Goal: Task Accomplishment & Management: Use online tool/utility

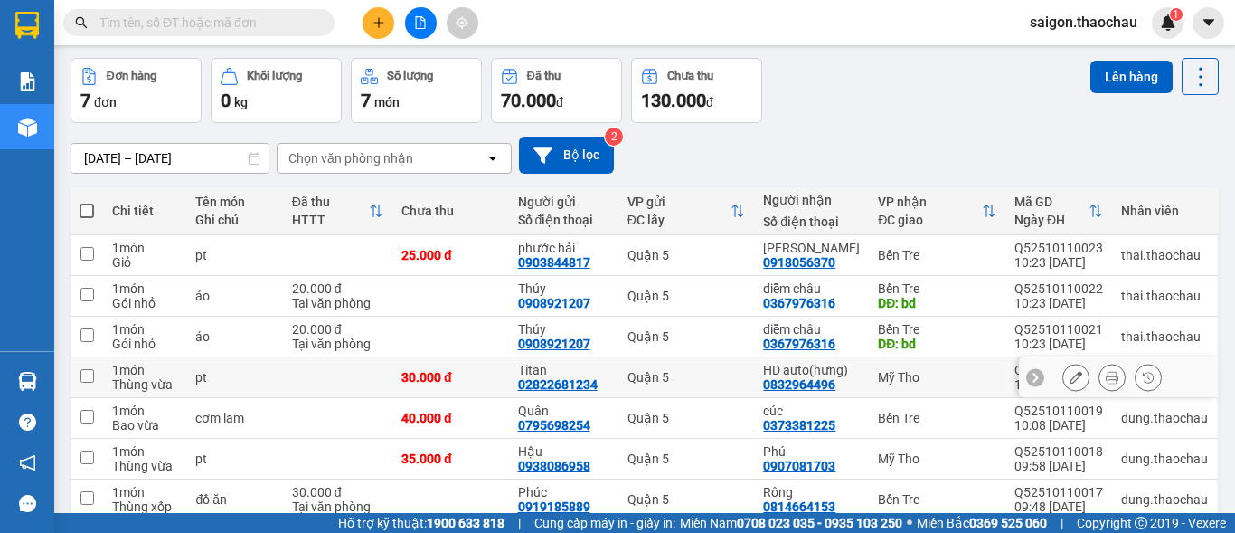
scroll to position [149, 0]
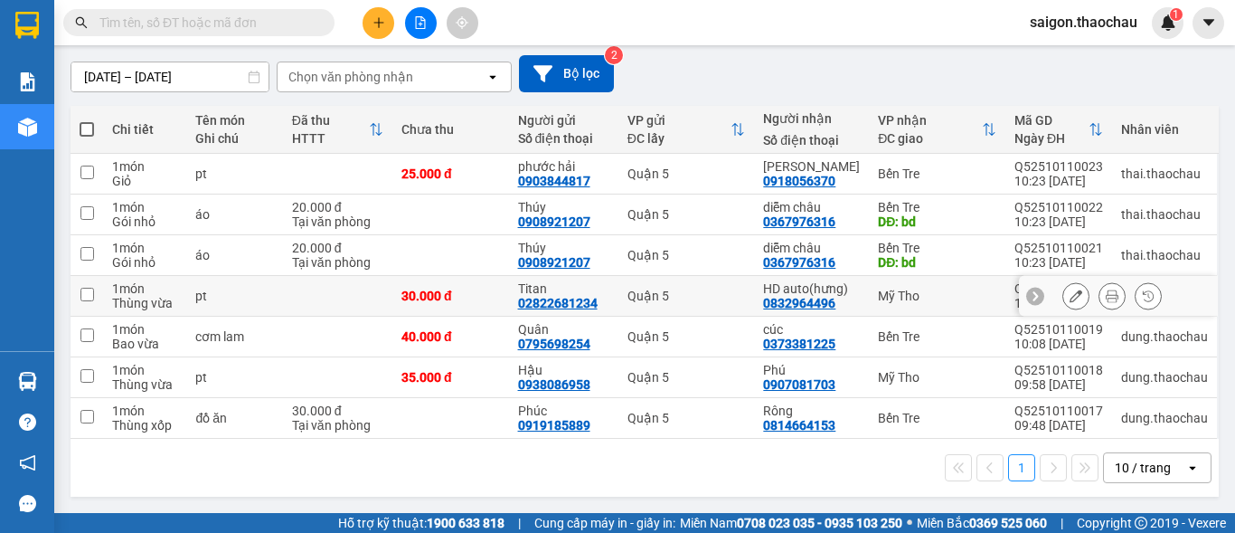
click at [701, 299] on div "Quận 5" at bounding box center [687, 295] width 118 height 14
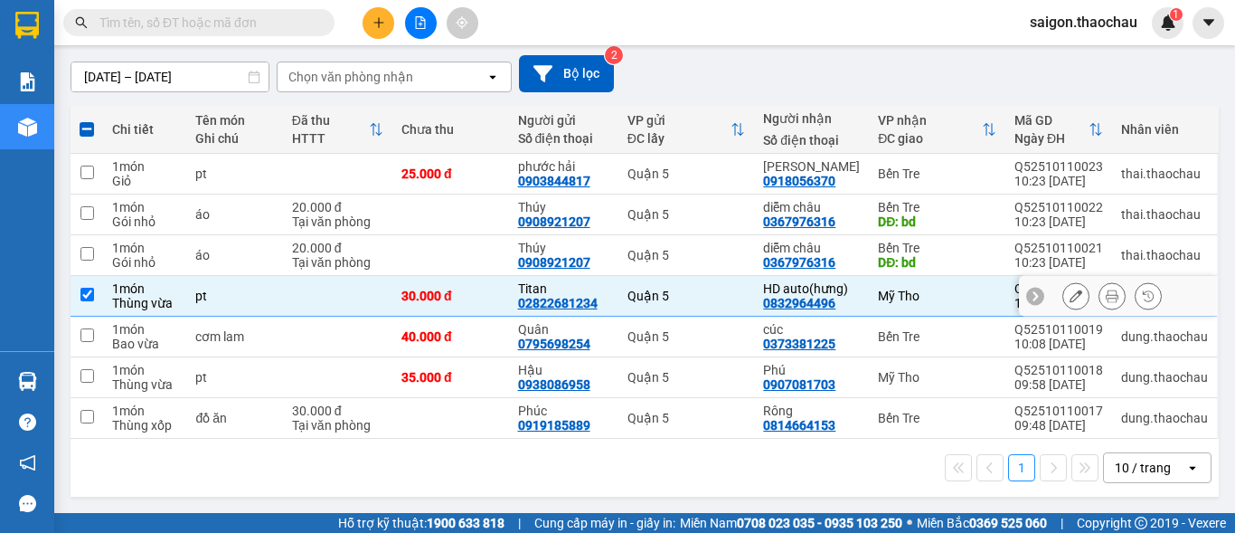
click at [705, 287] on td "Quận 5" at bounding box center [686, 296] width 137 height 41
checkbox input "false"
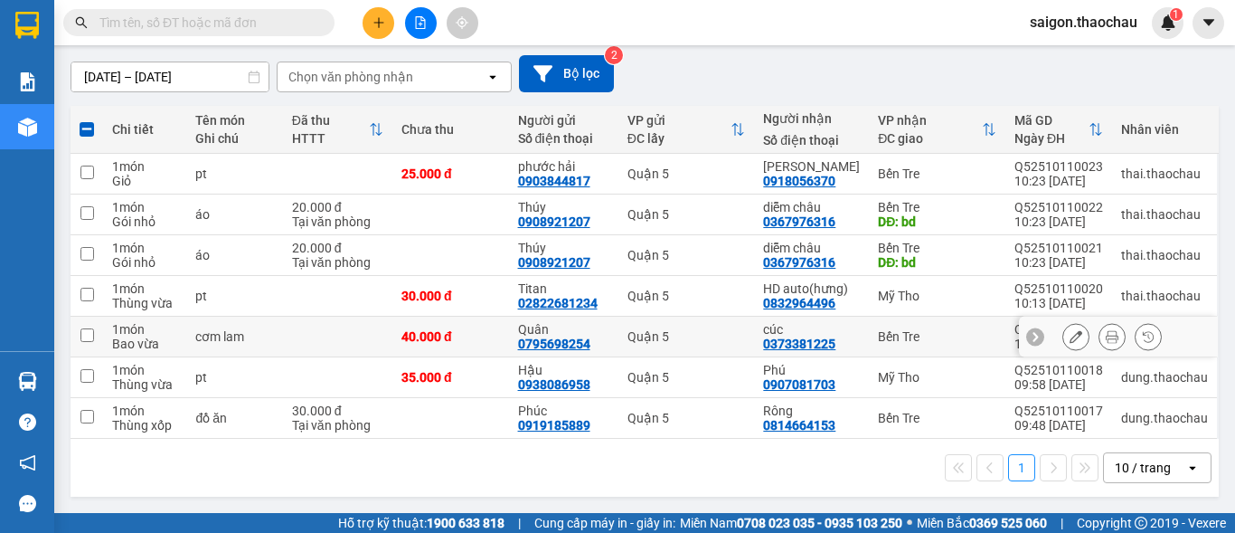
click at [693, 333] on div "Quận 5" at bounding box center [687, 336] width 118 height 14
checkbox input "true"
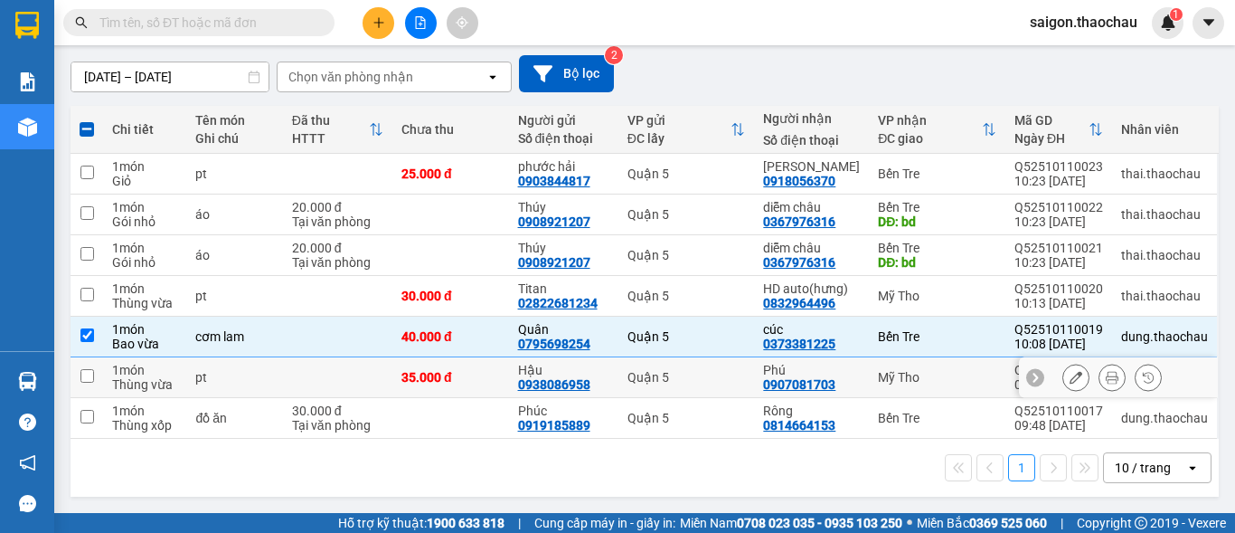
click at [706, 365] on td "Quận 5" at bounding box center [686, 377] width 137 height 41
checkbox input "true"
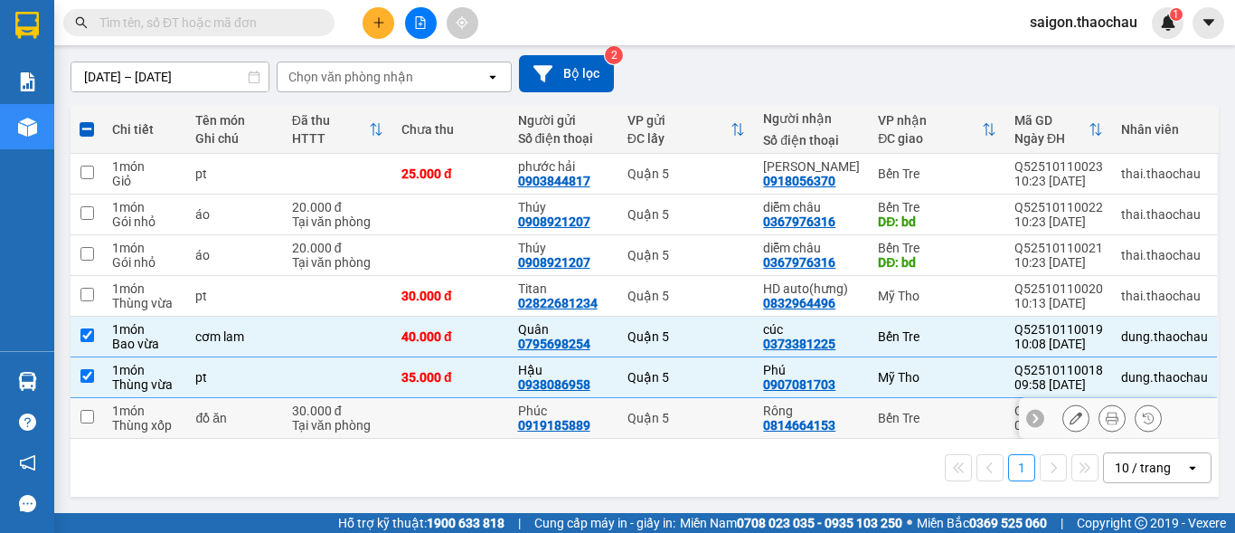
click at [714, 421] on div "Quận 5" at bounding box center [687, 418] width 118 height 14
checkbox input "true"
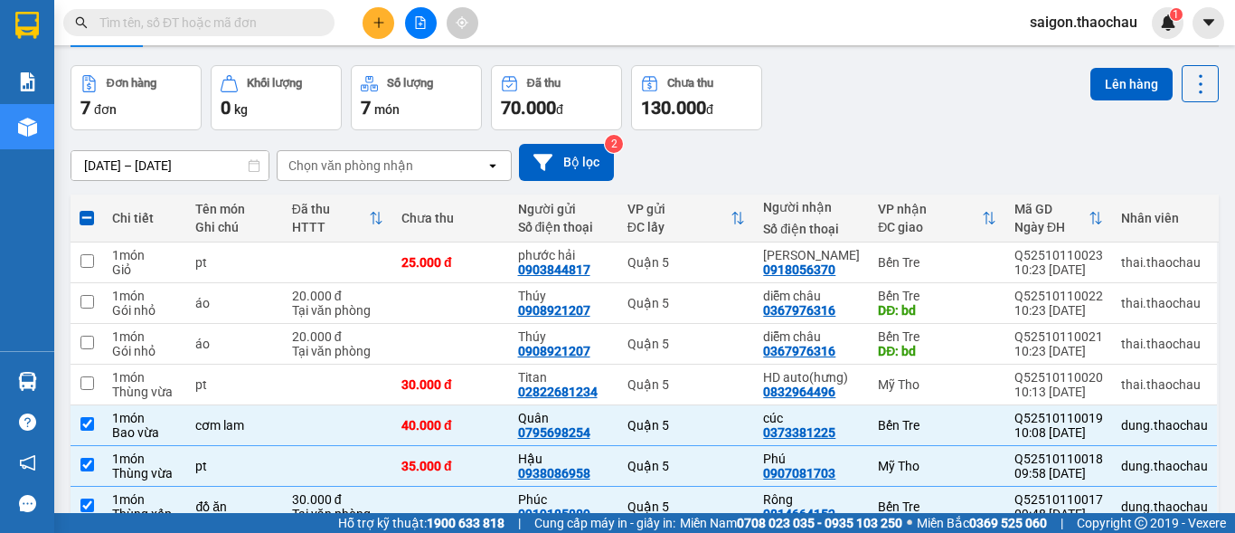
scroll to position [0, 0]
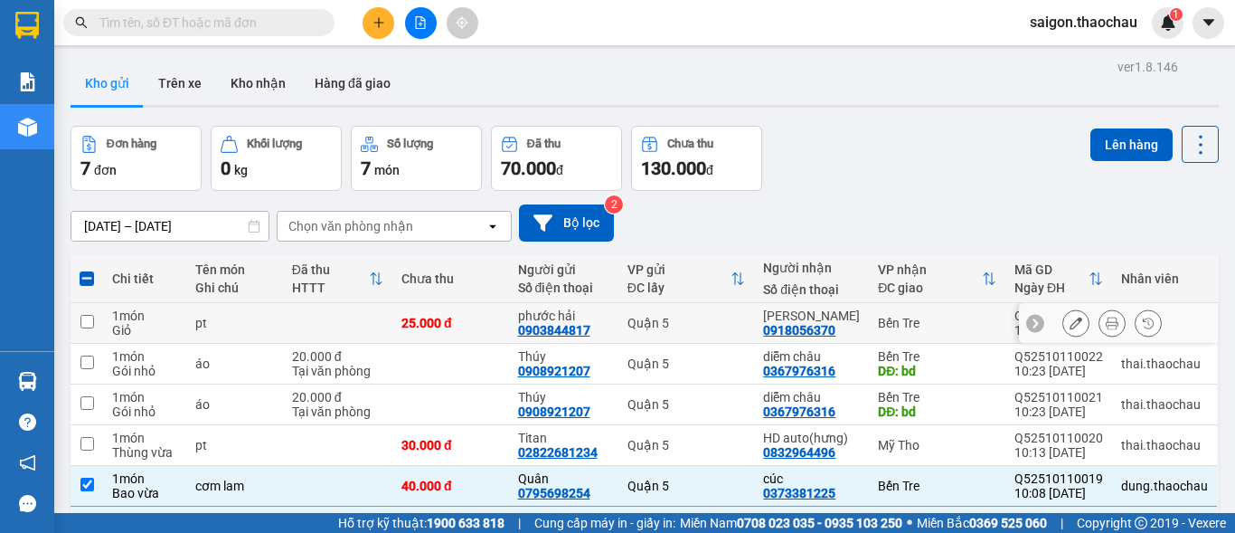
click at [1099, 326] on button at bounding box center [1111, 323] width 25 height 32
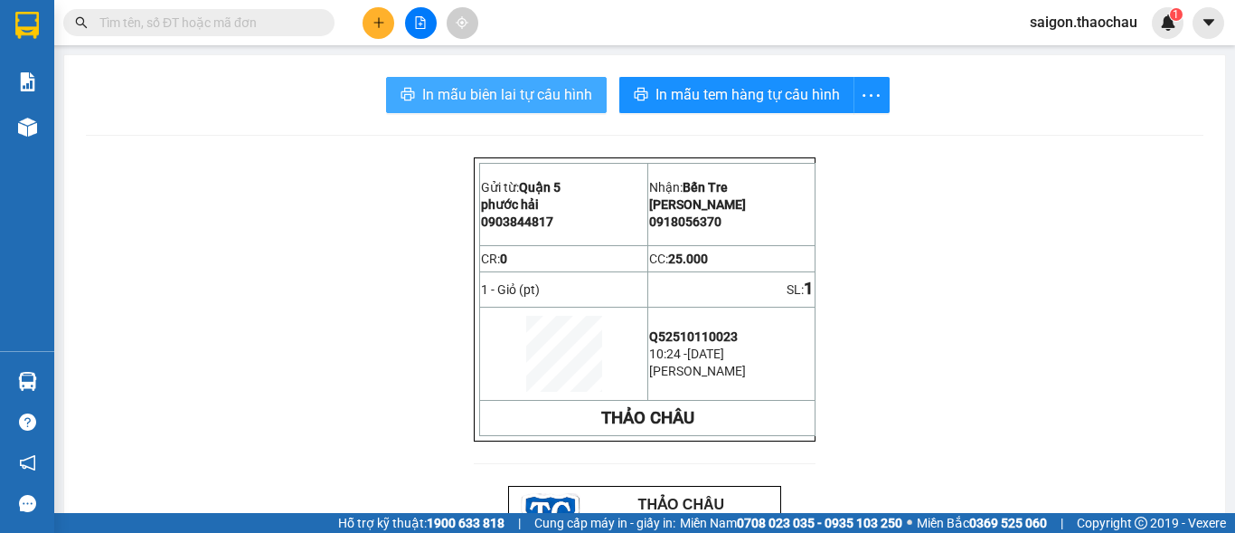
click at [505, 103] on span "In mẫu biên lai tự cấu hình" at bounding box center [507, 94] width 170 height 23
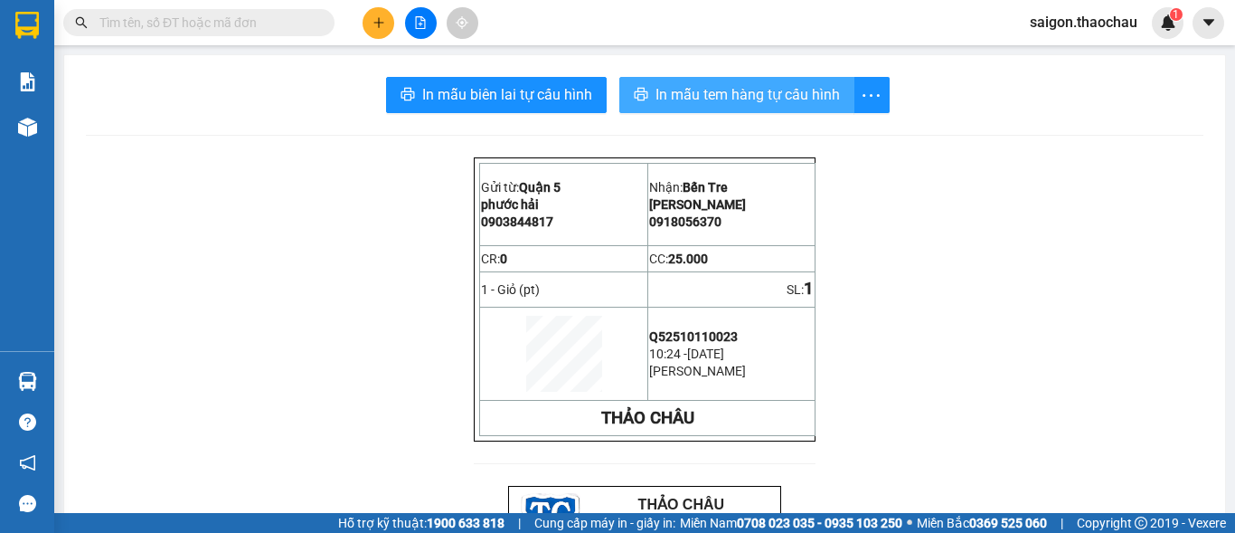
click at [696, 86] on span "In mẫu tem hàng tự cấu hình" at bounding box center [748, 94] width 184 height 23
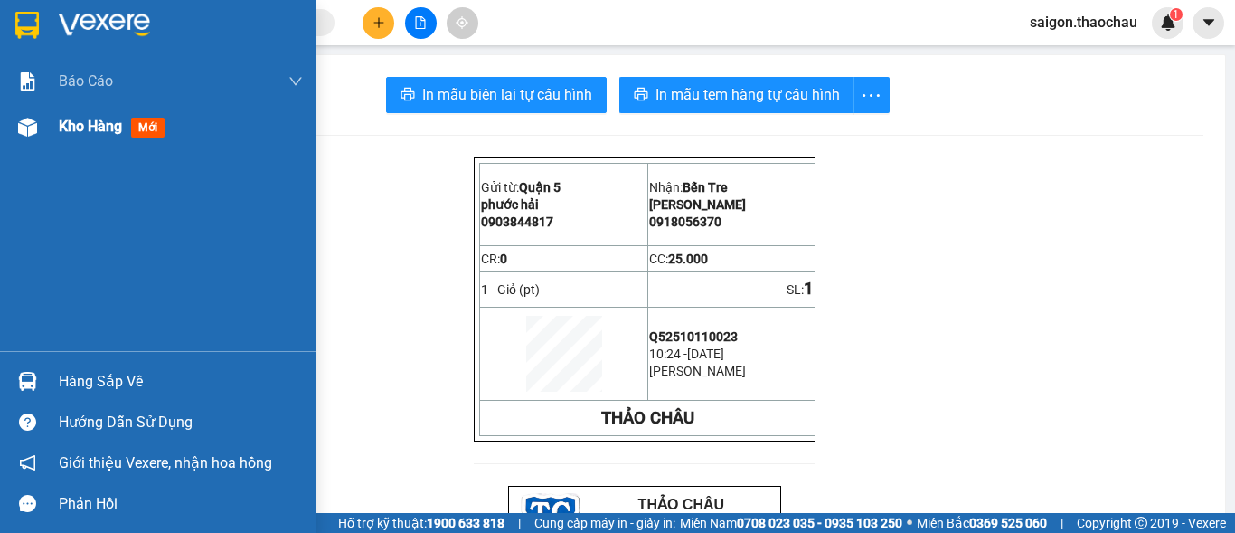
click at [77, 134] on span "Kho hàng" at bounding box center [90, 126] width 63 height 17
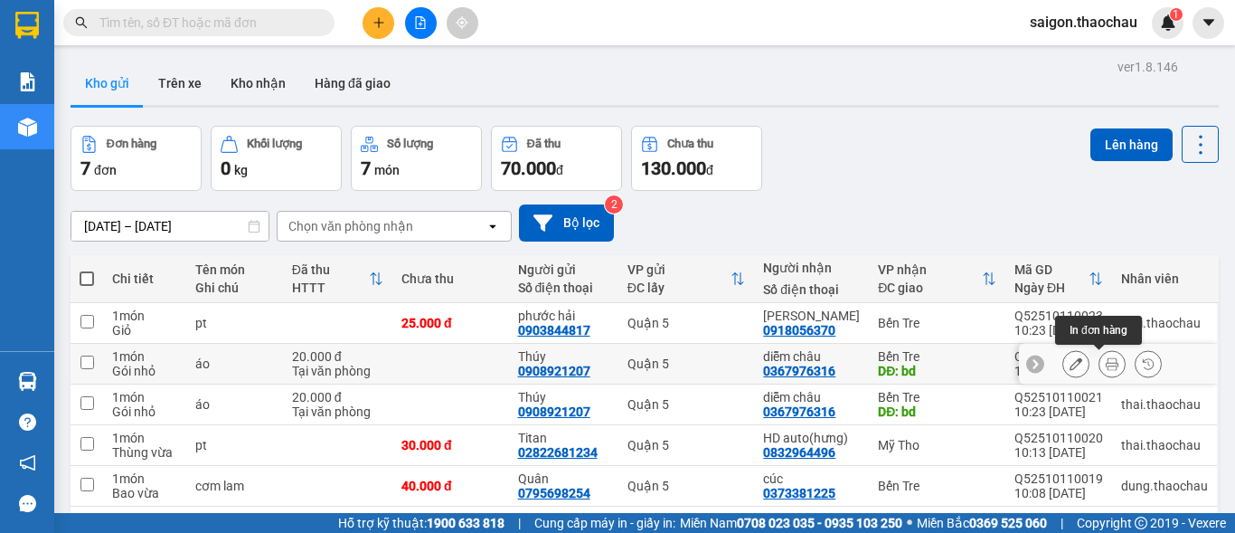
click at [1106, 363] on icon at bounding box center [1112, 363] width 13 height 13
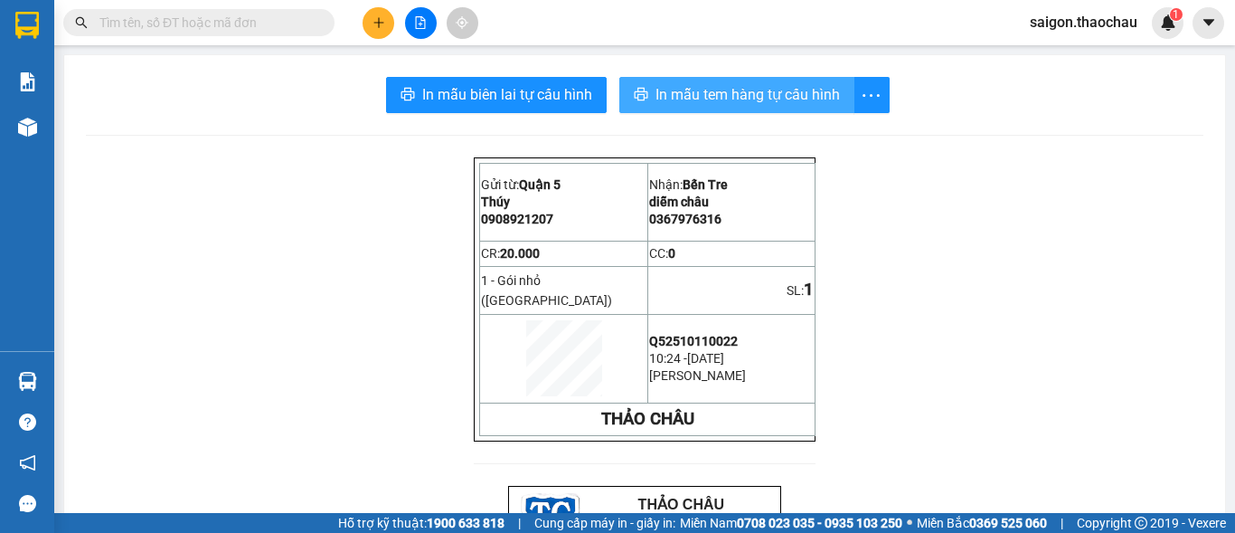
click at [764, 87] on span "In mẫu tem hàng tự cấu hình" at bounding box center [748, 94] width 184 height 23
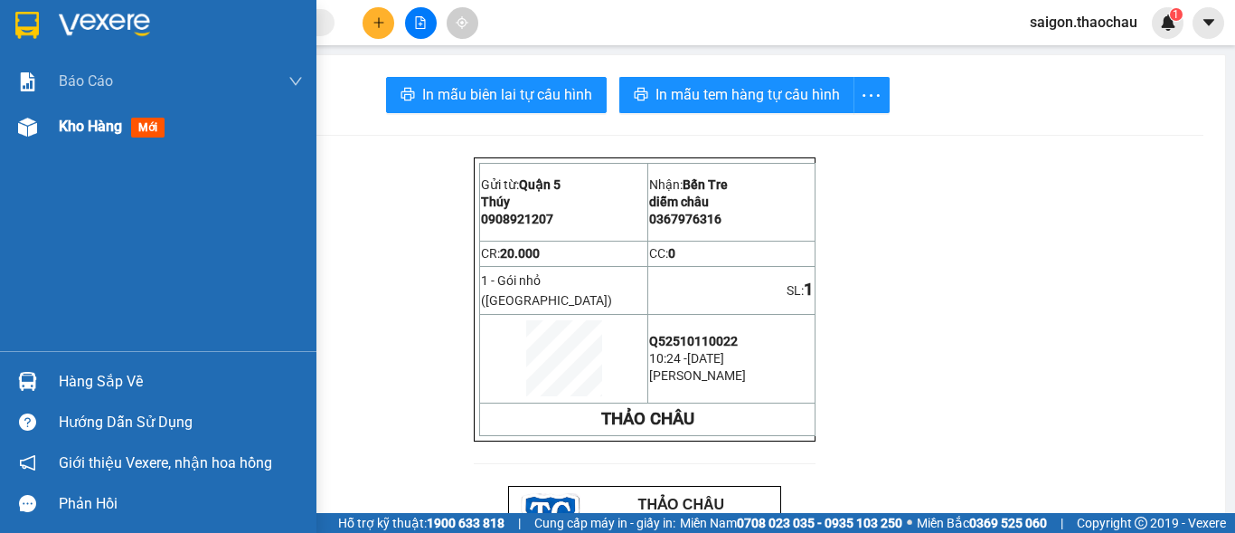
click at [99, 140] on div "Kho hàng mới" at bounding box center [181, 126] width 244 height 45
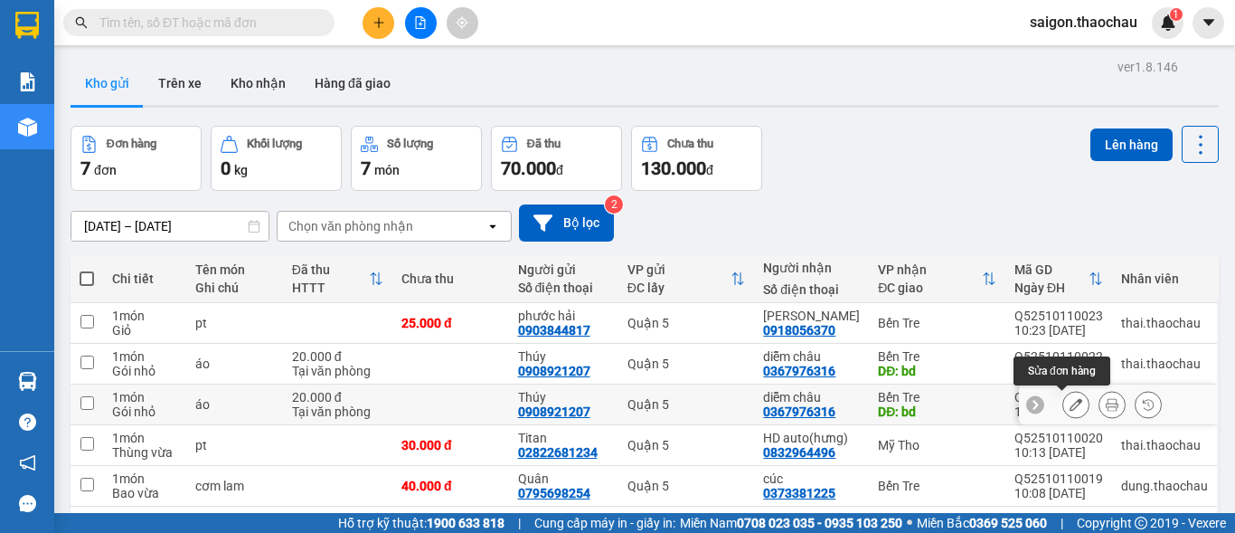
click at [1070, 403] on icon at bounding box center [1076, 404] width 13 height 13
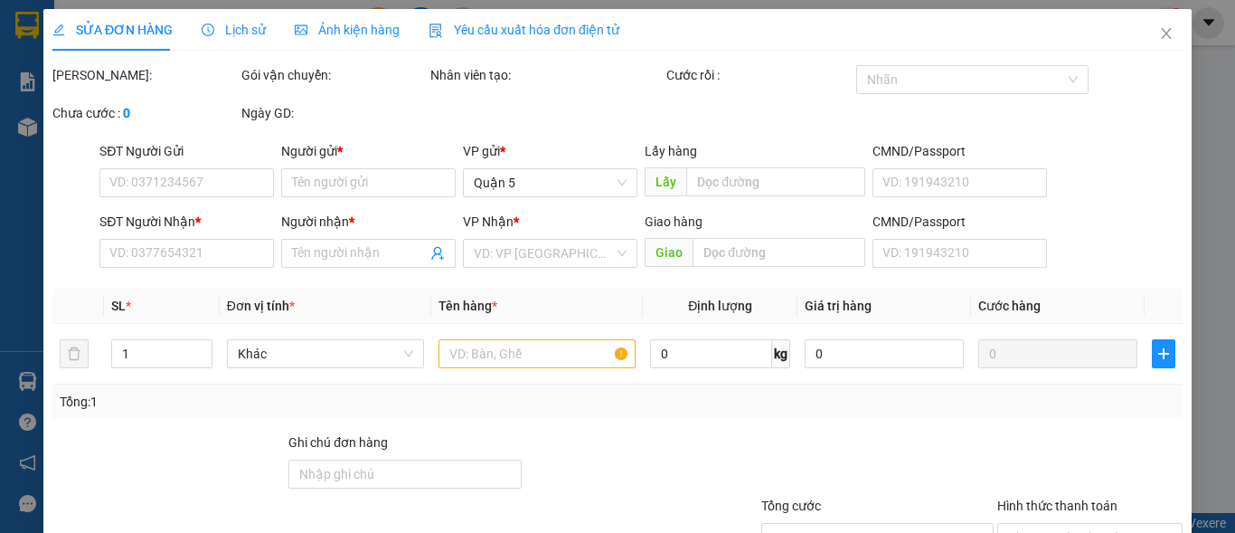
type input "0908921207"
type input "Thúy"
type input "0367976316"
type input "diễm châu"
type input "bd"
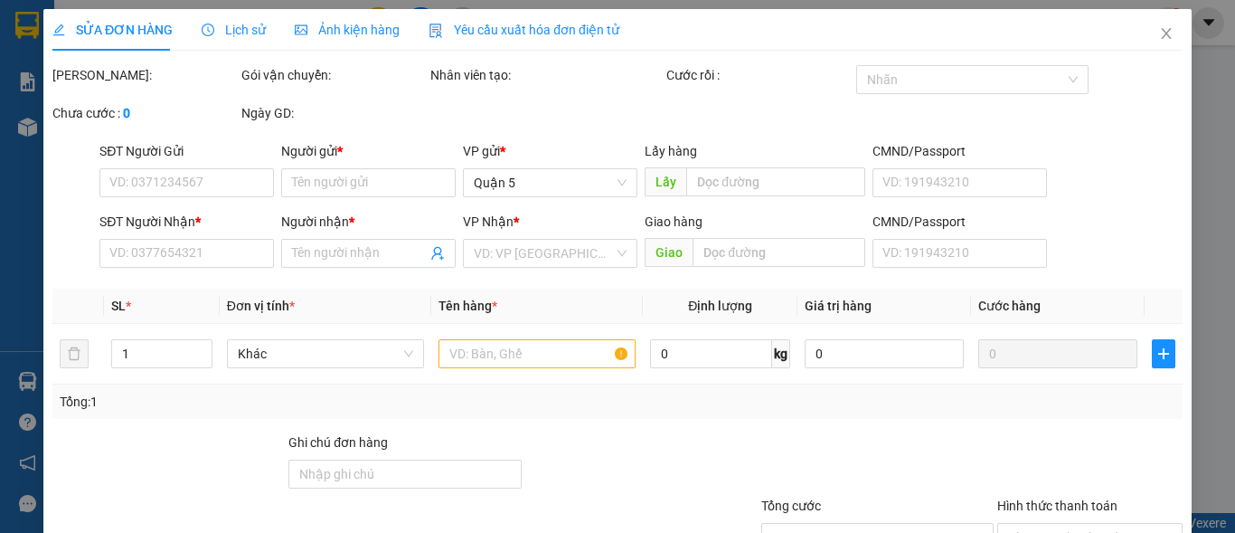
type input "20.000"
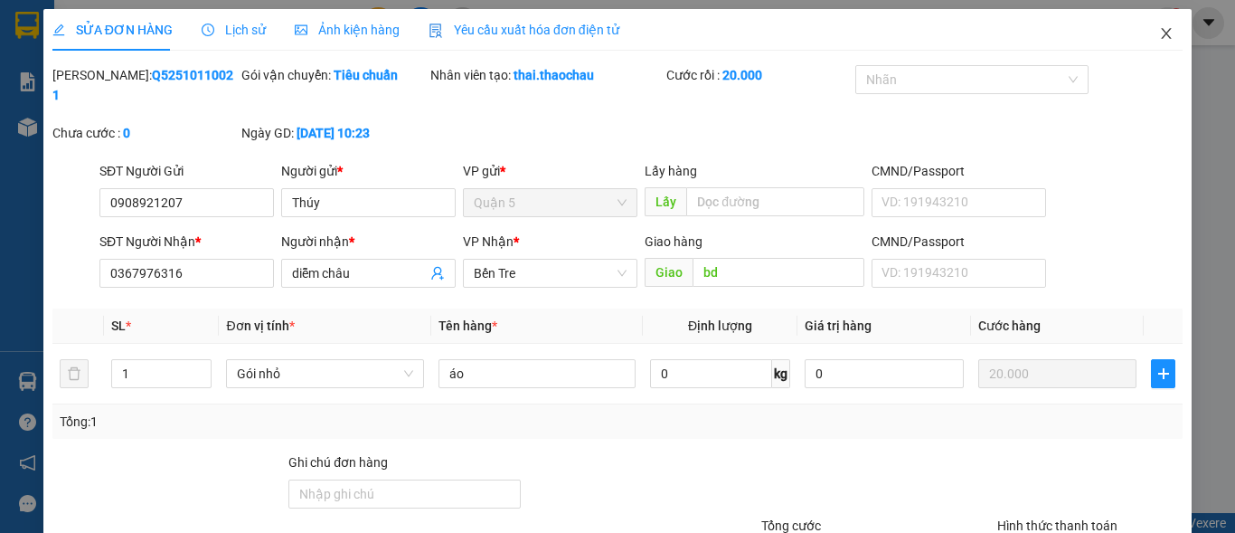
click at [1159, 31] on icon "close" at bounding box center [1166, 33] width 14 height 14
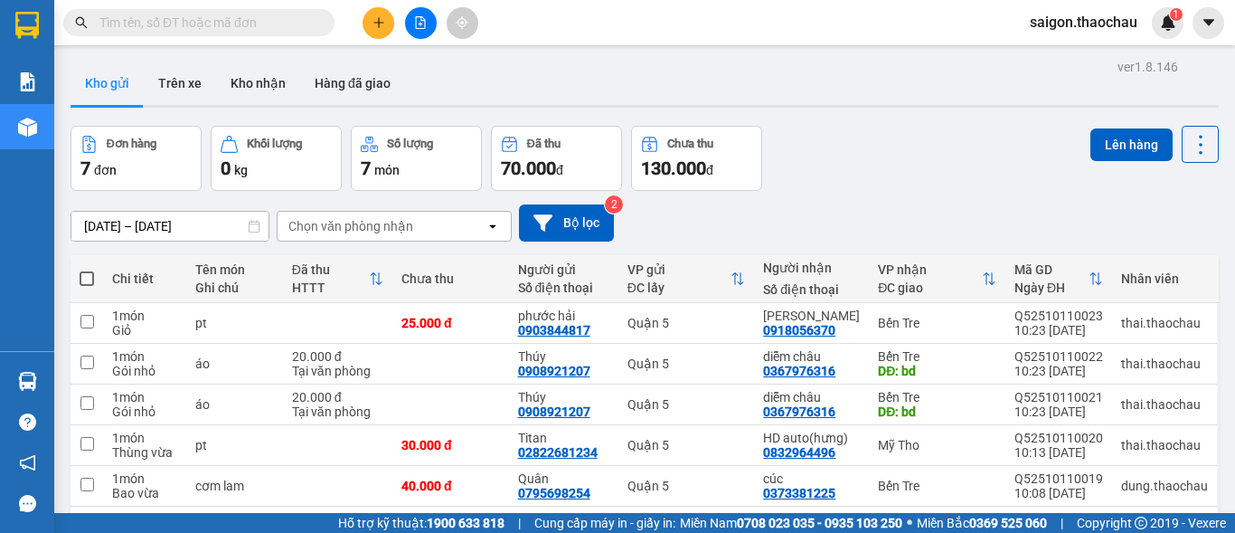
click at [1118, 19] on span "saigon.thaochau" at bounding box center [1083, 22] width 137 height 23
click at [1077, 57] on span "Đăng xuất" at bounding box center [1092, 56] width 97 height 20
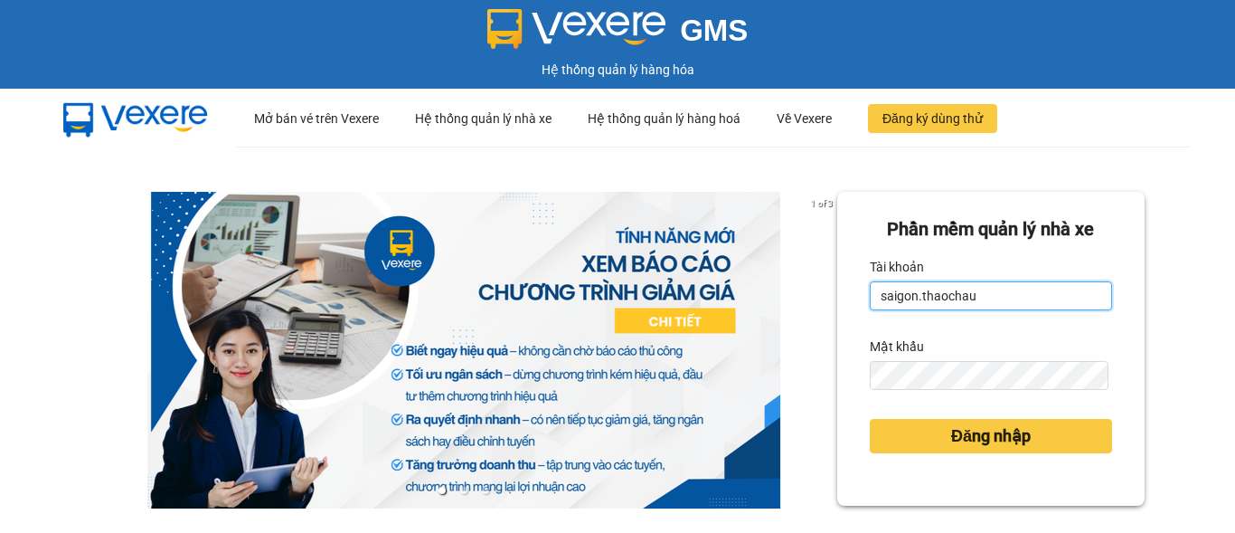
click at [961, 297] on input "saigon.thaochau" at bounding box center [991, 295] width 242 height 29
type input "thai.thaochau"
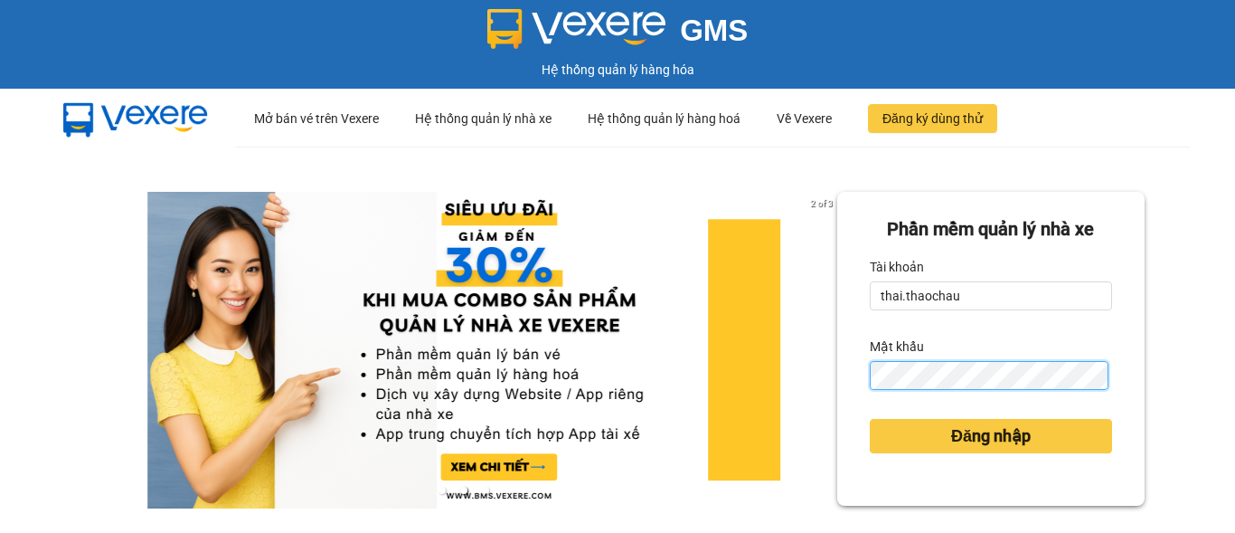
click at [870, 419] on button "Đăng nhập" at bounding box center [991, 436] width 242 height 34
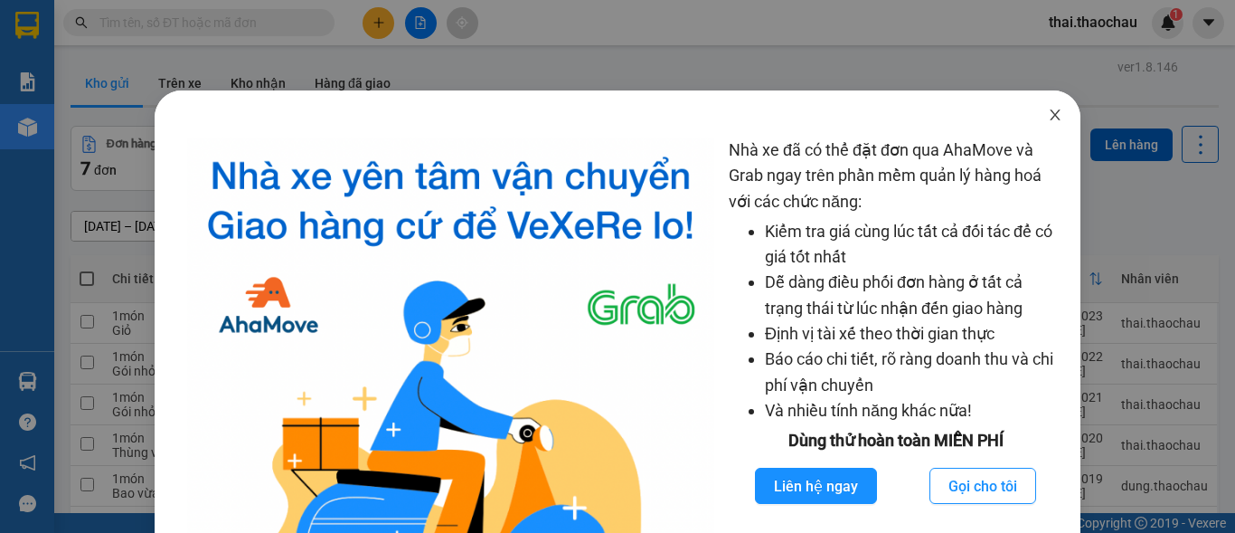
click at [1051, 112] on icon "close" at bounding box center [1056, 114] width 10 height 11
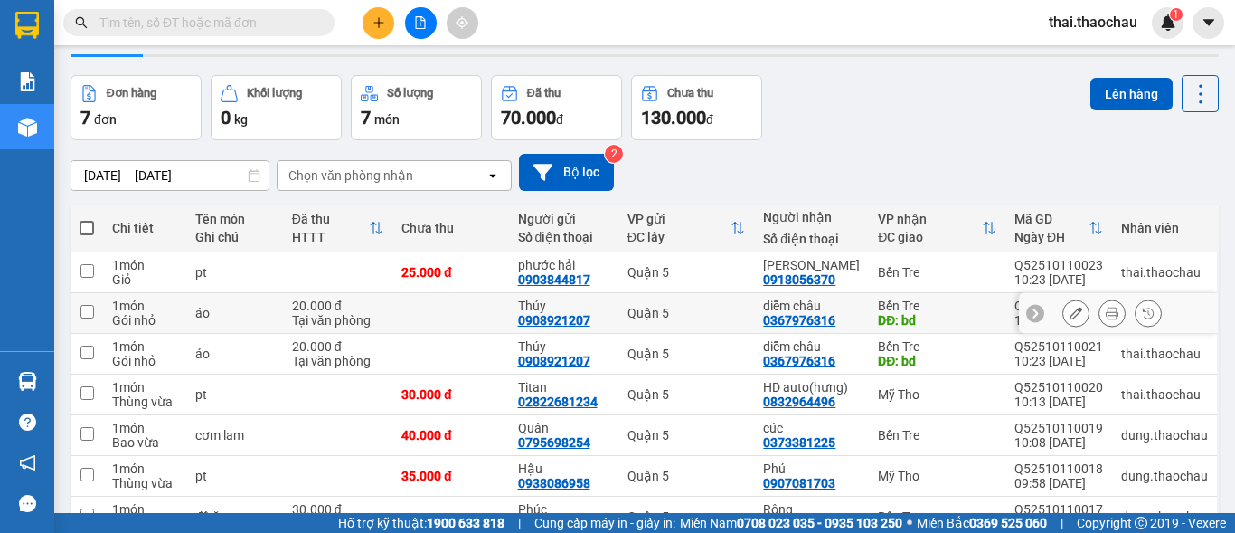
scroll to position [149, 0]
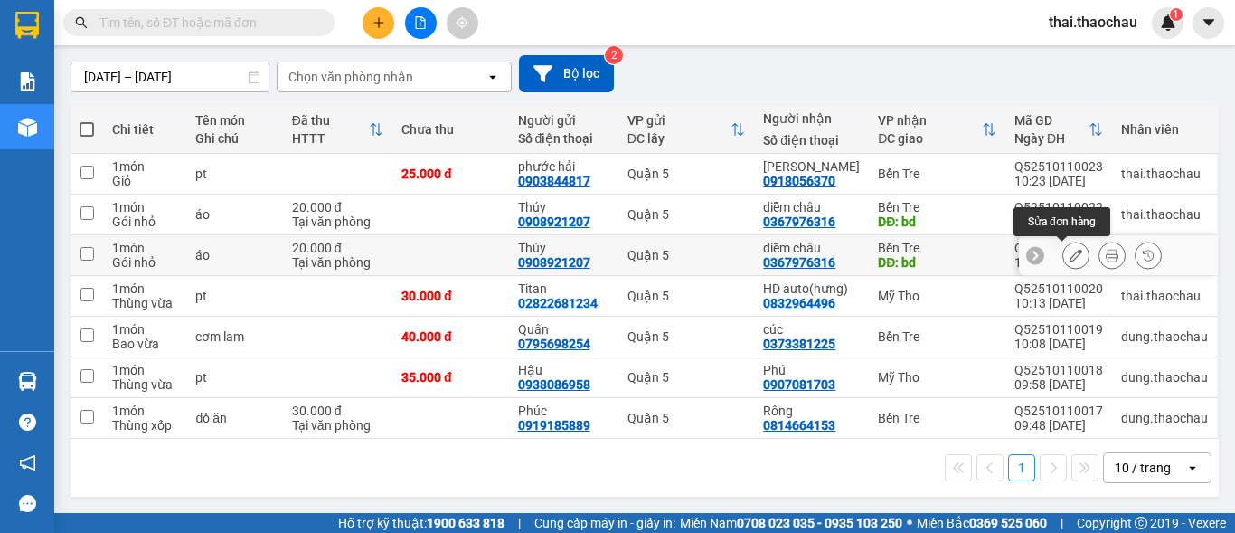
click at [1070, 253] on icon at bounding box center [1076, 255] width 13 height 13
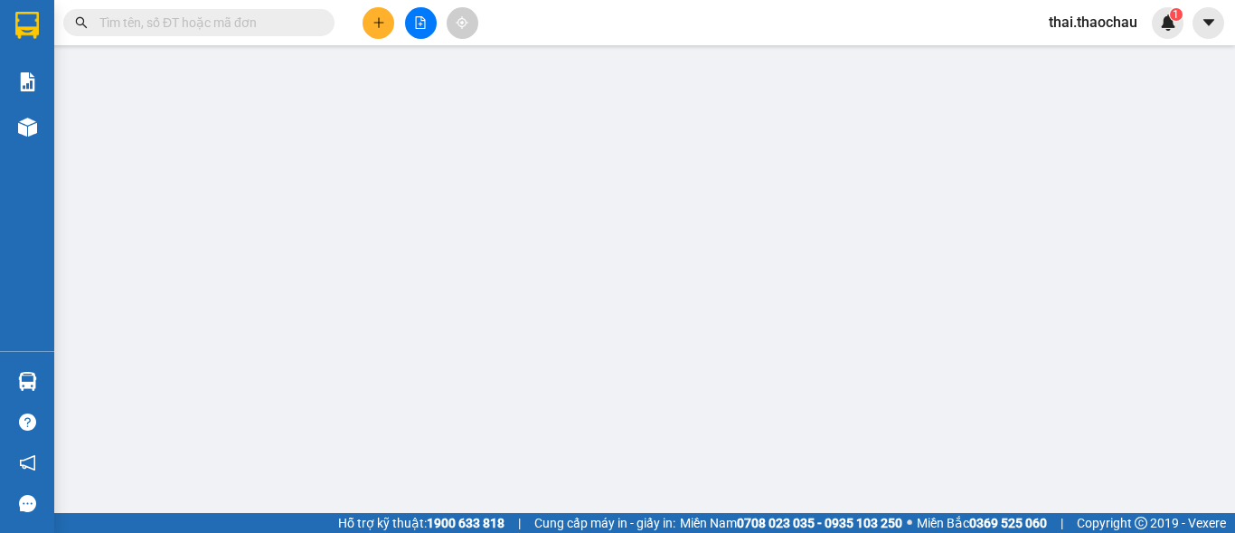
type input "0908921207"
type input "Thúy"
type input "0367976316"
type input "diễm châu"
type input "bd"
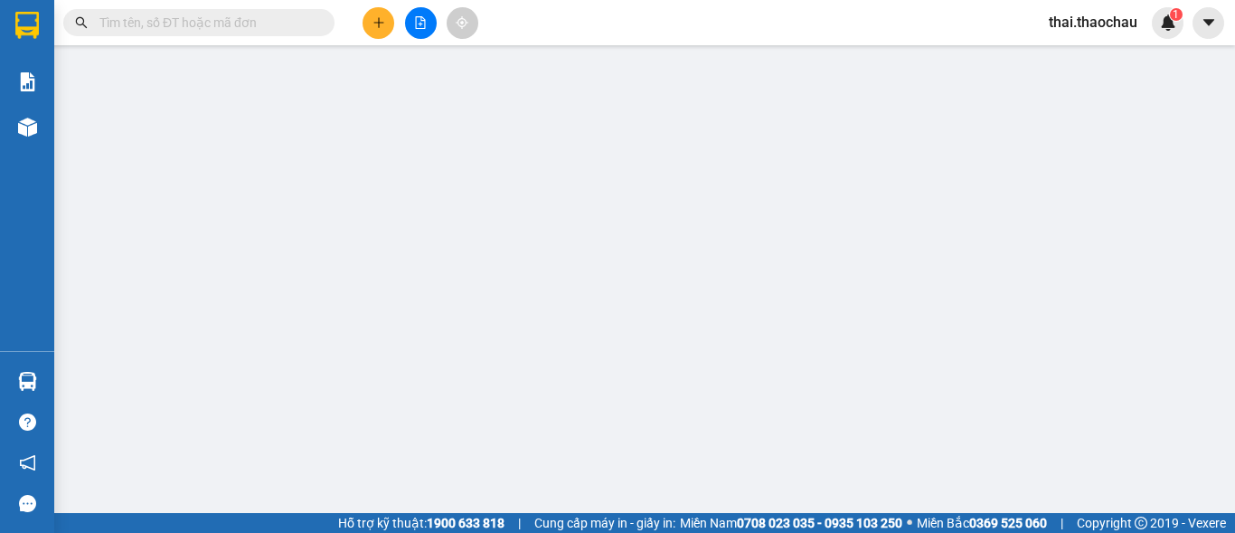
type input "20.000"
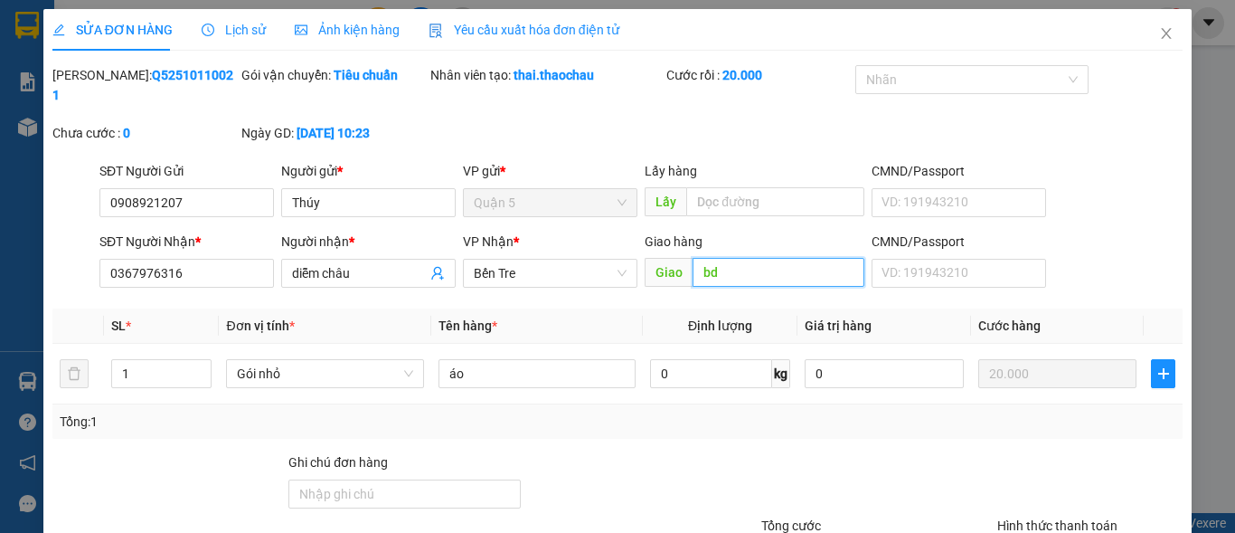
click at [761, 258] on input "bd" at bounding box center [779, 272] width 172 height 29
type input "0"
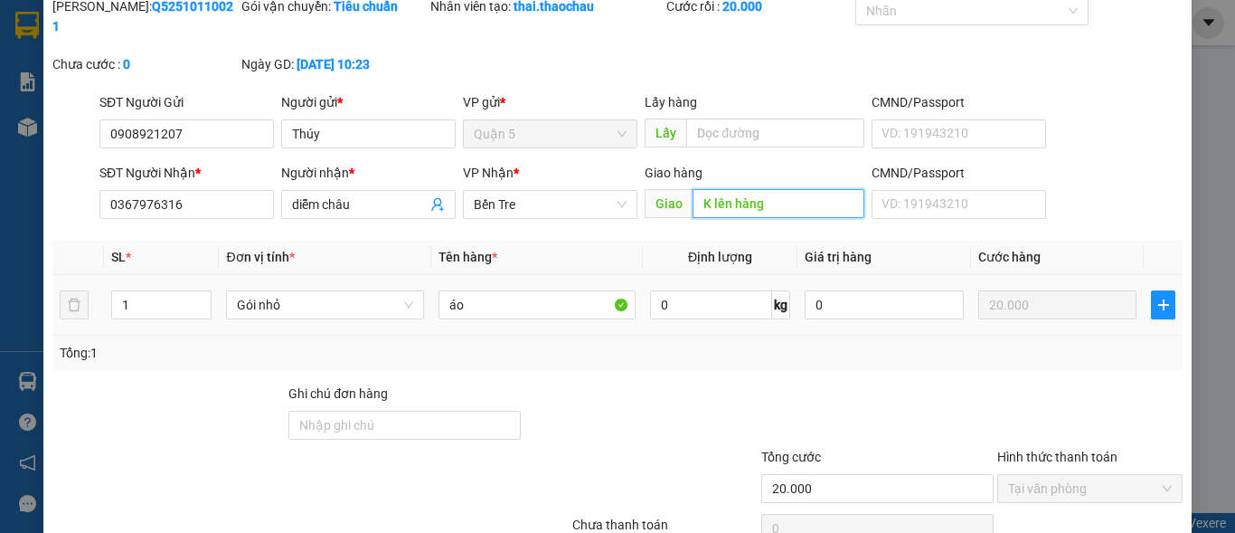
scroll to position [140, 0]
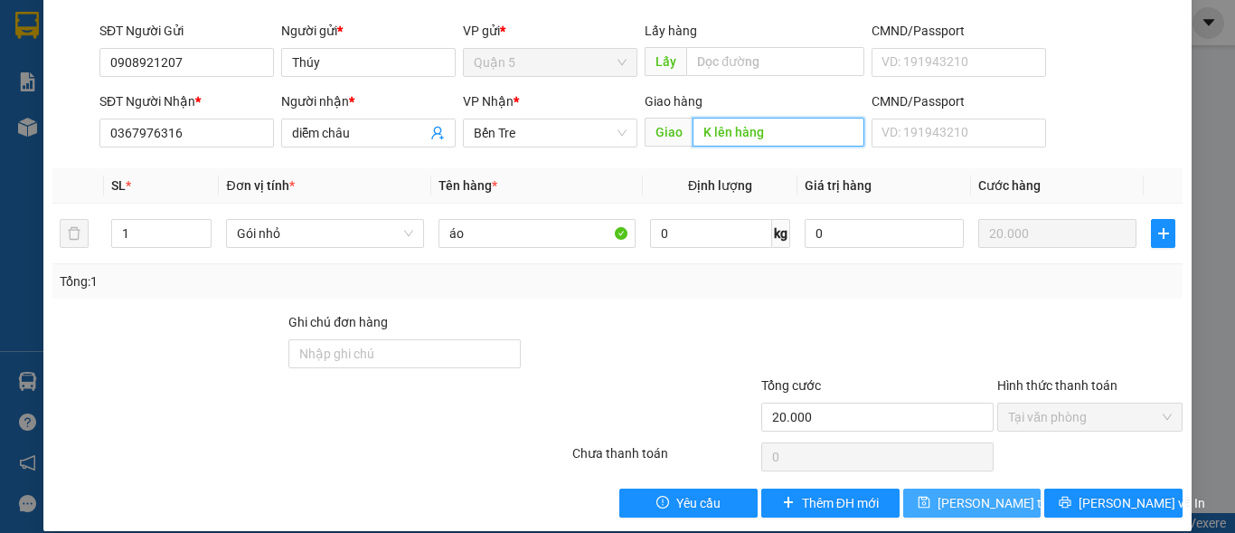
type input "K lên hàng"
click at [990, 493] on span "Lưu thay đổi" at bounding box center [1010, 503] width 145 height 20
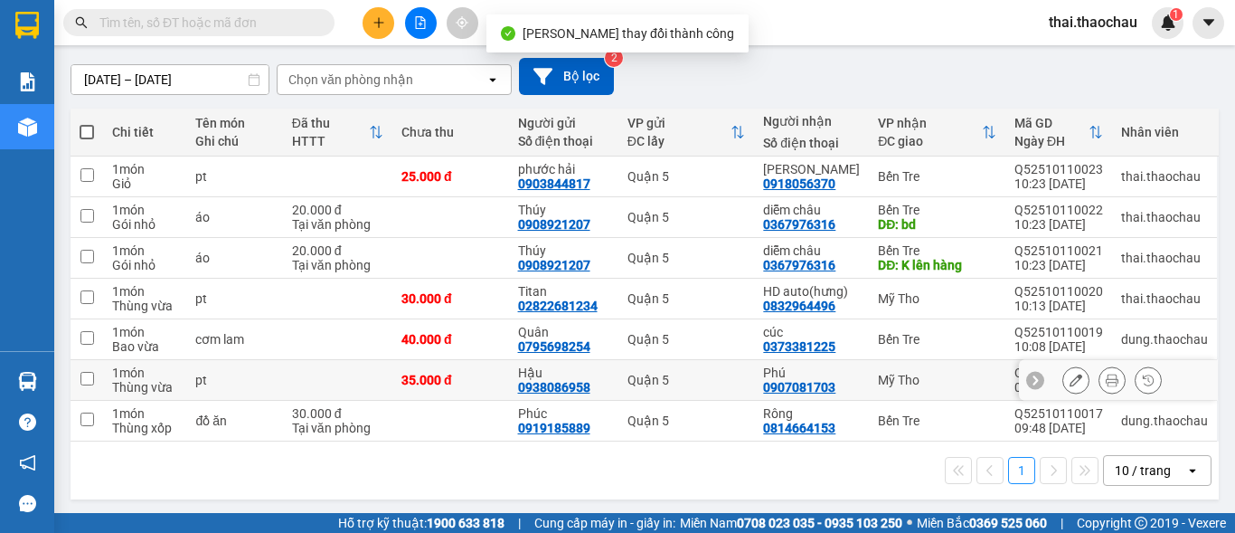
scroll to position [149, 0]
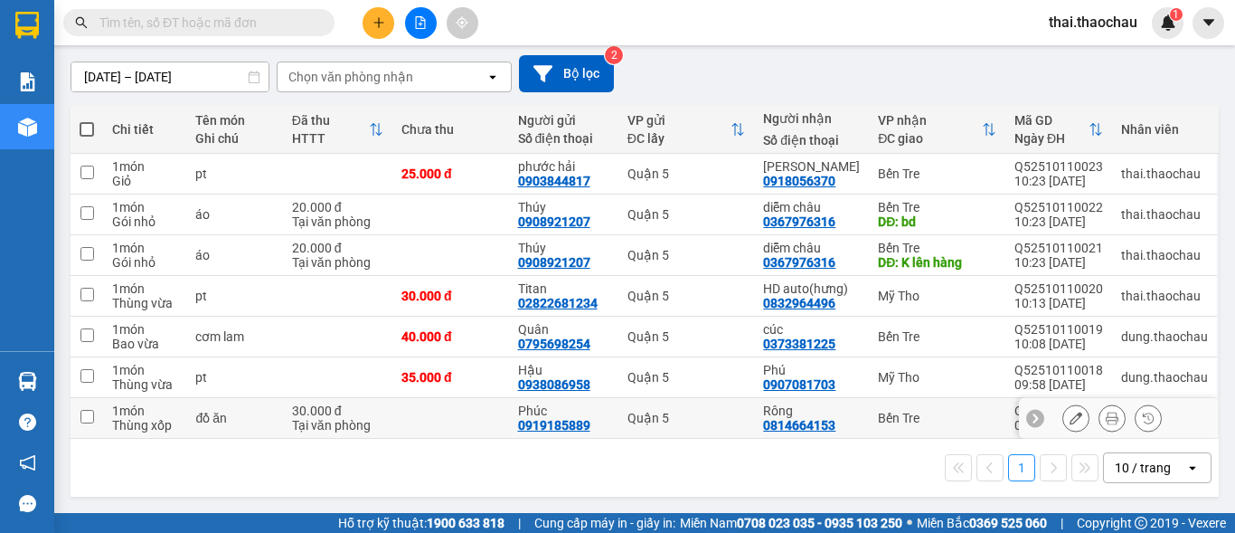
click at [849, 412] on div "Rông" at bounding box center [811, 410] width 97 height 14
checkbox input "true"
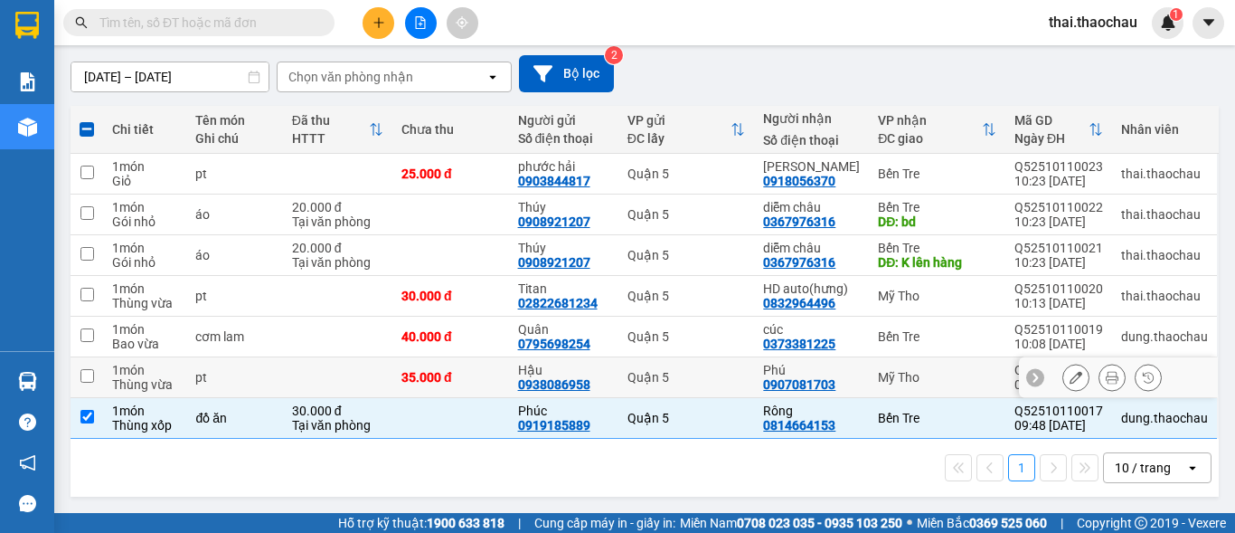
click at [845, 373] on div "Phú" at bounding box center [811, 370] width 97 height 14
checkbox input "true"
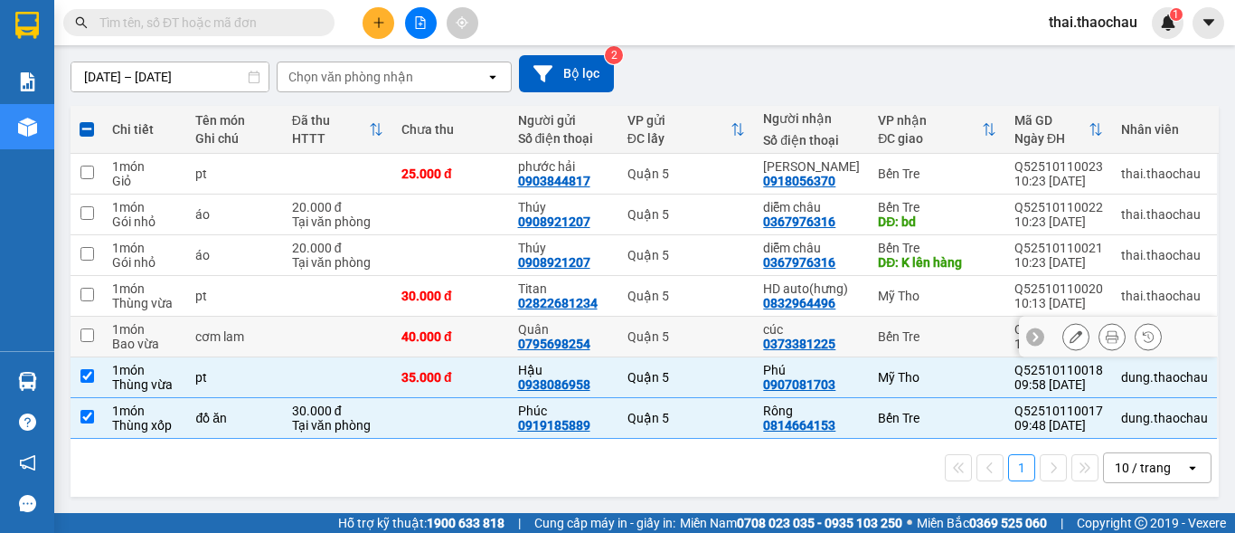
click at [854, 339] on td "cúc 0373381225" at bounding box center [811, 336] width 115 height 41
checkbox input "true"
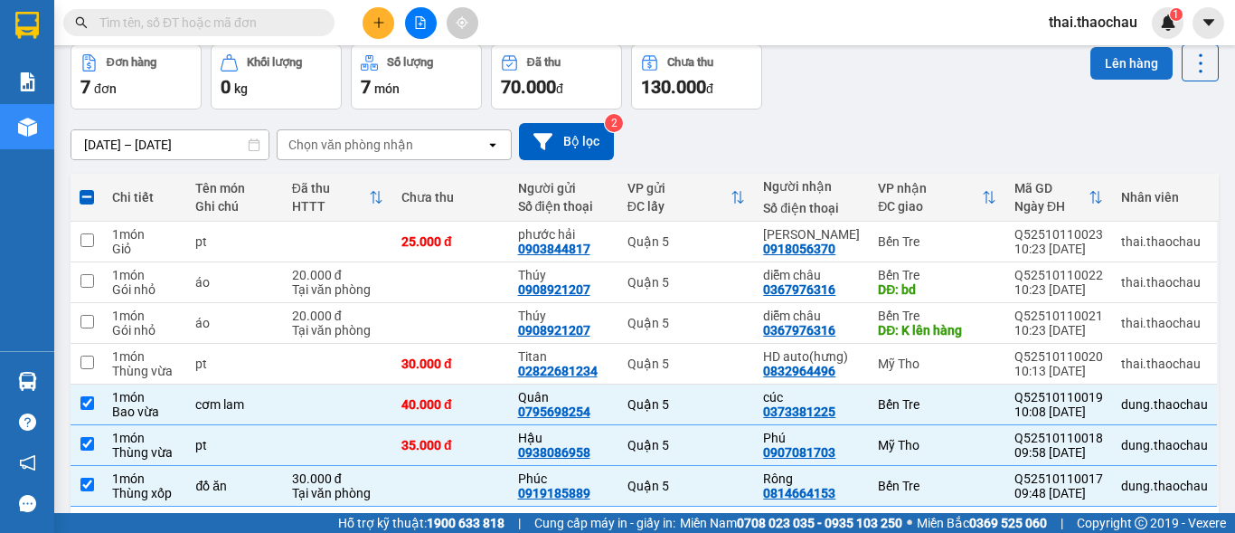
scroll to position [0, 0]
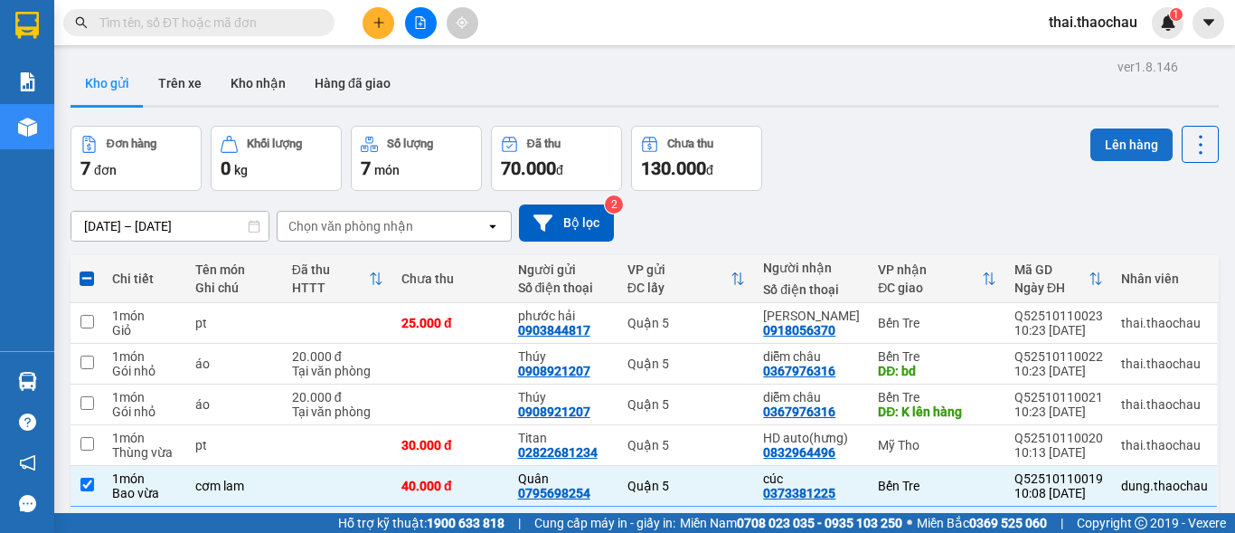
click at [1113, 147] on button "Lên hàng" at bounding box center [1131, 144] width 82 height 33
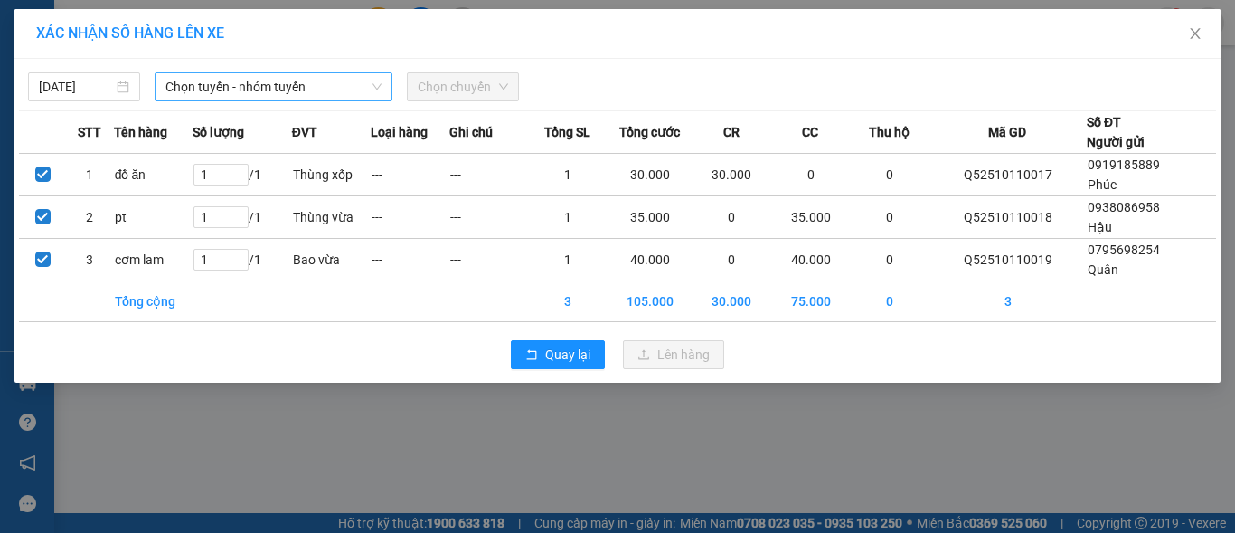
drag, startPoint x: 285, startPoint y: 85, endPoint x: 276, endPoint y: 99, distance: 17.1
click at [284, 86] on span "Chọn tuyến - nhóm tuyến" at bounding box center [273, 86] width 216 height 27
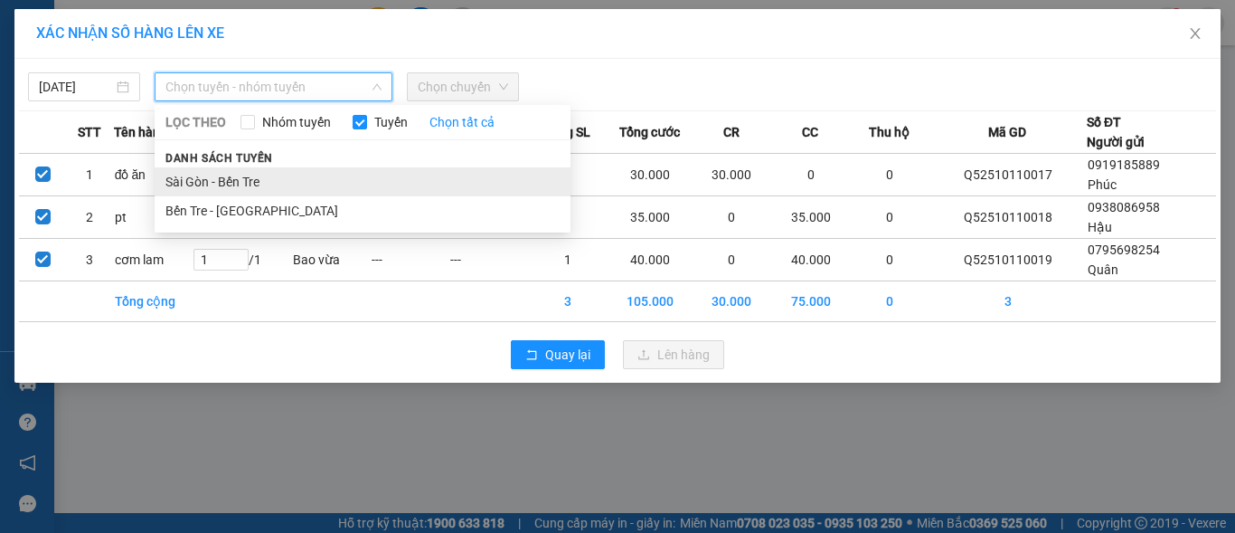
click at [213, 179] on li "Sài Gòn - Bến Tre" at bounding box center [363, 181] width 416 height 29
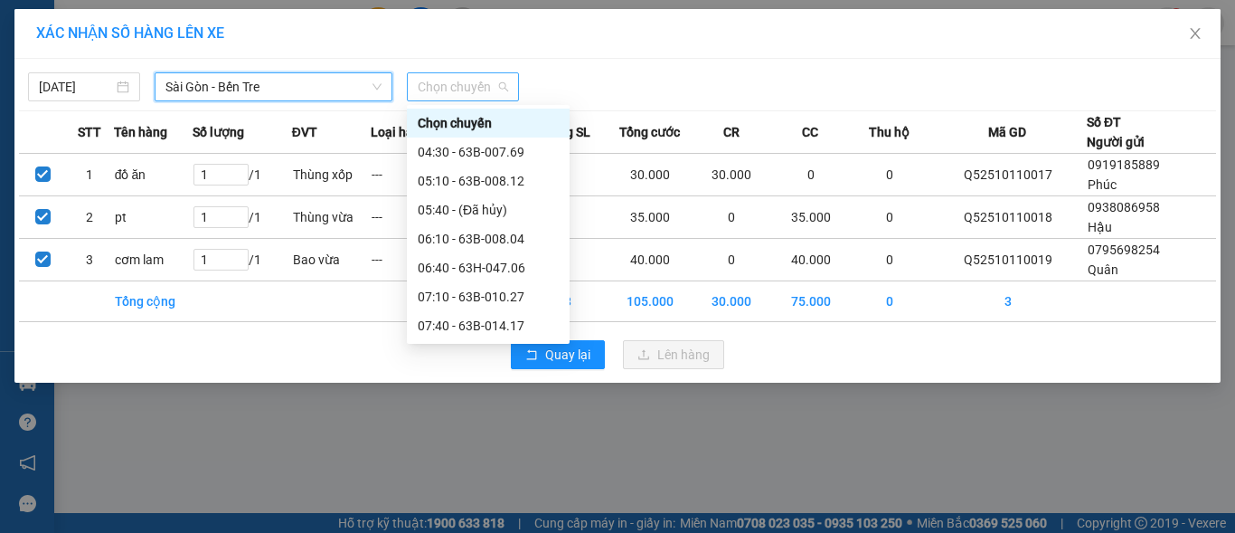
click at [492, 73] on span "Chọn chuyến" at bounding box center [463, 86] width 90 height 27
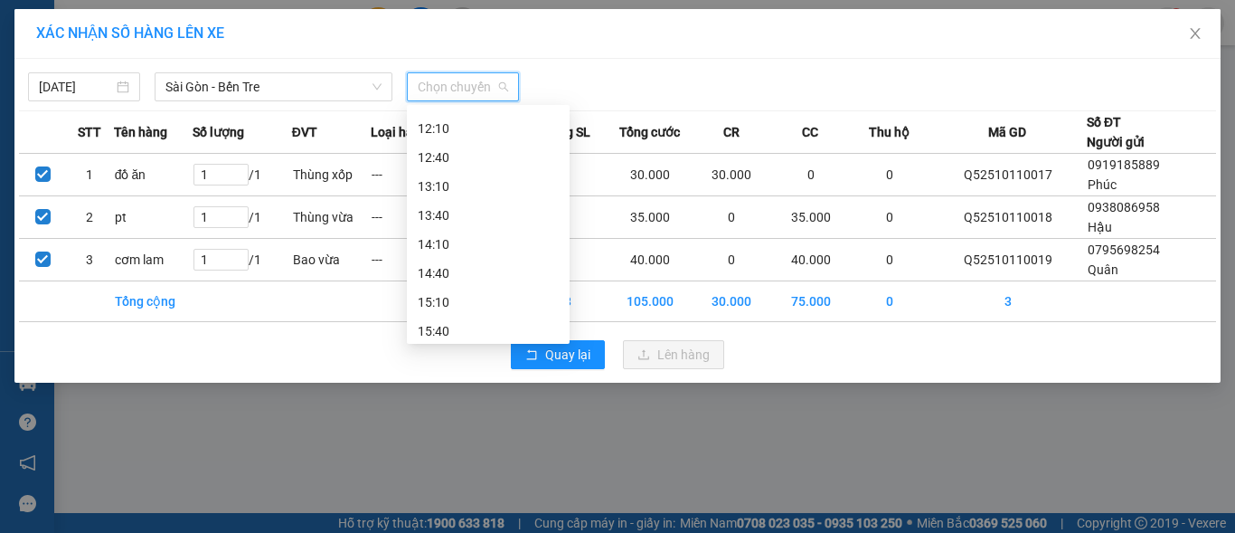
scroll to position [271, 0]
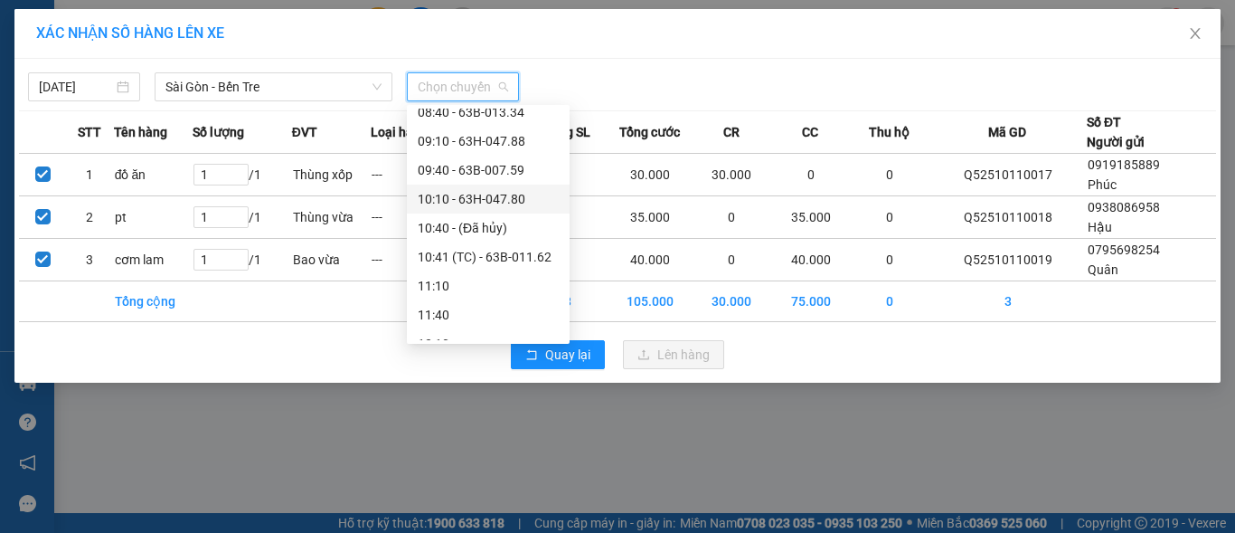
click at [481, 193] on div "10:10 - 63H-047.80" at bounding box center [488, 199] width 141 height 20
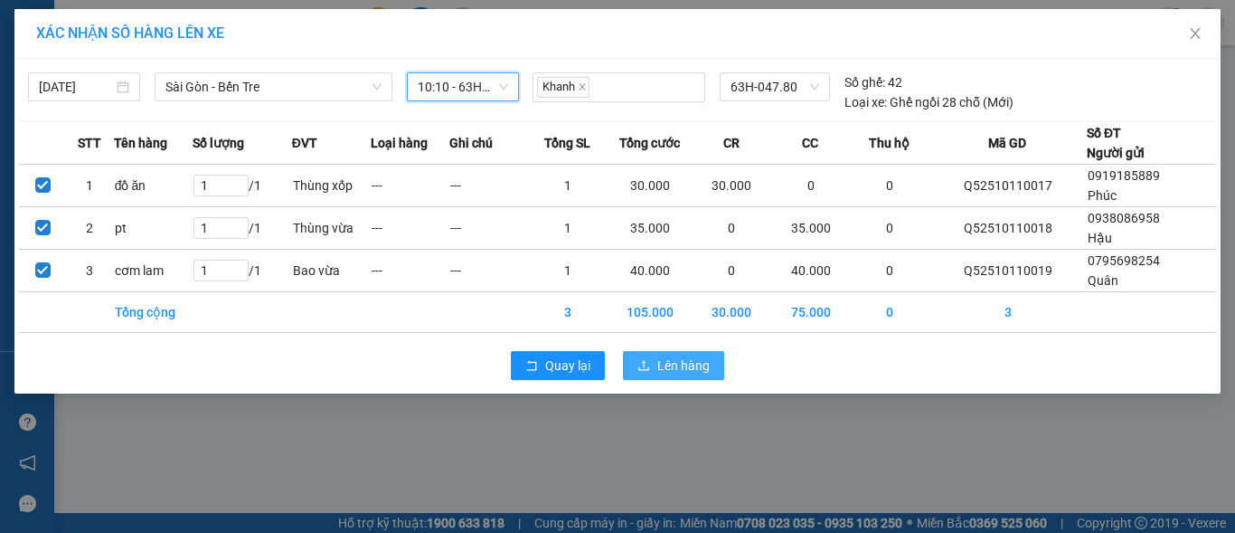
click at [694, 366] on span "Lên hàng" at bounding box center [683, 365] width 52 height 20
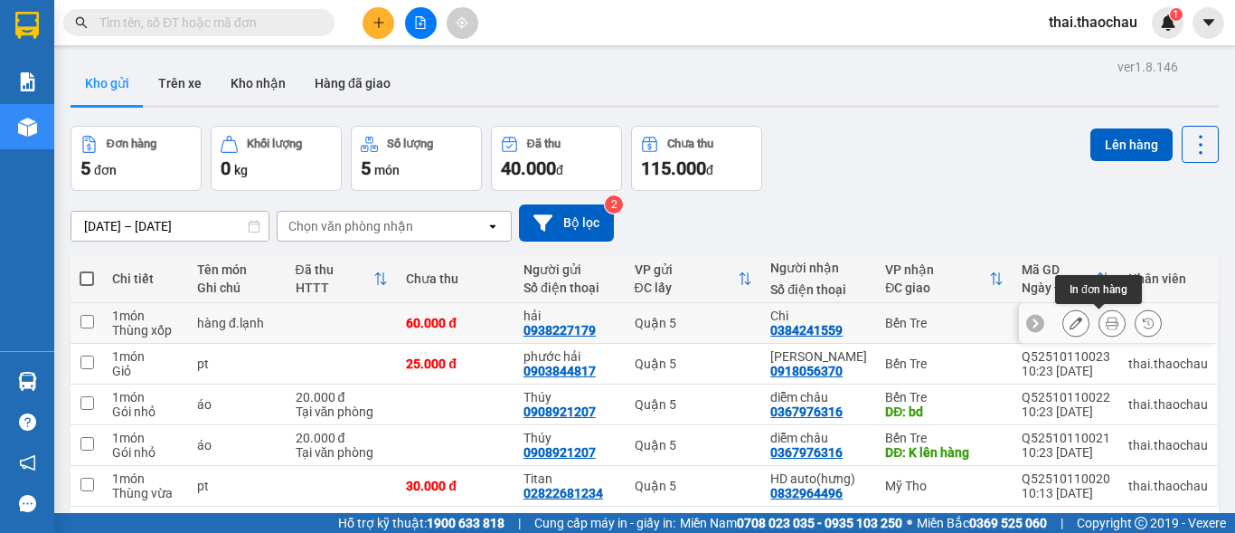
click at [1106, 316] on icon at bounding box center [1112, 322] width 13 height 13
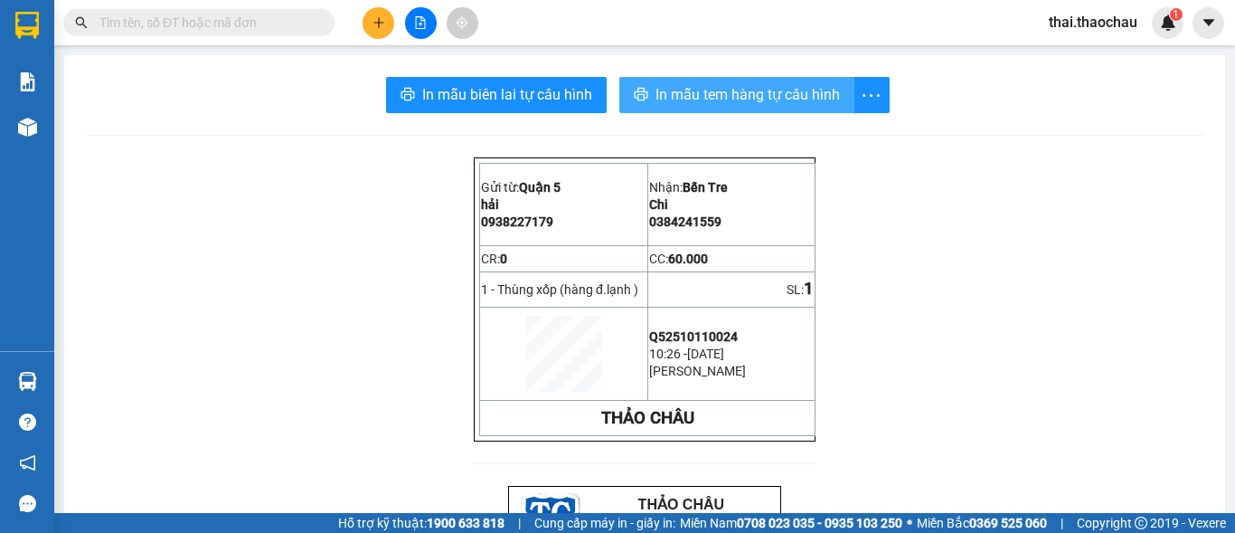
click at [708, 88] on span "In mẫu tem hàng tự cấu hình" at bounding box center [748, 94] width 184 height 23
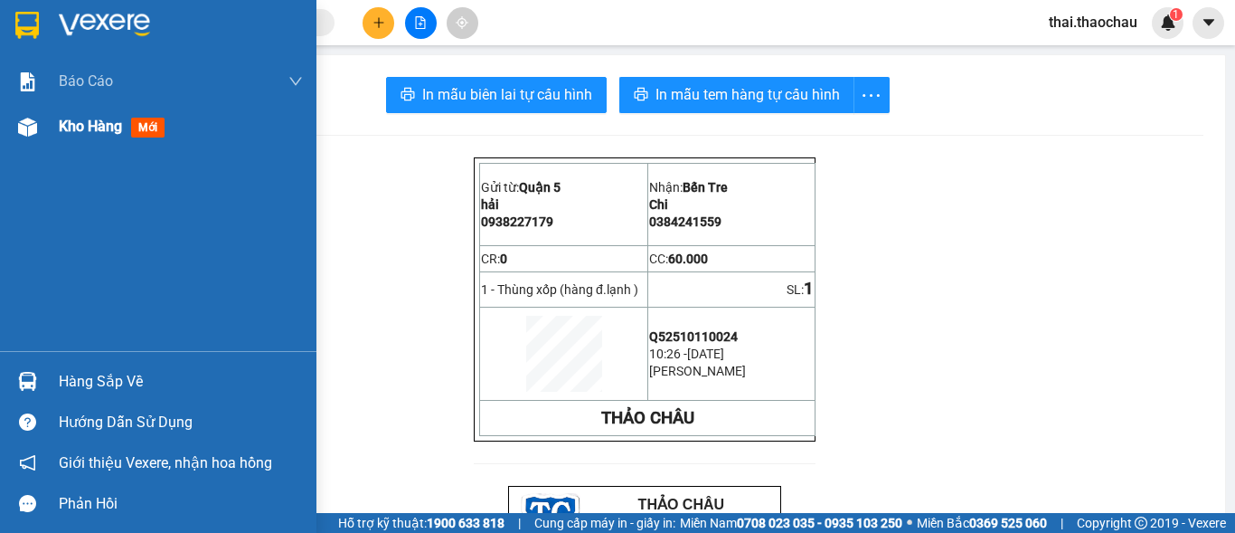
click at [120, 140] on div "Kho hàng mới" at bounding box center [181, 126] width 244 height 45
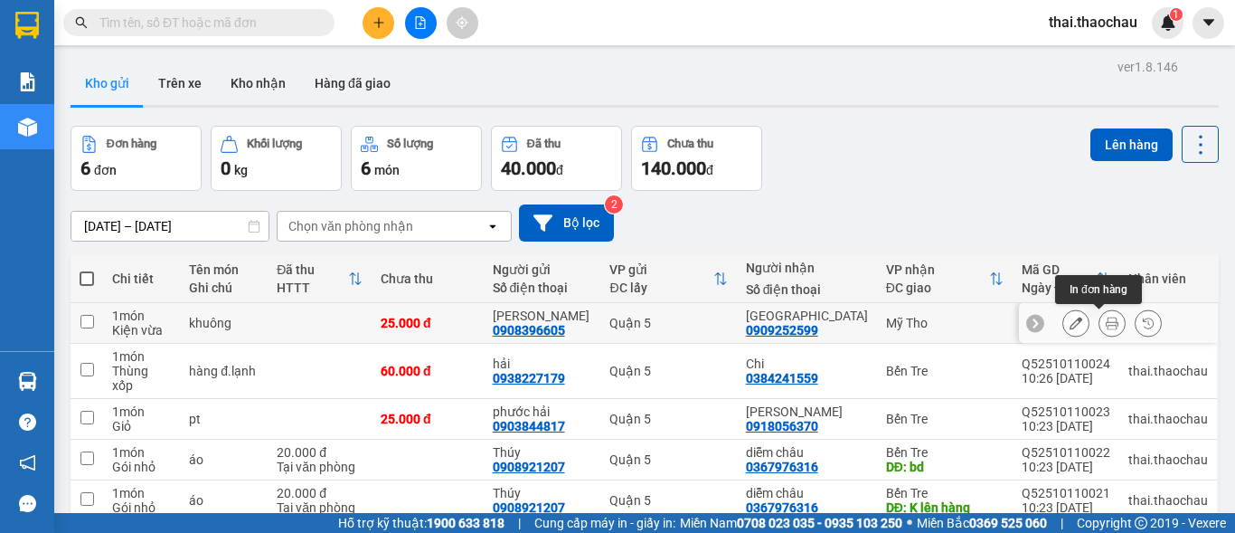
click at [1106, 326] on icon at bounding box center [1112, 322] width 13 height 13
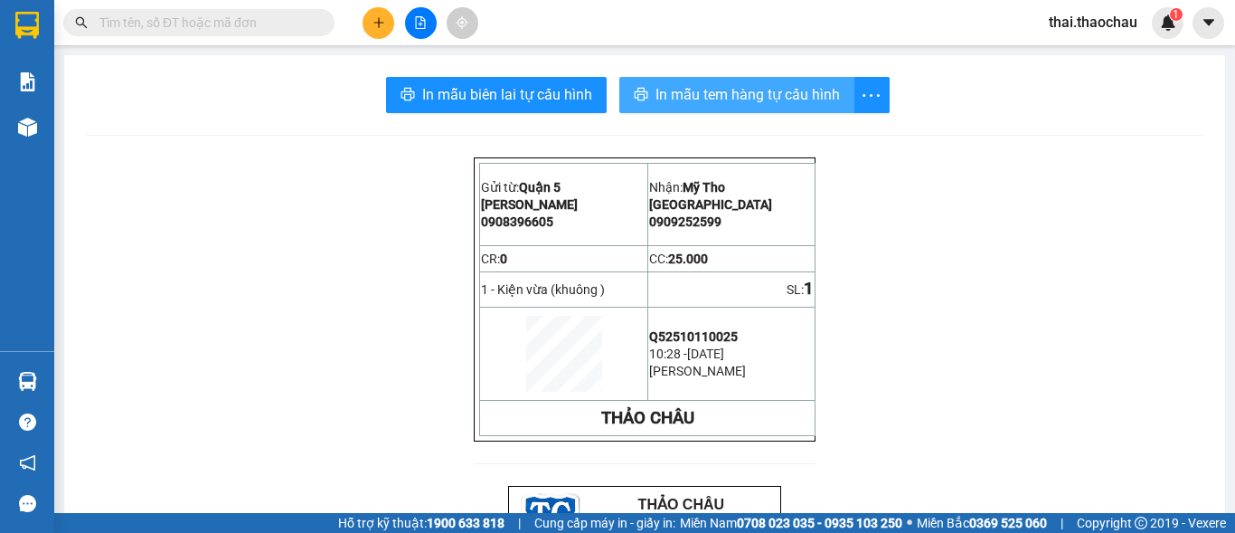
click at [823, 109] on button "In mẫu tem hàng tự cấu hình" at bounding box center [736, 95] width 235 height 36
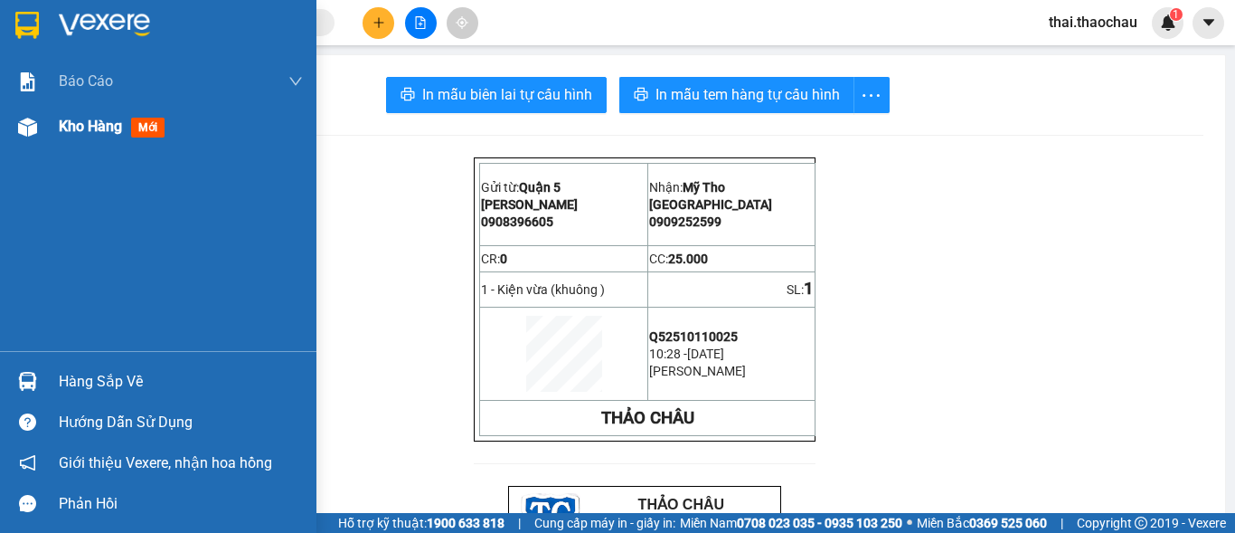
click at [86, 128] on span "Kho hàng" at bounding box center [90, 126] width 63 height 17
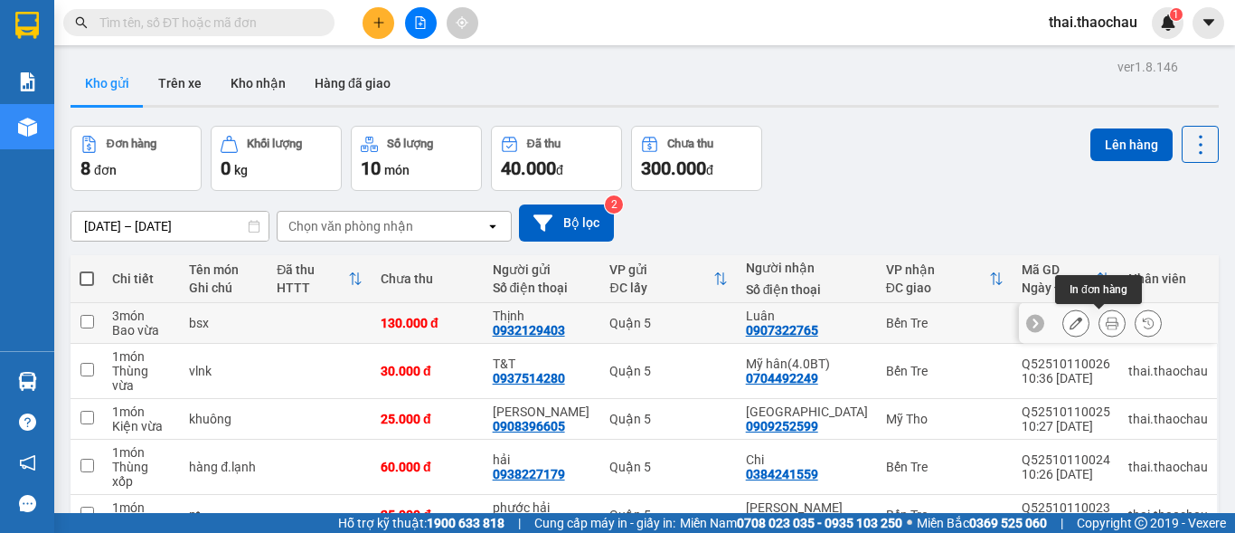
click at [1106, 324] on icon at bounding box center [1112, 322] width 13 height 13
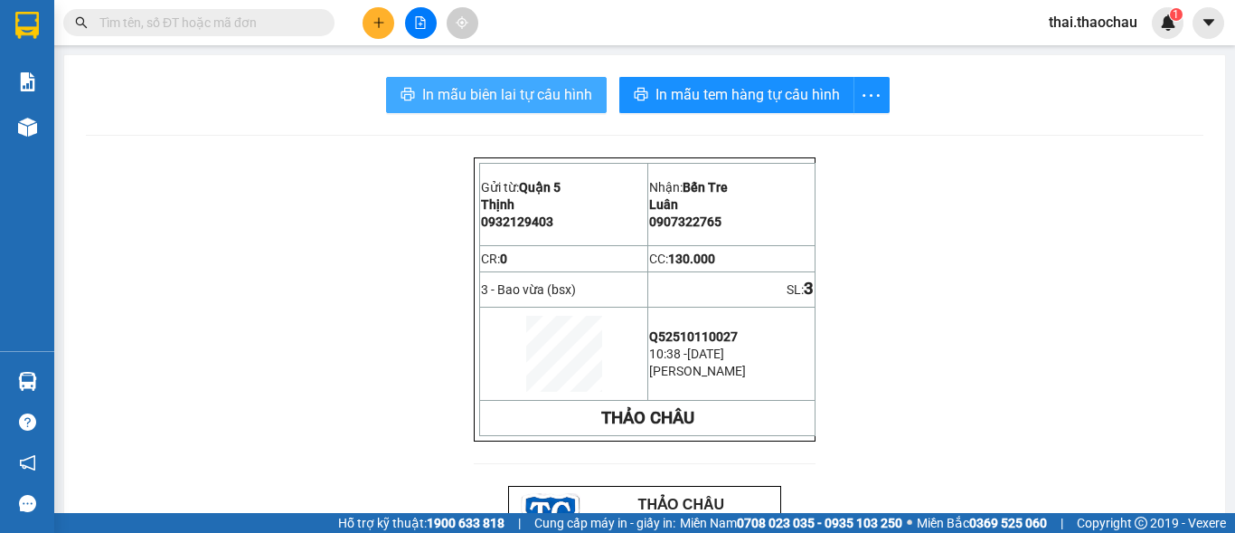
click at [474, 99] on span "In mẫu biên lai tự cấu hình" at bounding box center [507, 94] width 170 height 23
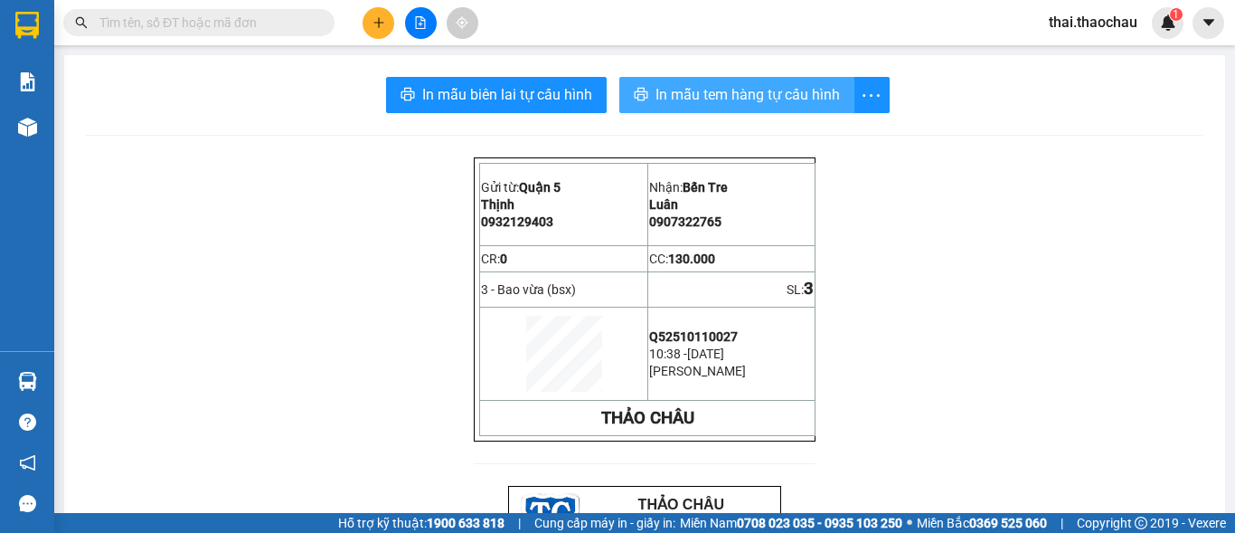
click at [691, 99] on span "In mẫu tem hàng tự cấu hình" at bounding box center [748, 94] width 184 height 23
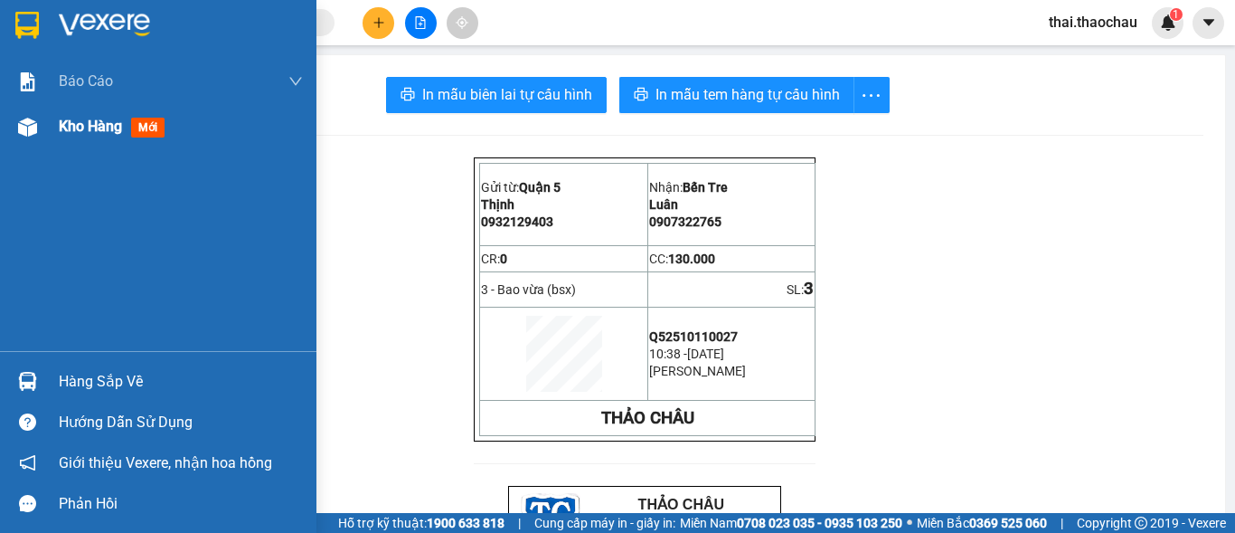
click at [101, 127] on span "Kho hàng" at bounding box center [90, 126] width 63 height 17
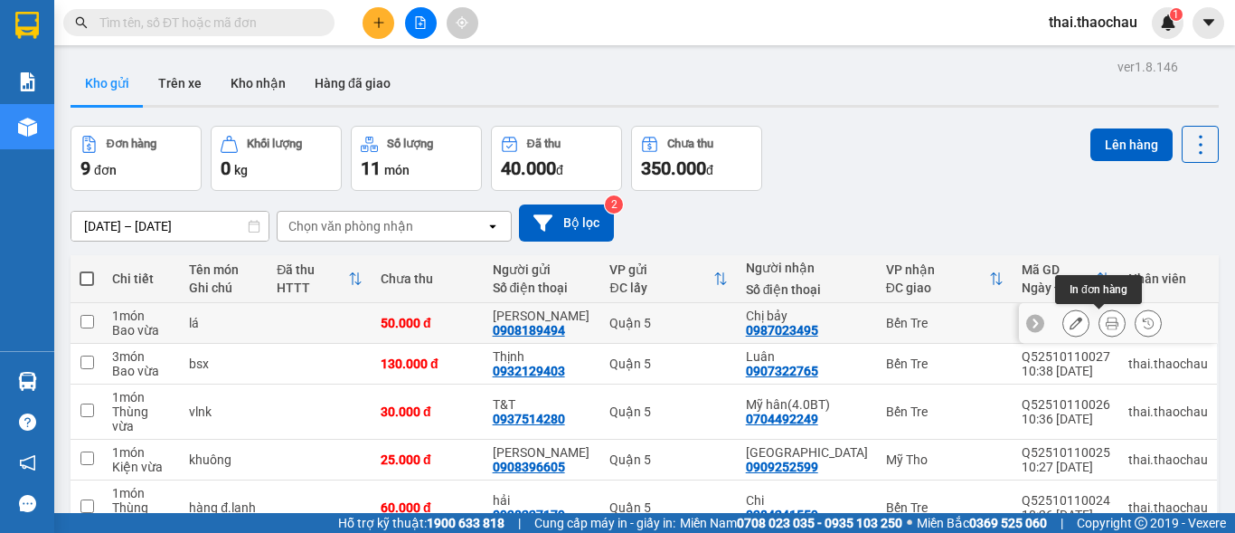
click at [1106, 326] on icon at bounding box center [1112, 322] width 13 height 13
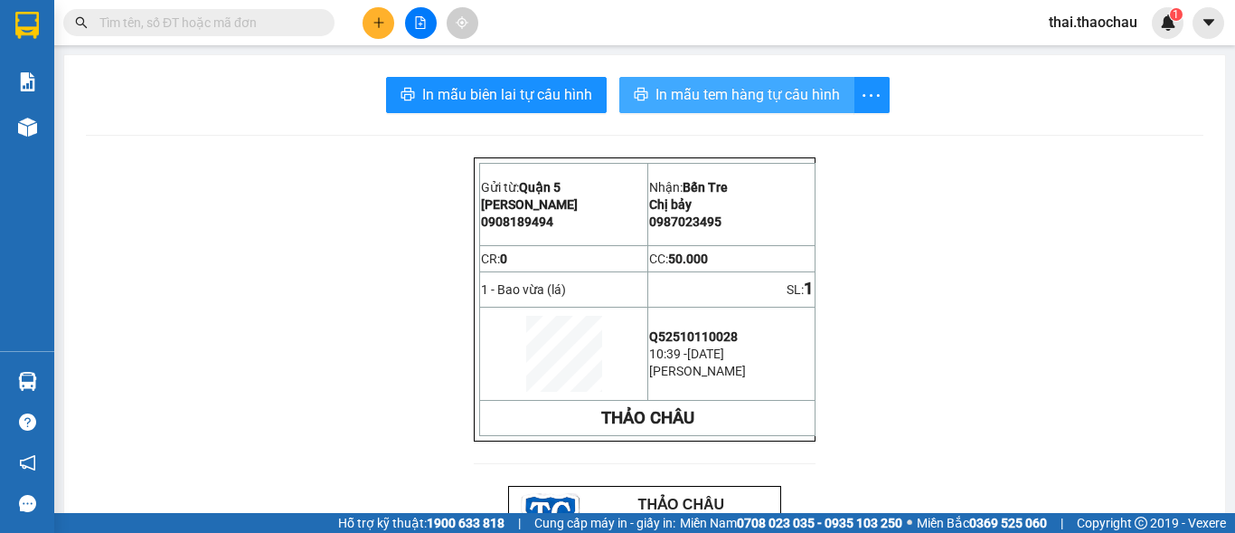
click at [701, 93] on span "In mẫu tem hàng tự cấu hình" at bounding box center [748, 94] width 184 height 23
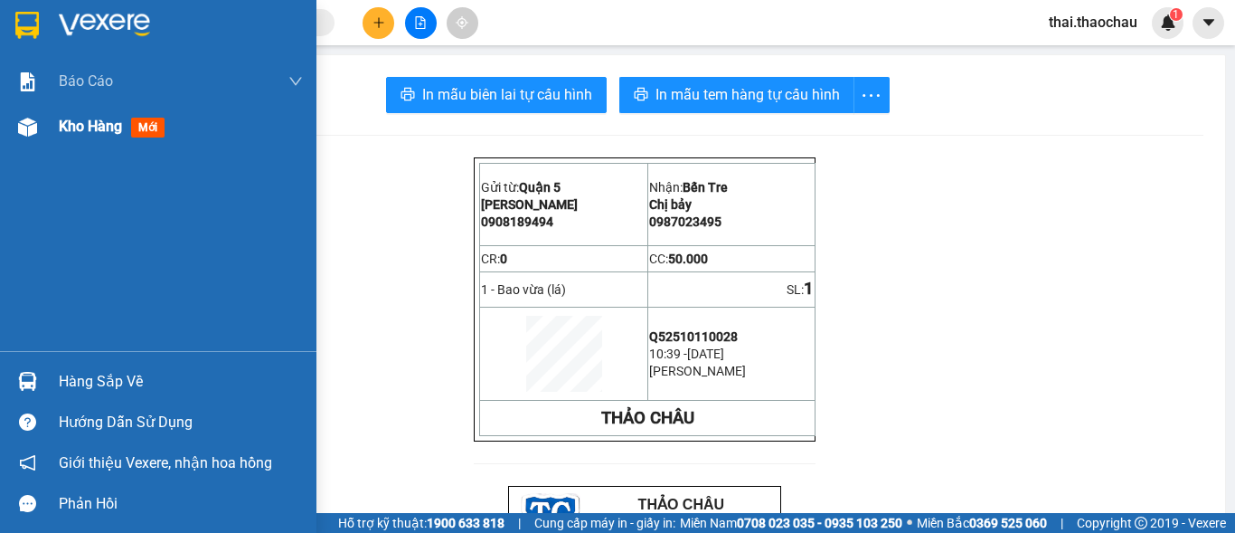
click at [61, 126] on span "Kho hàng" at bounding box center [90, 126] width 63 height 17
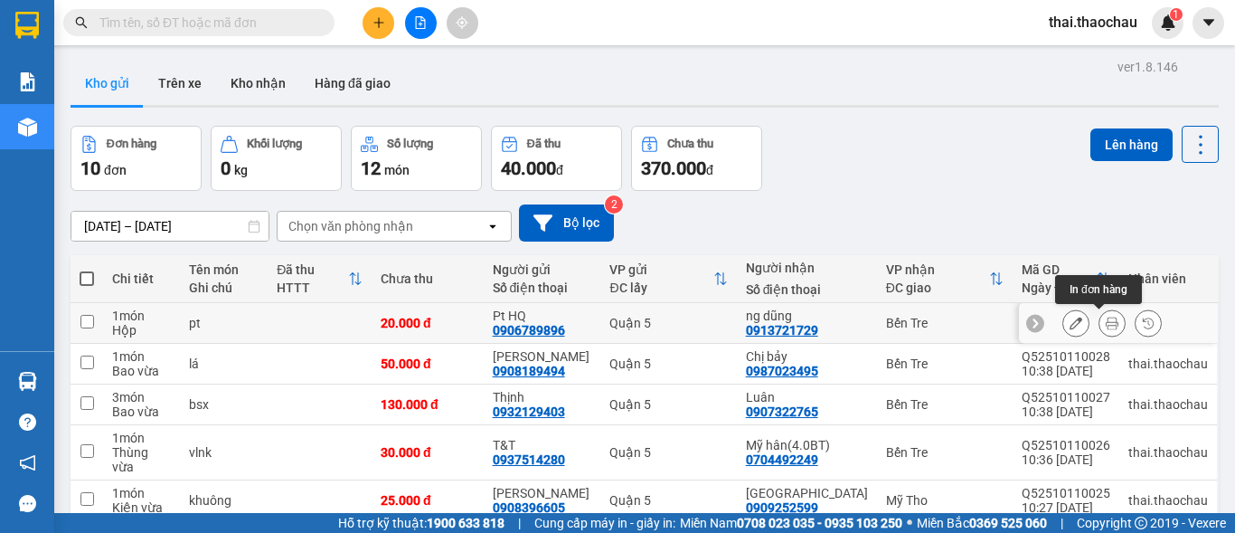
click at [1104, 322] on button at bounding box center [1111, 323] width 25 height 32
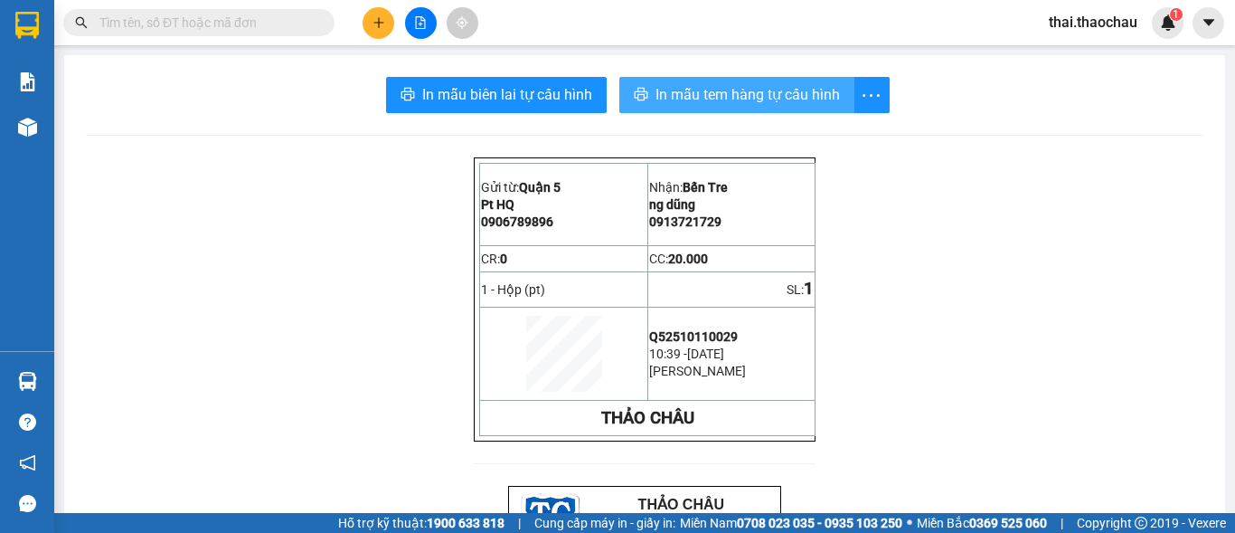
click at [689, 99] on span "In mẫu tem hàng tự cấu hình" at bounding box center [748, 94] width 184 height 23
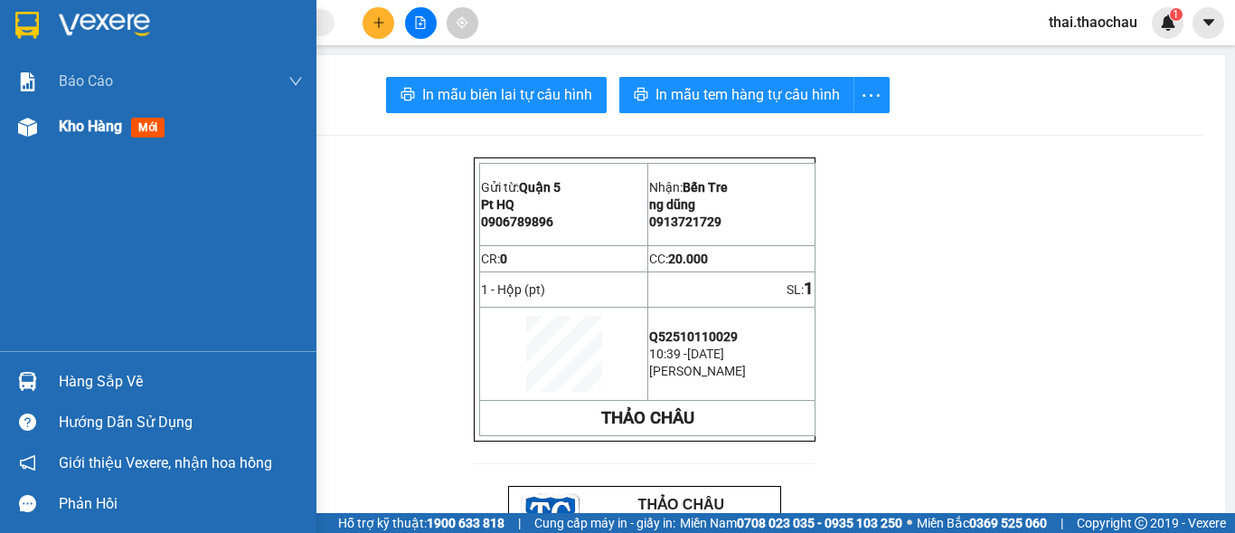
click at [94, 127] on span "Kho hàng" at bounding box center [90, 126] width 63 height 17
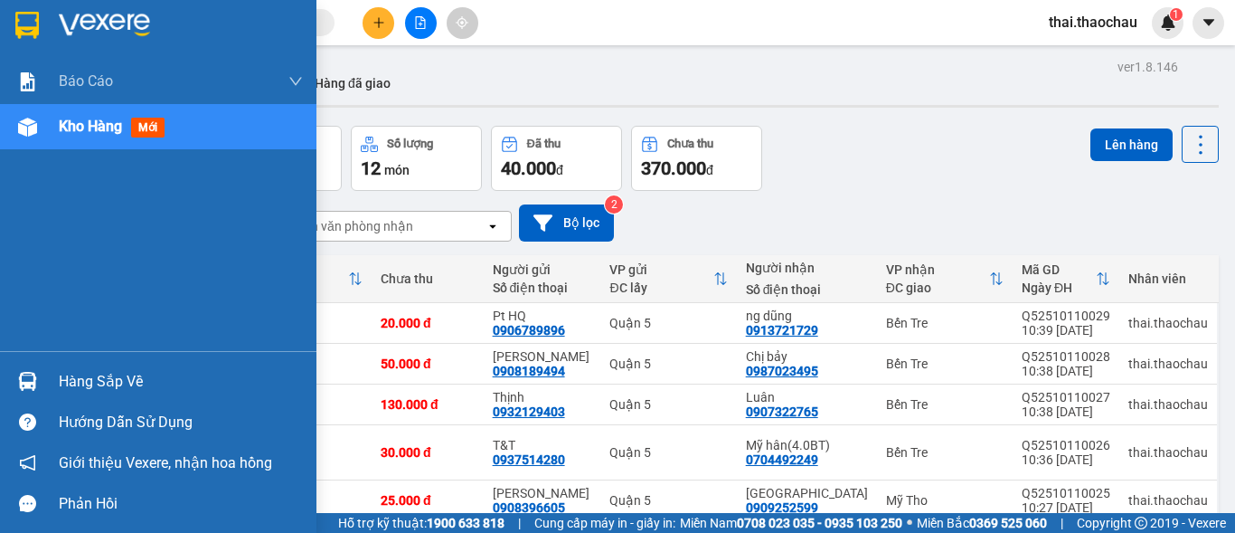
click at [24, 130] on img at bounding box center [27, 127] width 19 height 19
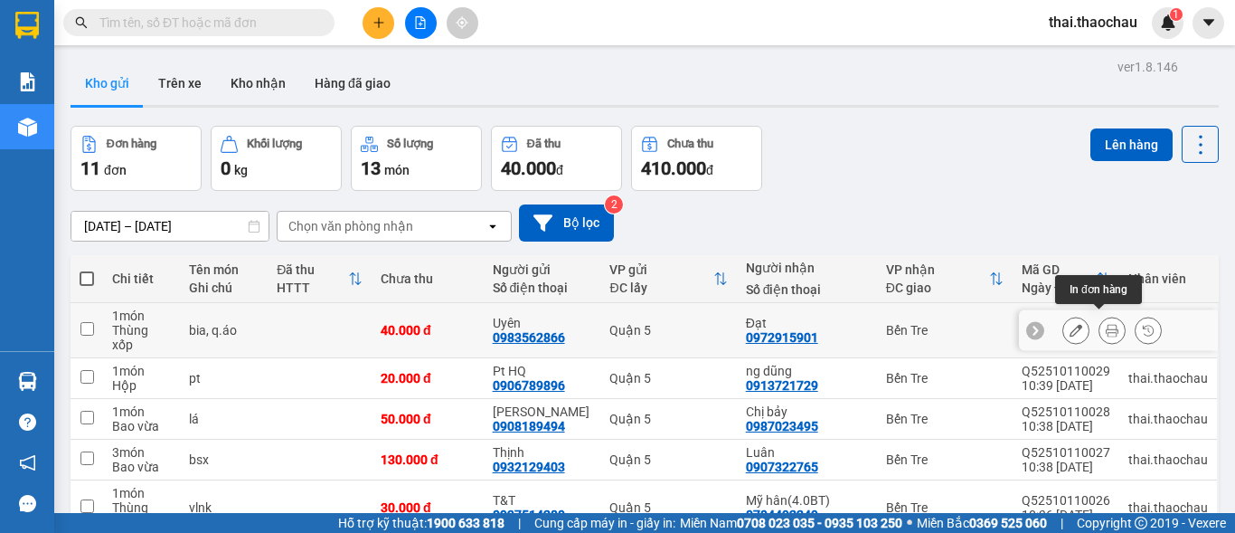
click at [1106, 327] on icon at bounding box center [1112, 330] width 13 height 13
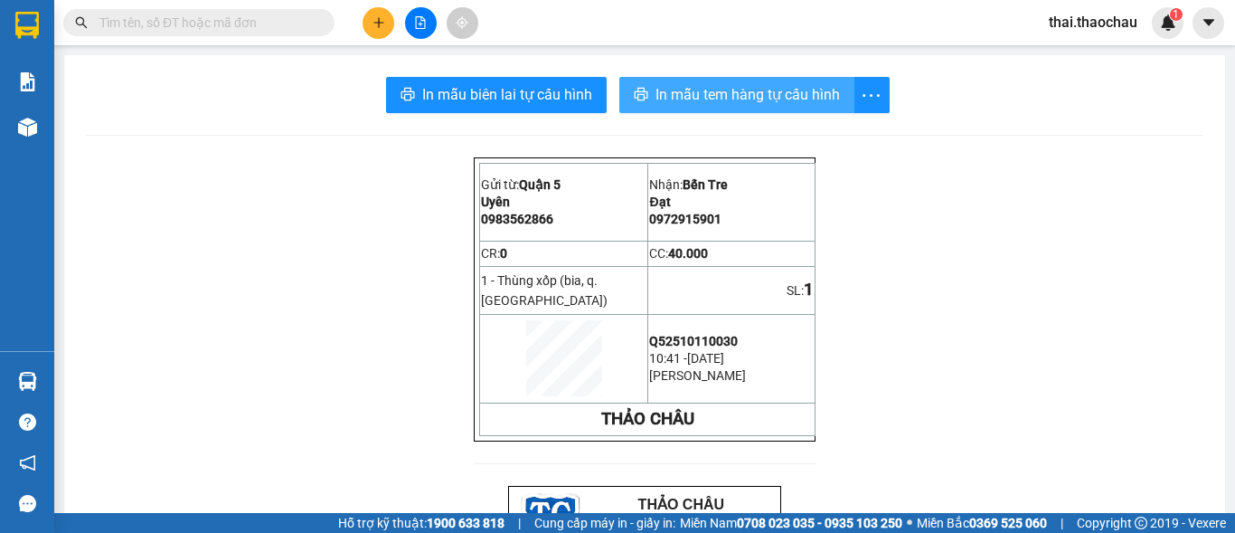
click at [757, 90] on span "In mẫu tem hàng tự cấu hình" at bounding box center [748, 94] width 184 height 23
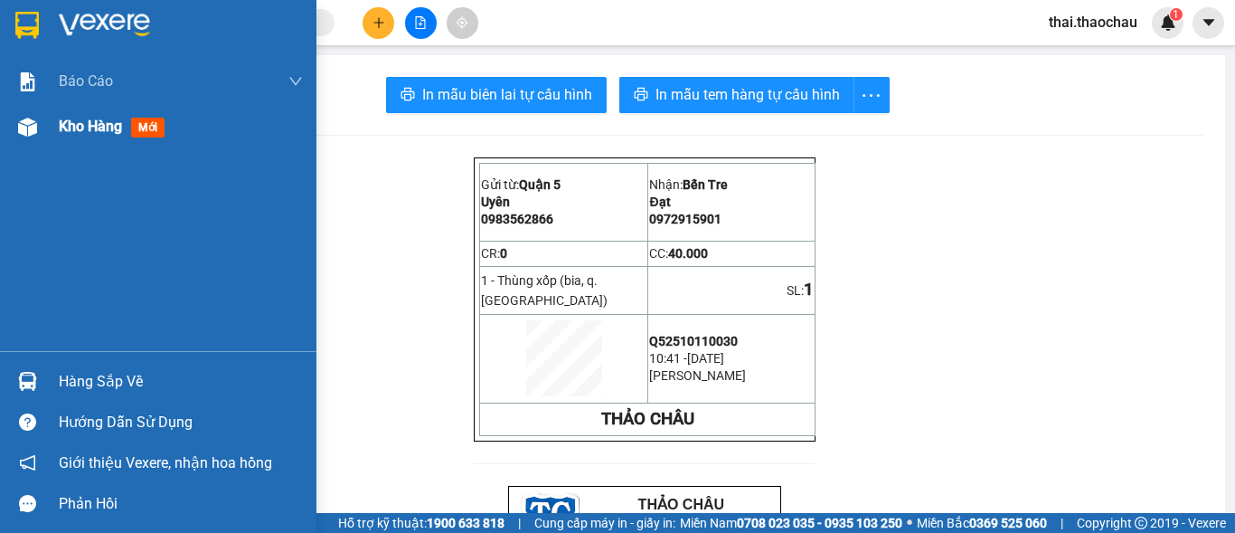
click at [65, 140] on div "Kho hàng mới" at bounding box center [181, 126] width 244 height 45
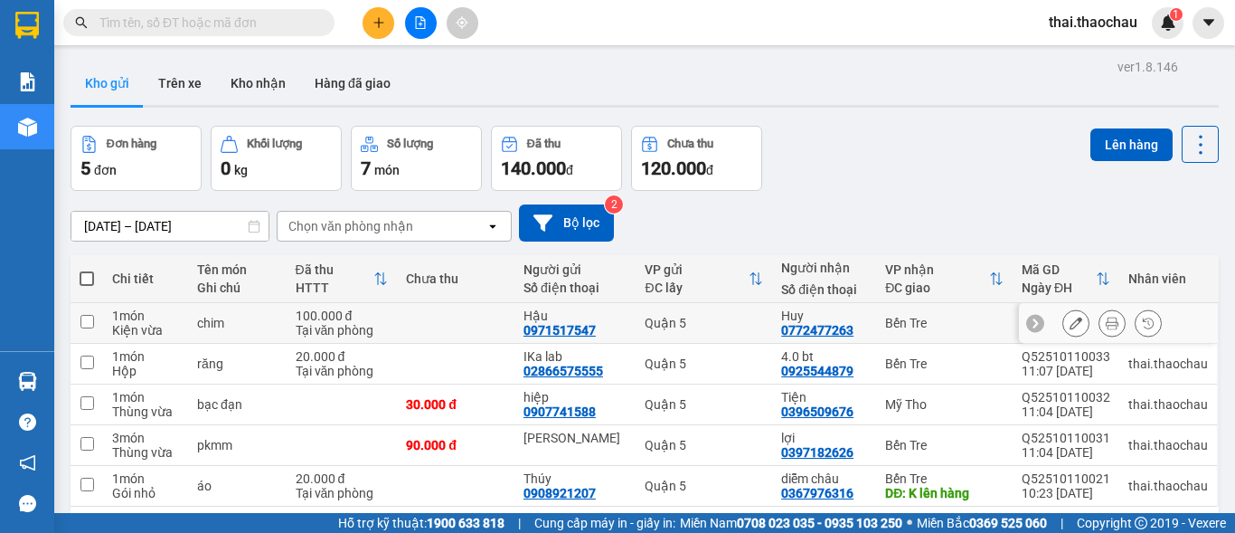
scroll to position [83, 0]
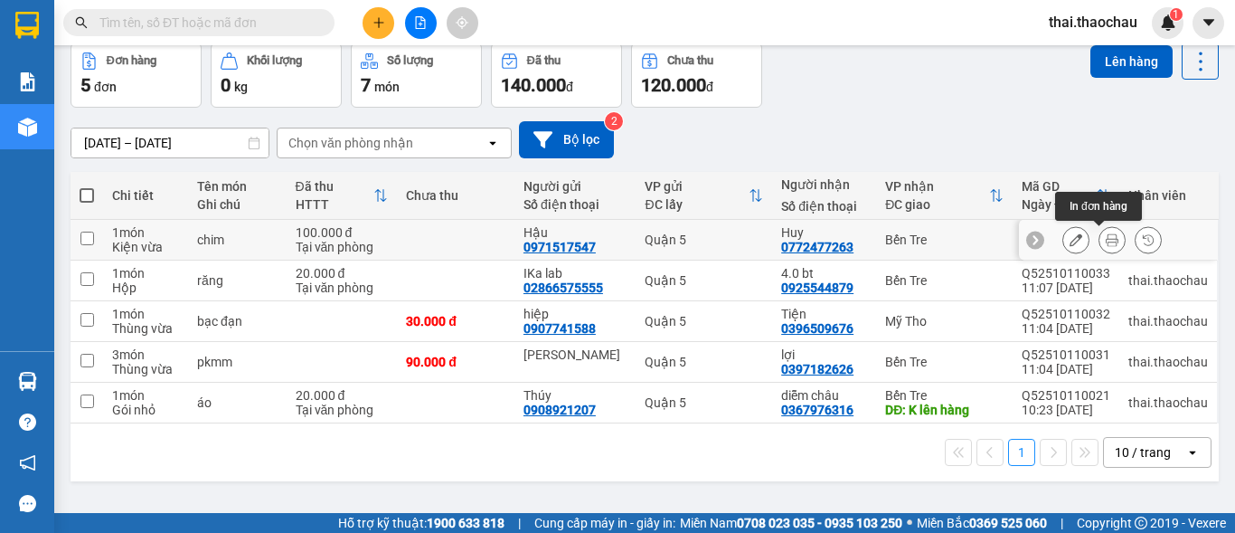
click at [1106, 242] on button at bounding box center [1111, 240] width 25 height 32
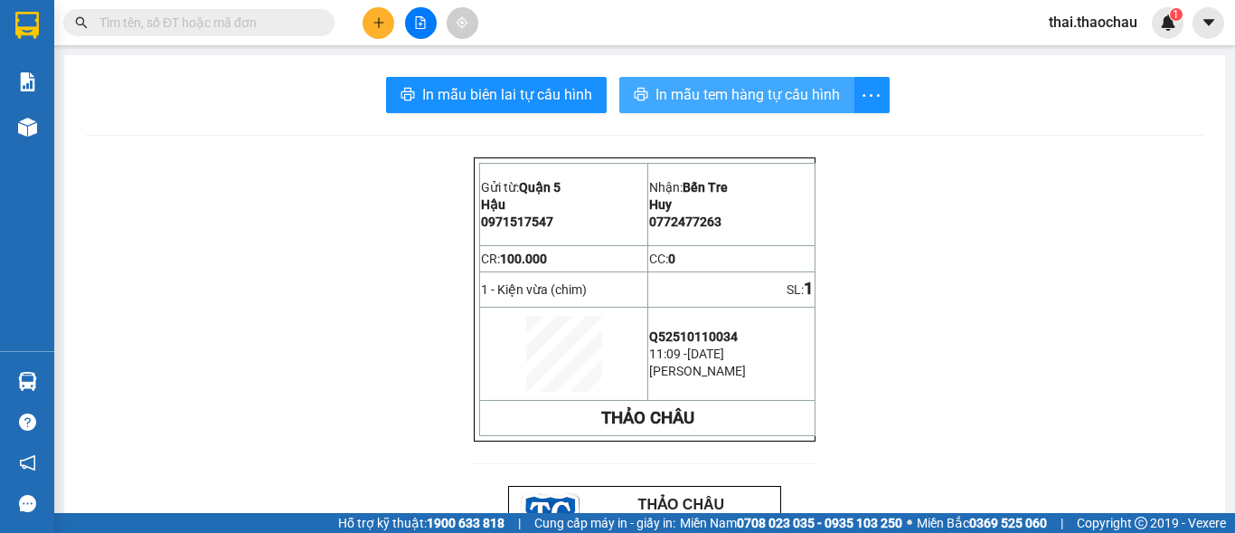
click at [717, 99] on span "In mẫu tem hàng tự cấu hình" at bounding box center [748, 94] width 184 height 23
click at [6, 141] on div "Kho hàng mới" at bounding box center [27, 126] width 54 height 45
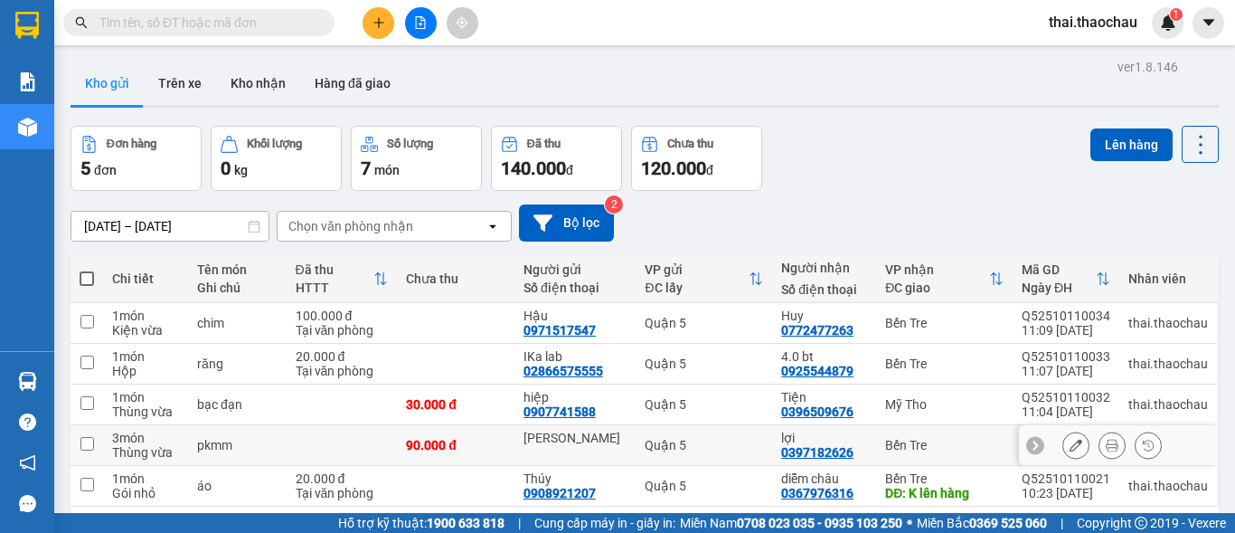
scroll to position [83, 0]
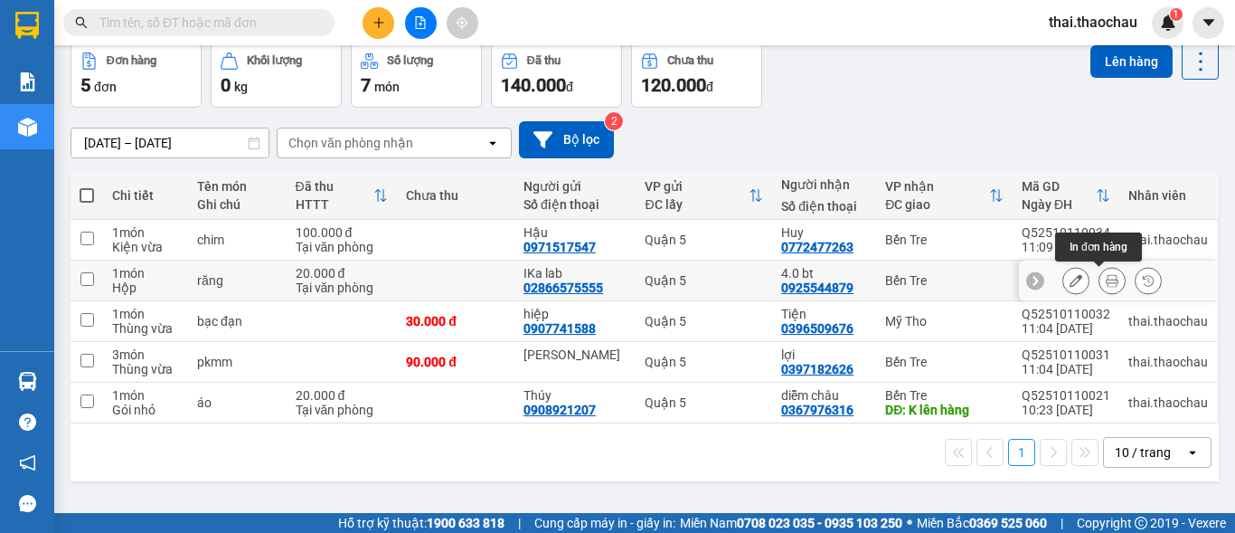
click at [1106, 278] on icon at bounding box center [1112, 280] width 13 height 13
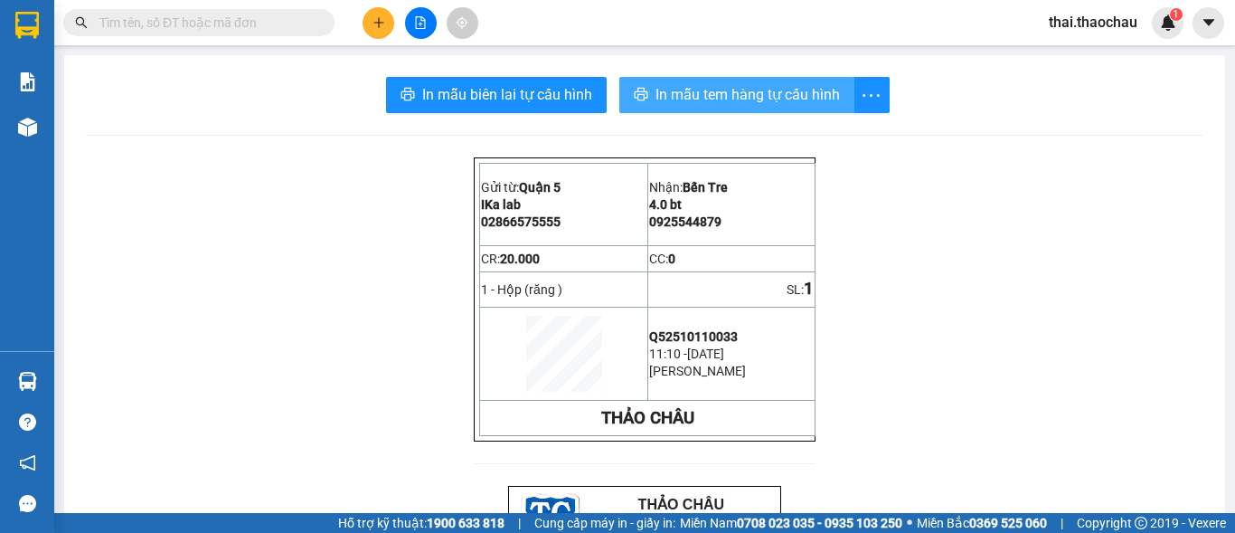
click at [665, 90] on span "In mẫu tem hàng tự cấu hình" at bounding box center [748, 94] width 184 height 23
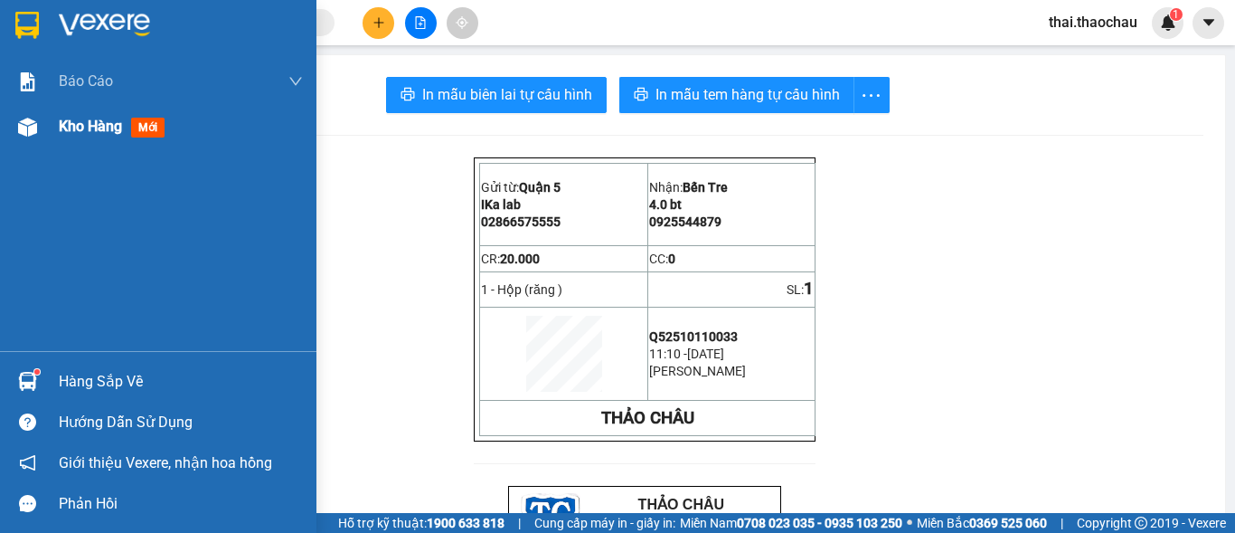
drag, startPoint x: 5, startPoint y: 122, endPoint x: 26, endPoint y: 129, distance: 22.9
click at [31, 137] on div "Kho hàng mới" at bounding box center [158, 126] width 316 height 45
click at [48, 137] on div "Kho hàng mới" at bounding box center [158, 126] width 316 height 45
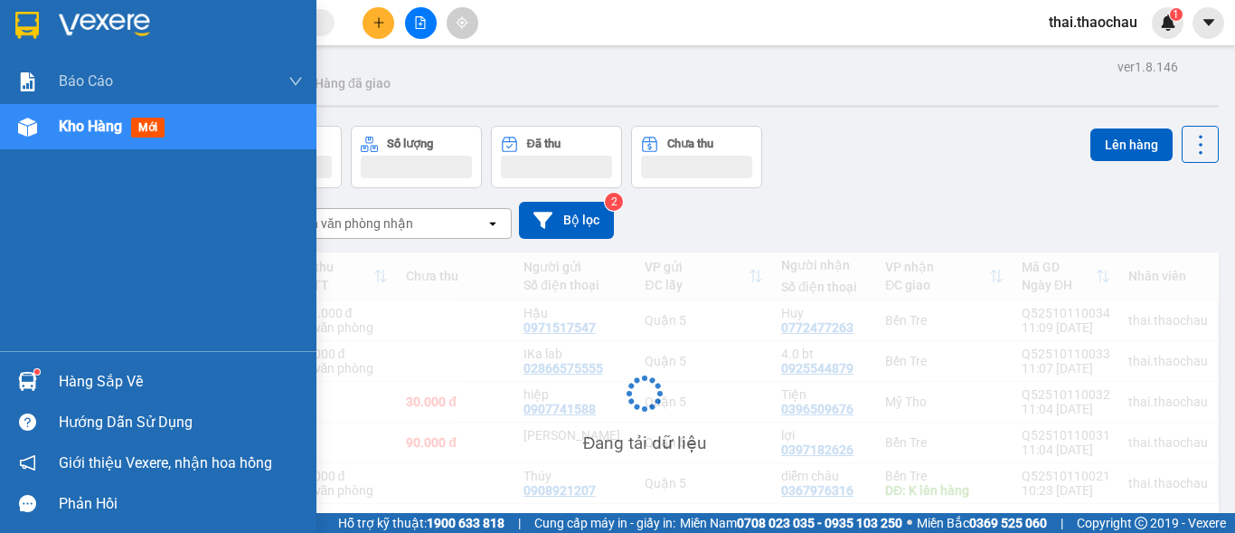
click at [26, 129] on img at bounding box center [27, 127] width 19 height 19
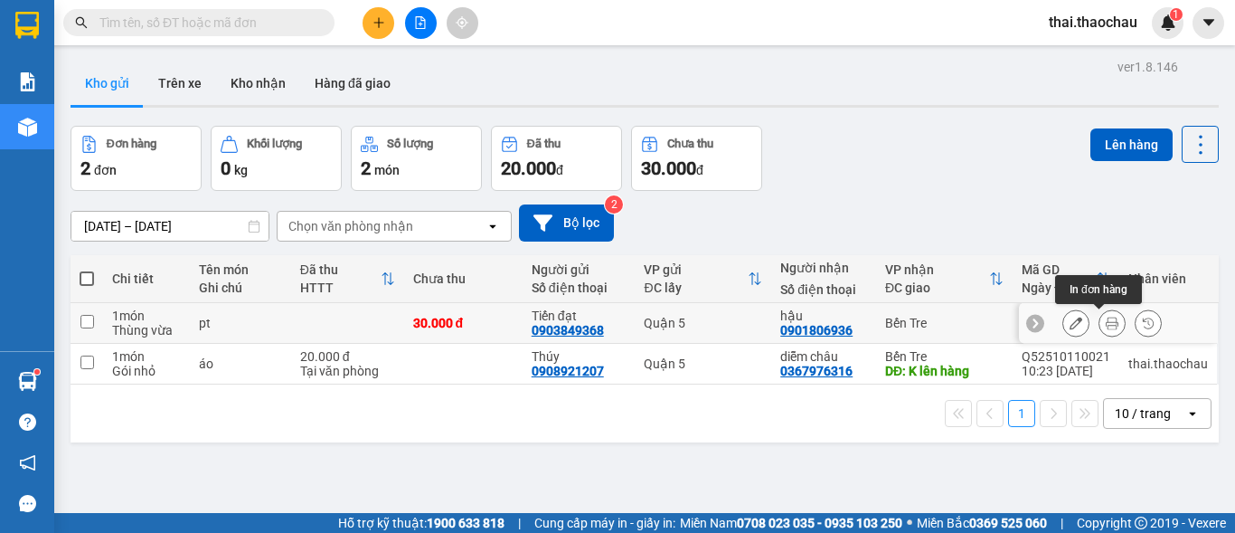
click at [1106, 324] on icon at bounding box center [1112, 322] width 13 height 13
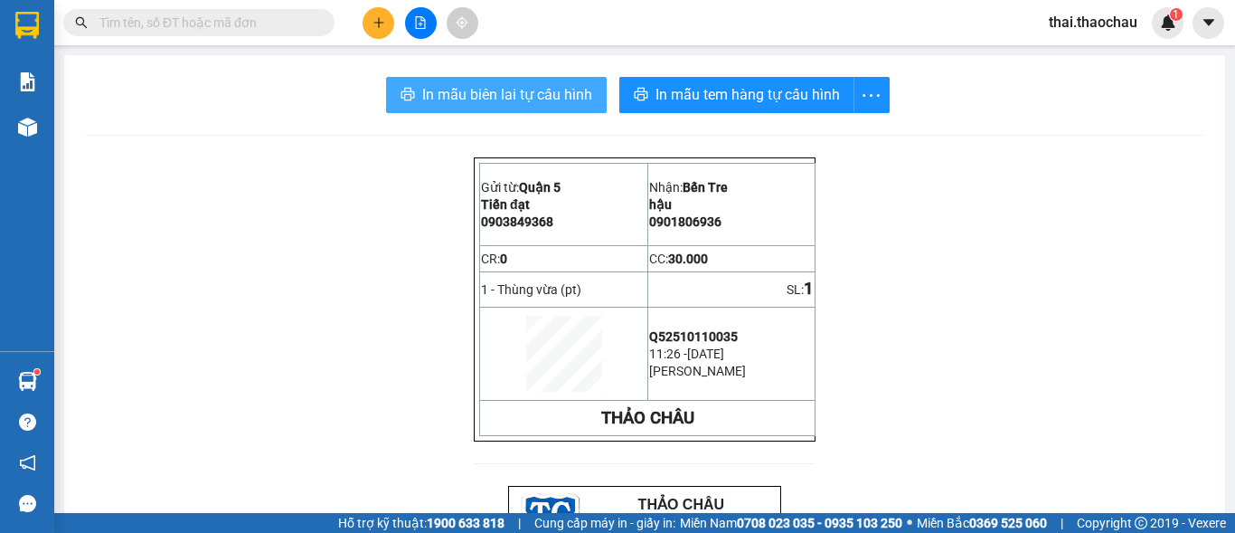
click at [452, 99] on span "In mẫu biên lai tự cấu hình" at bounding box center [507, 94] width 170 height 23
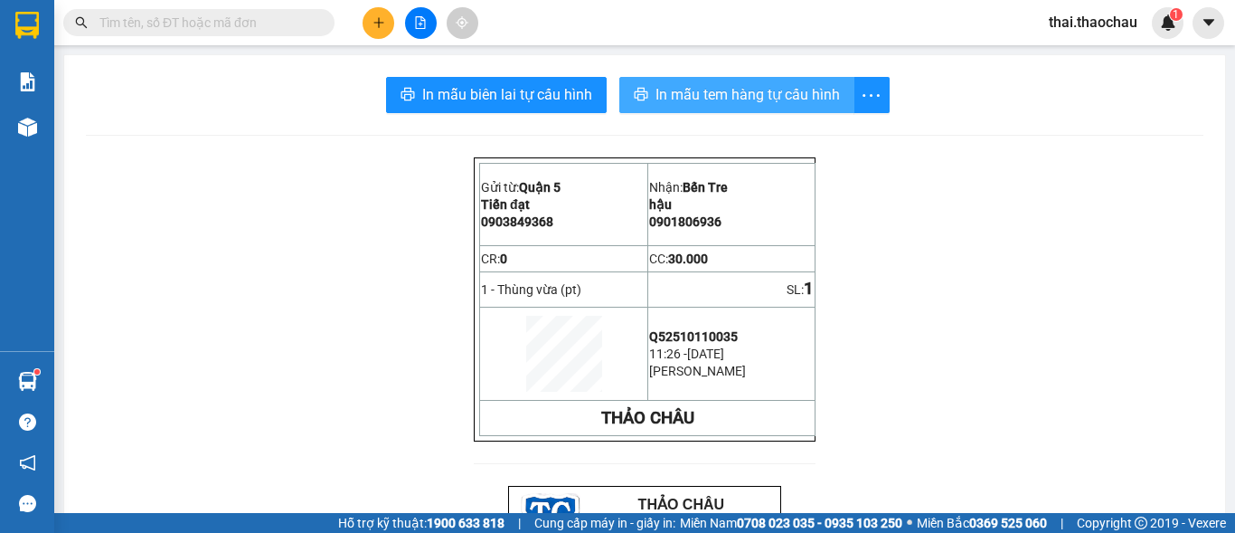
click at [760, 97] on span "In mẫu tem hàng tự cấu hình" at bounding box center [748, 94] width 184 height 23
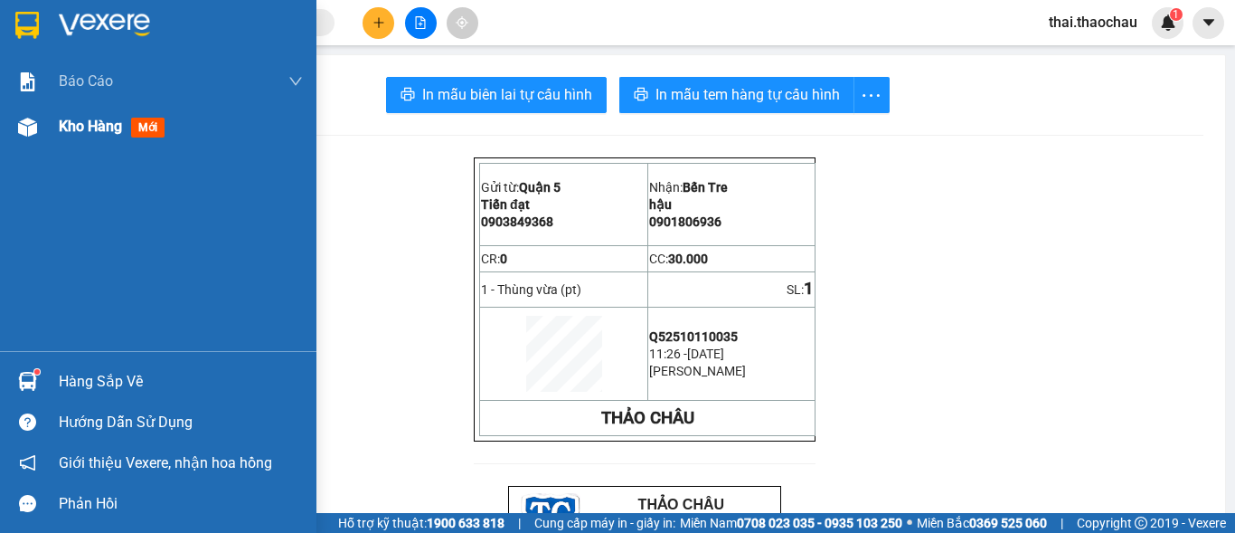
click at [25, 135] on img at bounding box center [27, 127] width 19 height 19
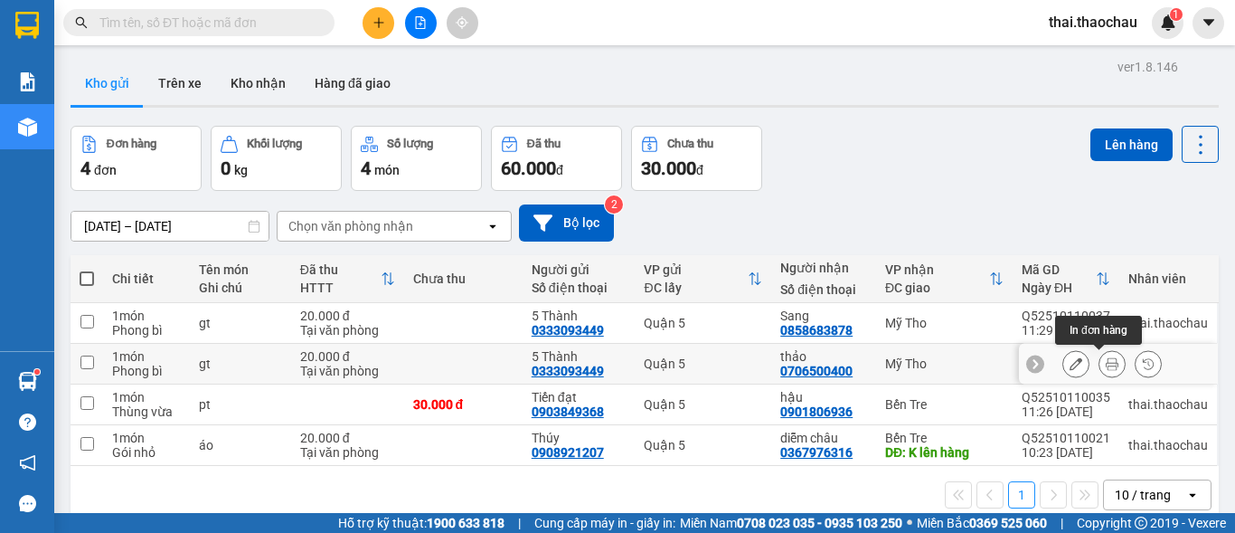
click at [1106, 366] on icon at bounding box center [1112, 363] width 13 height 13
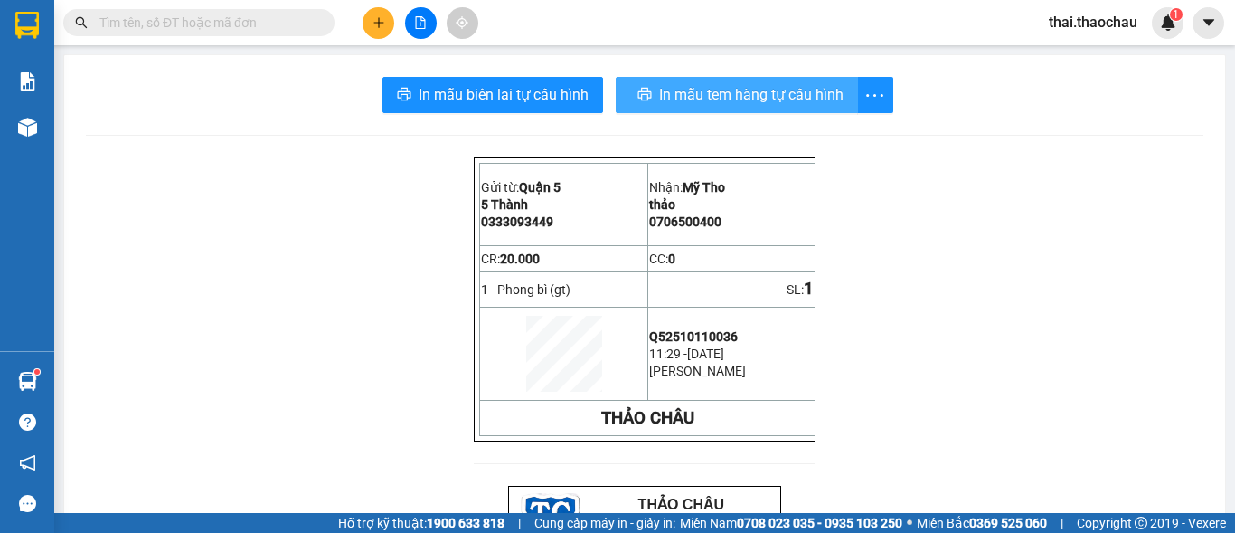
click at [754, 109] on button "In mẫu tem hàng tự cấu hình" at bounding box center [737, 95] width 242 height 36
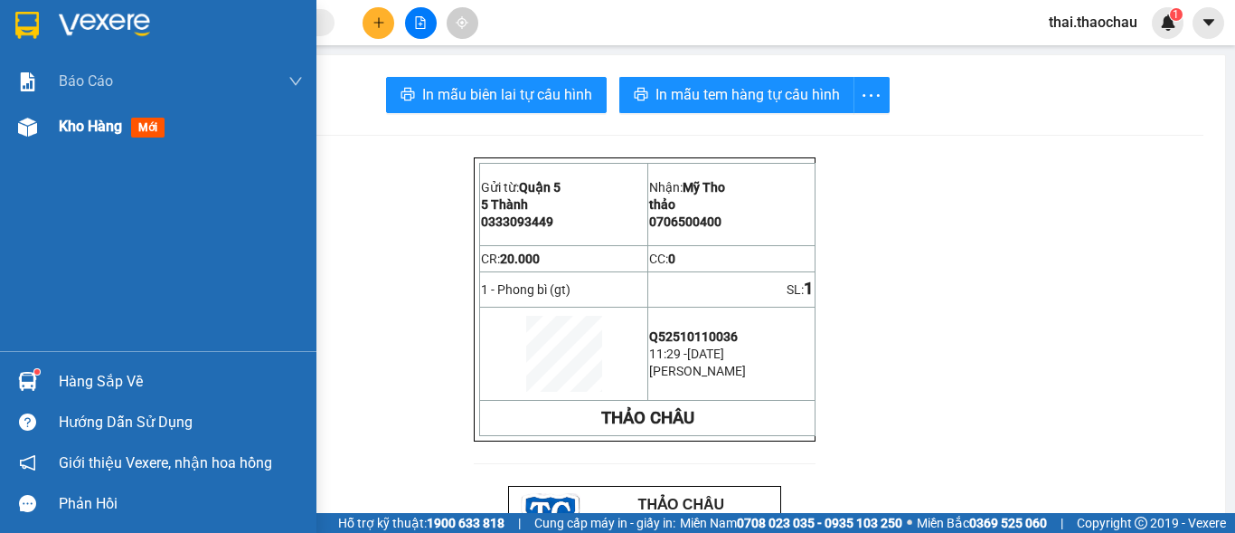
click at [31, 128] on img at bounding box center [27, 127] width 19 height 19
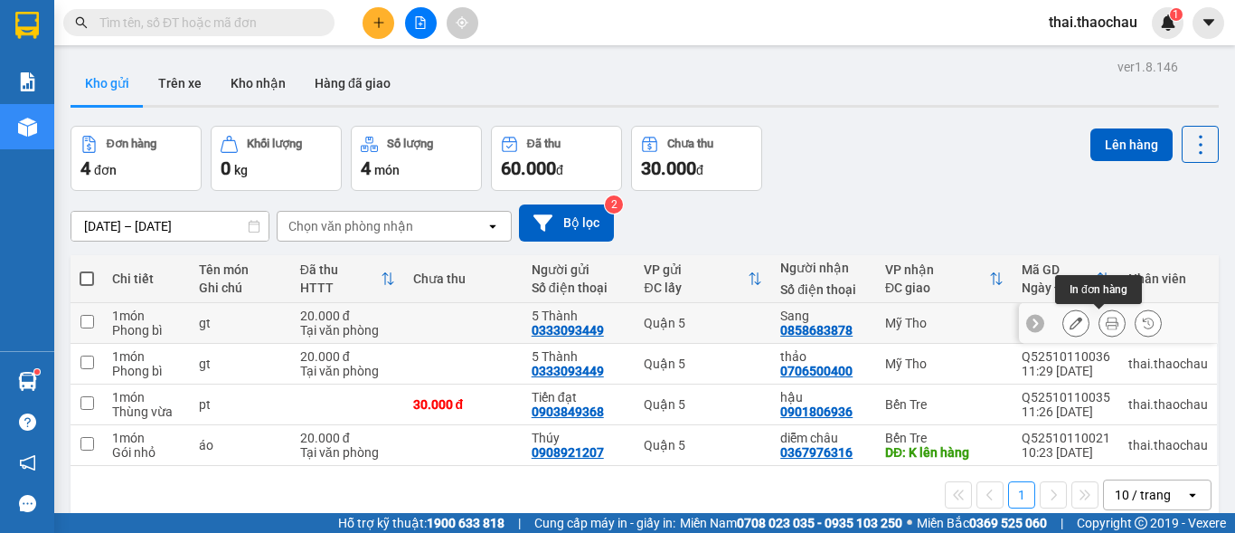
click at [1099, 327] on button at bounding box center [1111, 323] width 25 height 32
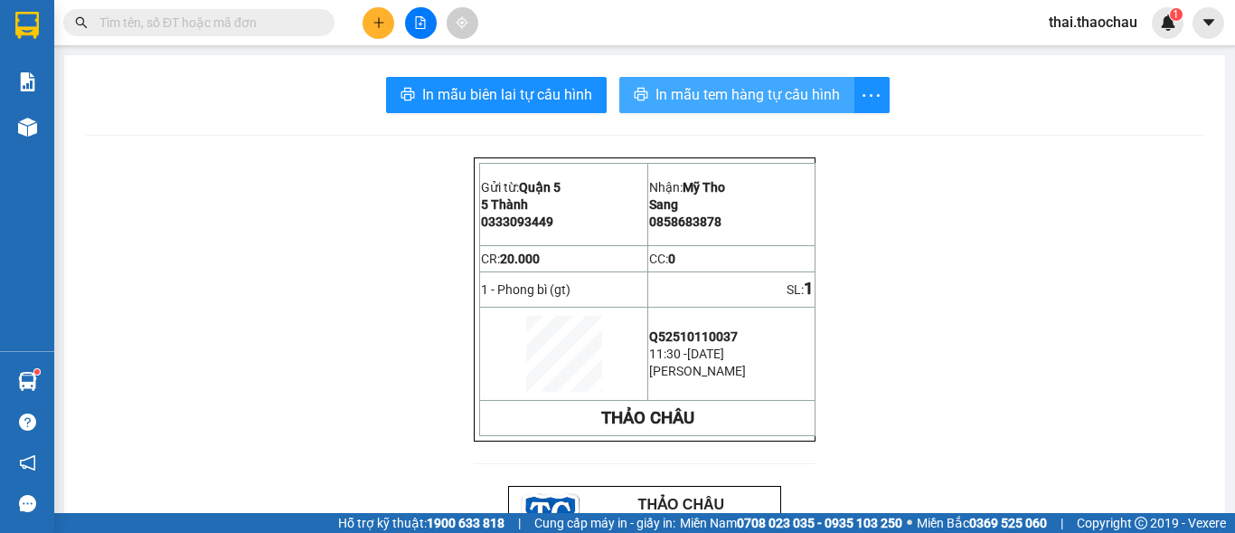
click at [721, 94] on span "In mẫu tem hàng tự cấu hình" at bounding box center [748, 94] width 184 height 23
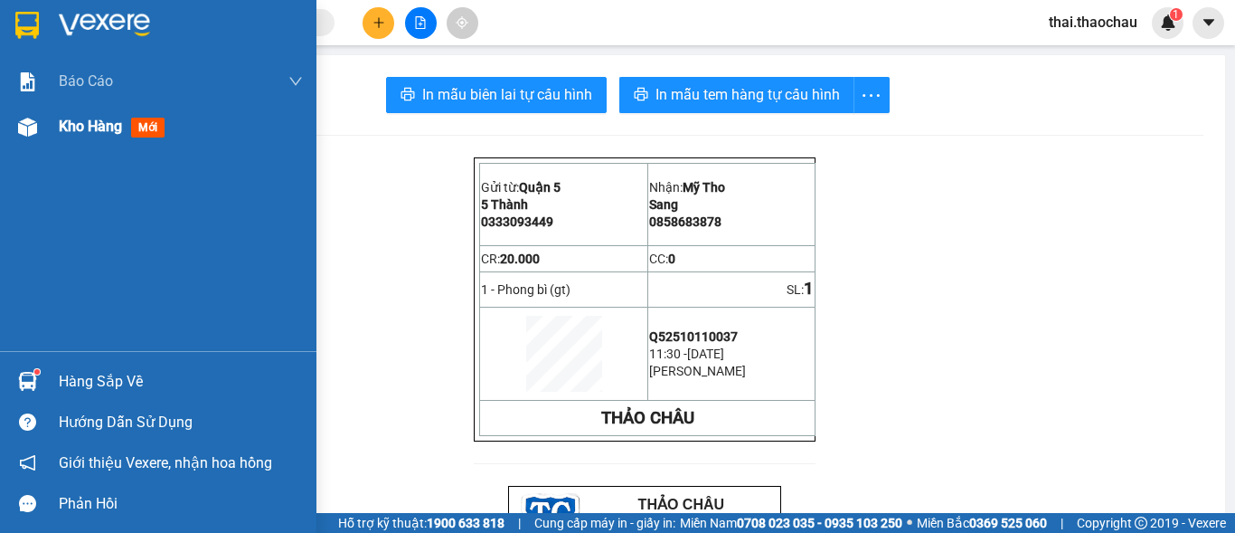
click at [26, 129] on img at bounding box center [27, 127] width 19 height 19
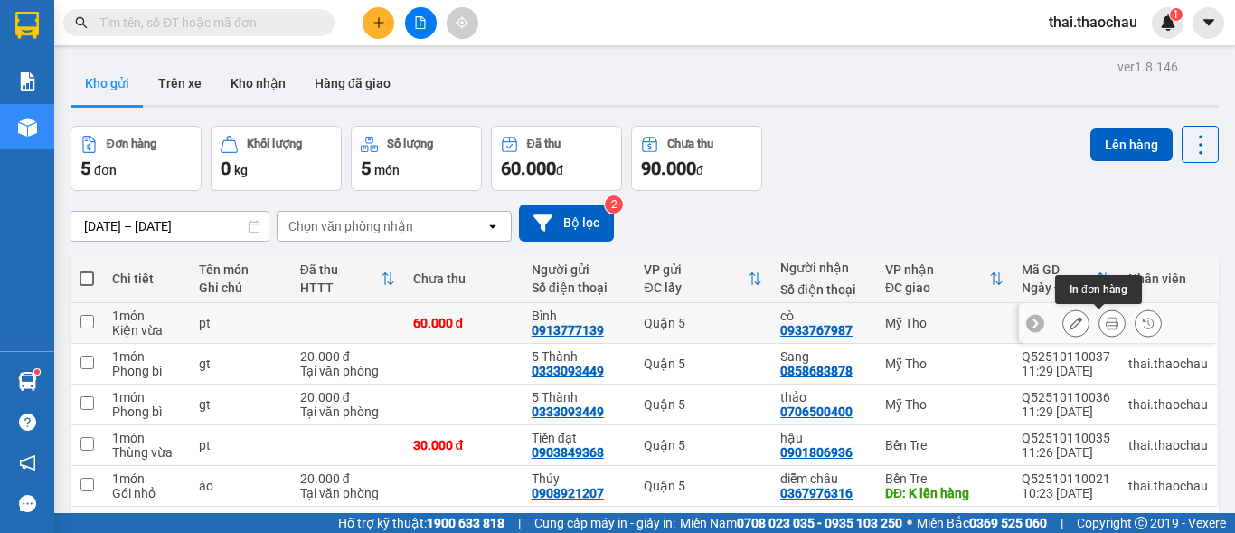
click at [1106, 325] on icon at bounding box center [1112, 322] width 13 height 13
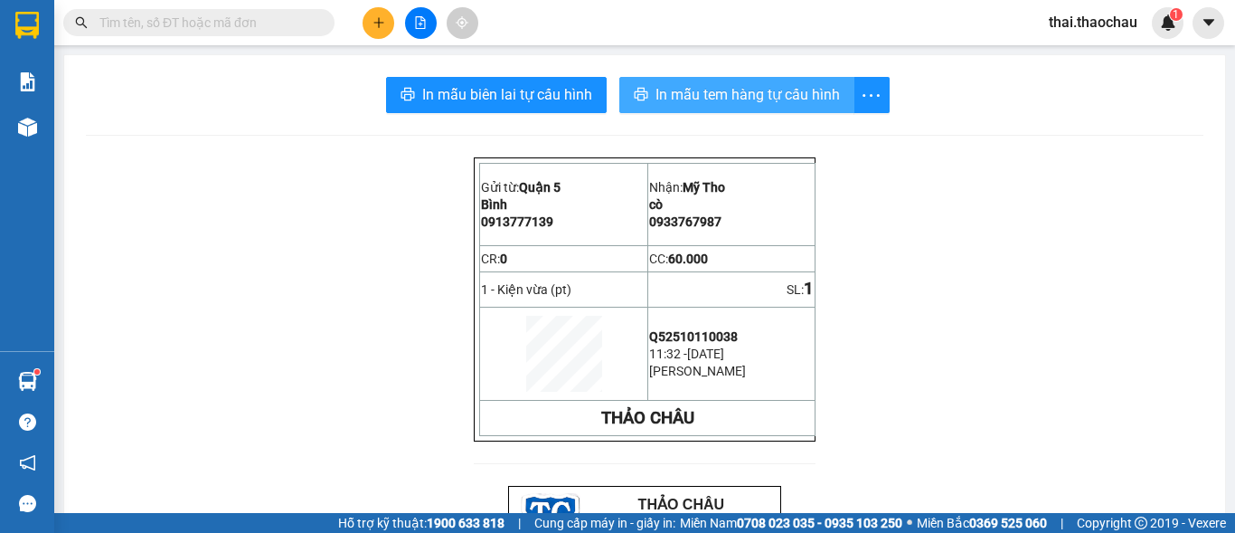
click at [750, 84] on span "In mẫu tem hàng tự cấu hình" at bounding box center [748, 94] width 184 height 23
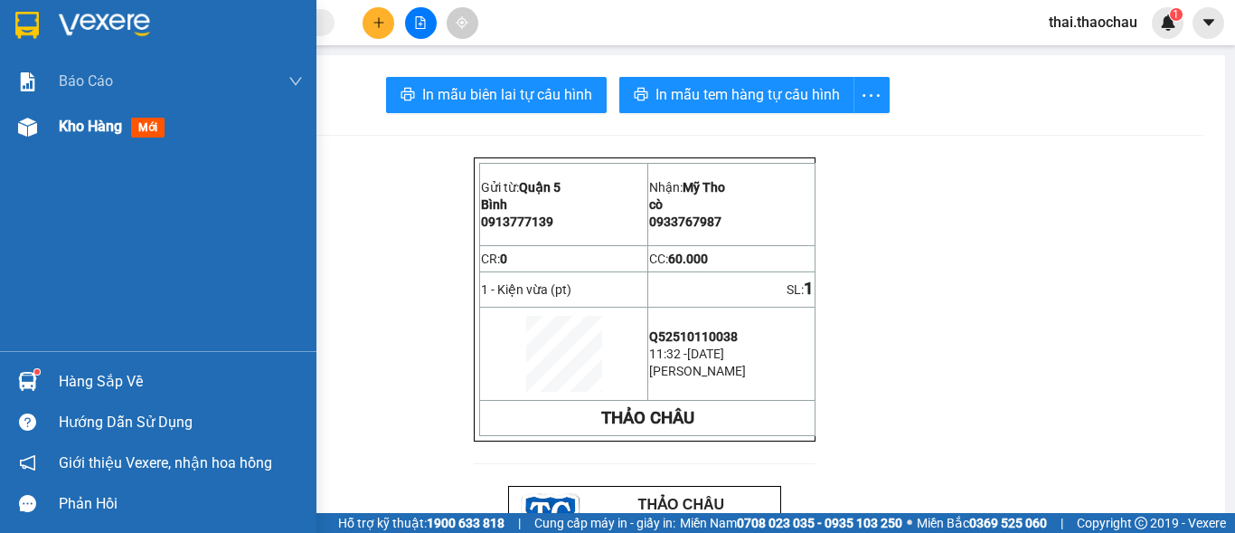
click at [74, 137] on div "Kho hàng mới" at bounding box center [115, 126] width 113 height 23
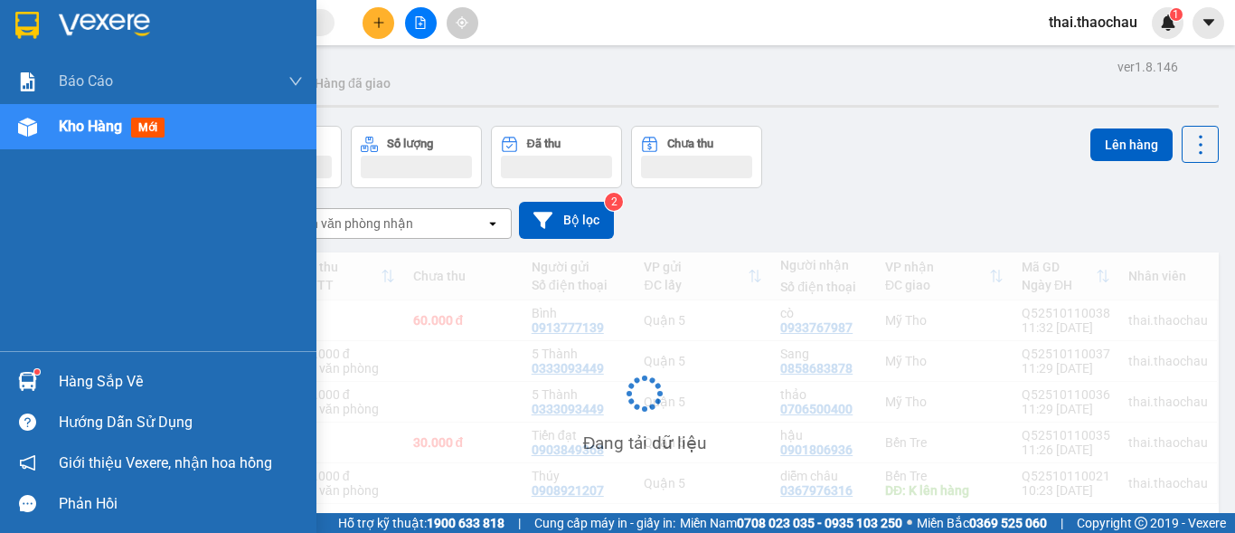
click at [76, 124] on span "Kho hàng" at bounding box center [90, 126] width 63 height 17
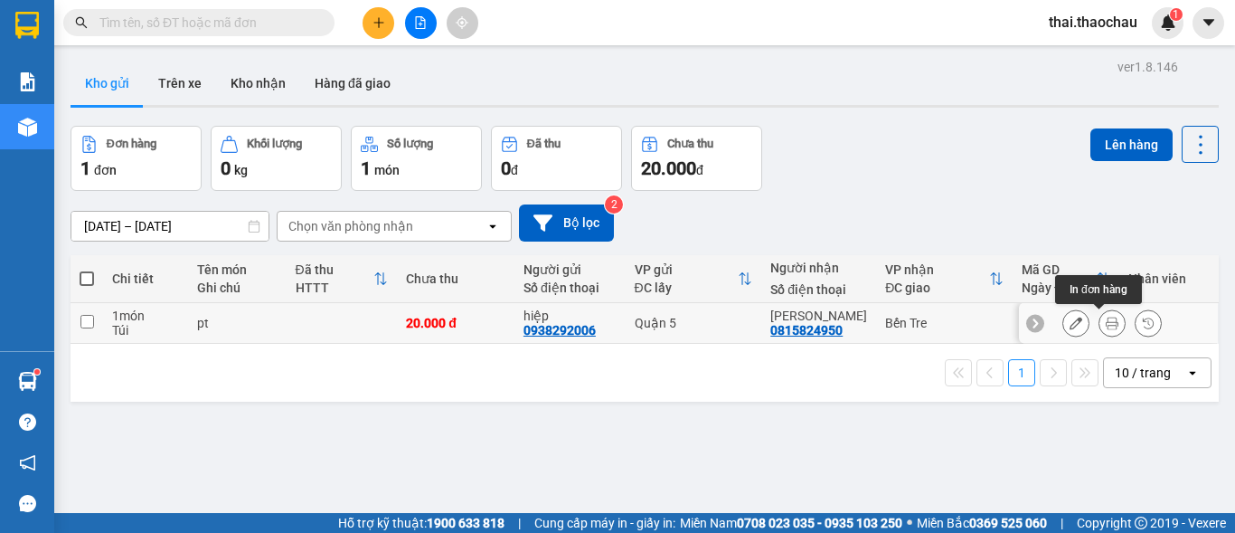
click at [1106, 329] on icon at bounding box center [1112, 322] width 13 height 13
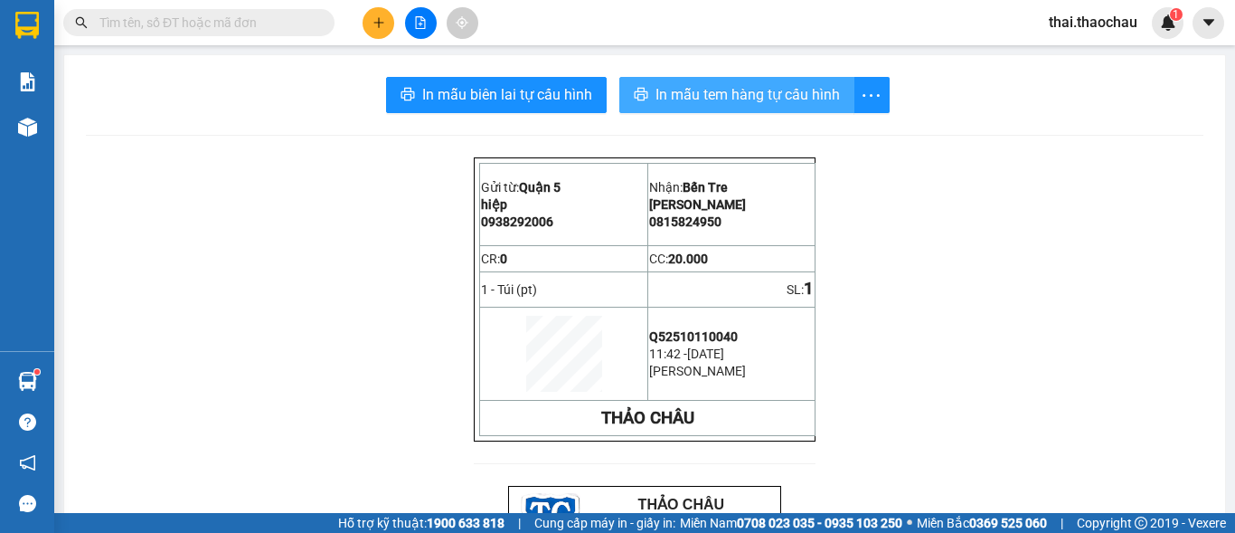
click at [723, 93] on span "In mẫu tem hàng tự cấu hình" at bounding box center [748, 94] width 184 height 23
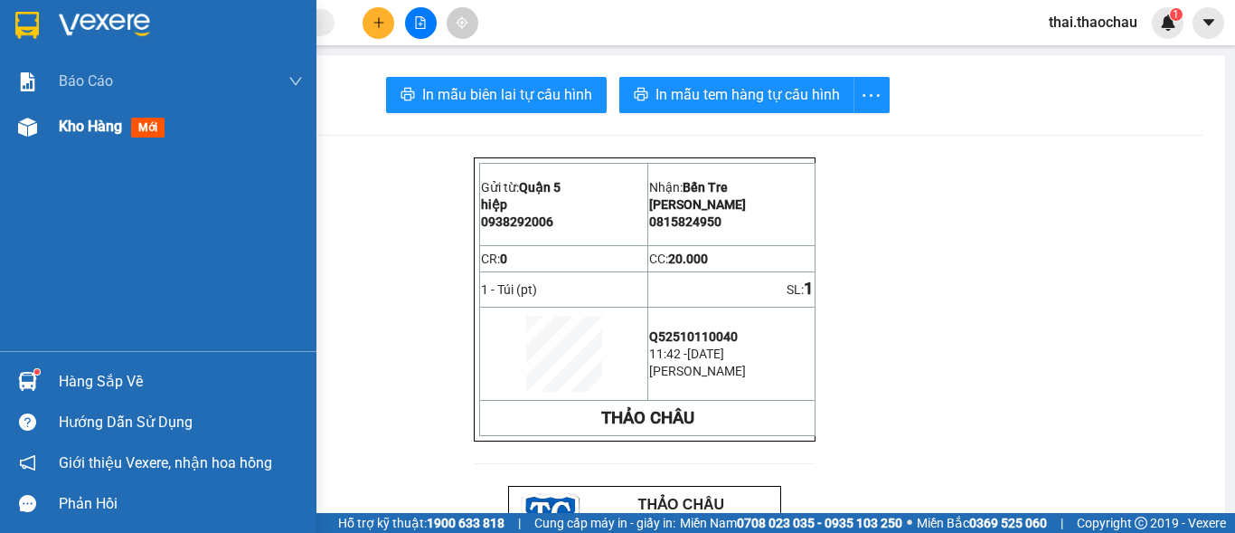
click at [88, 130] on span "Kho hàng" at bounding box center [90, 126] width 63 height 17
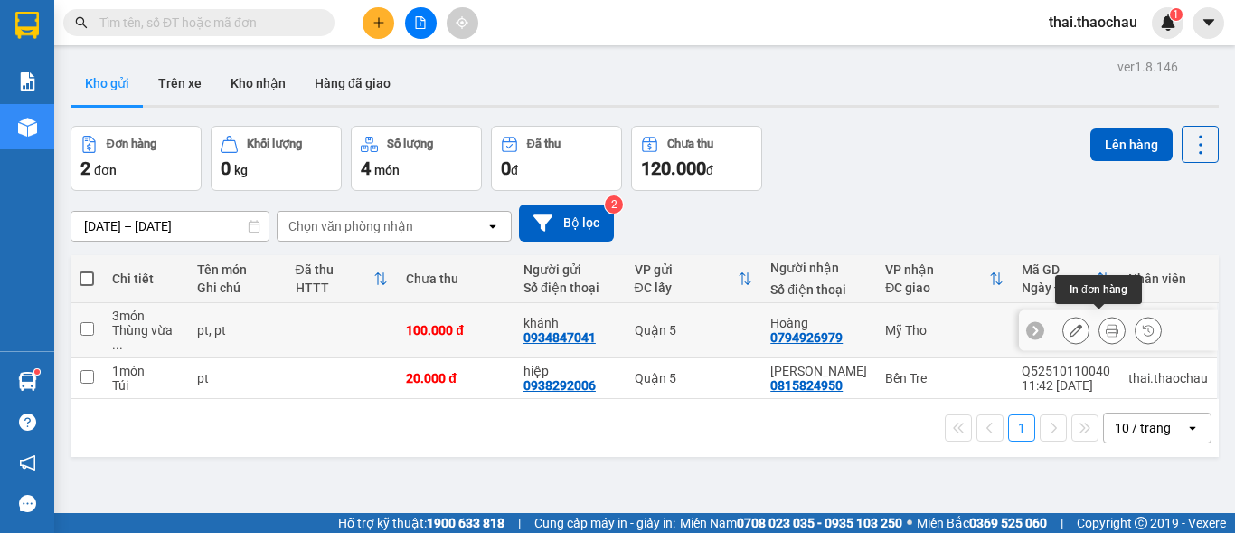
click at [1099, 331] on button at bounding box center [1111, 331] width 25 height 32
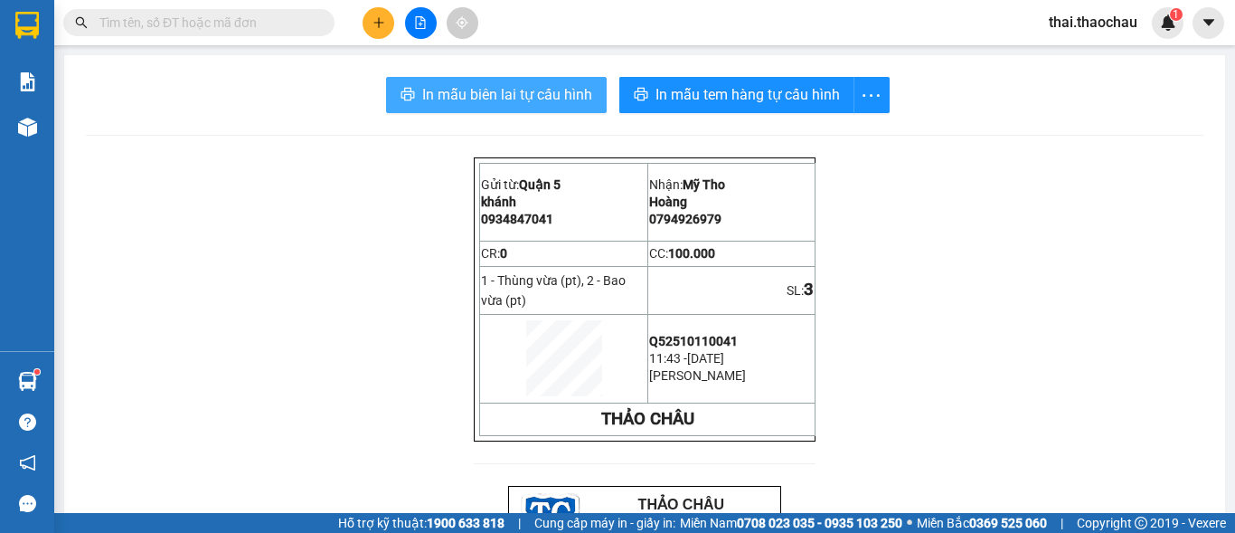
click at [451, 91] on span "In mẫu biên lai tự cấu hình" at bounding box center [507, 94] width 170 height 23
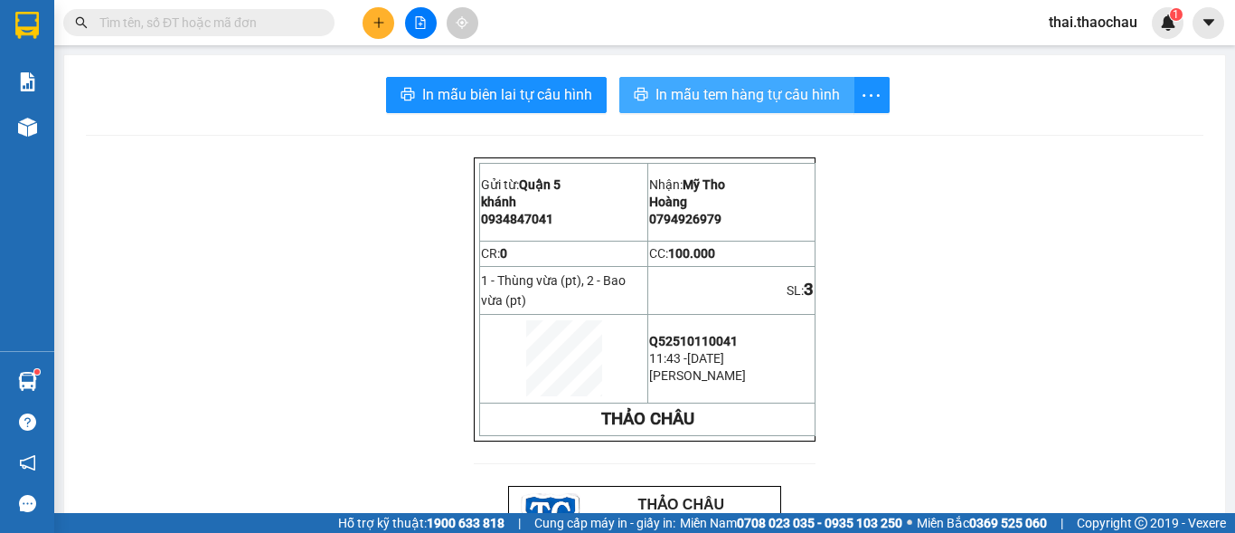
click at [722, 102] on span "In mẫu tem hàng tự cấu hình" at bounding box center [748, 94] width 184 height 23
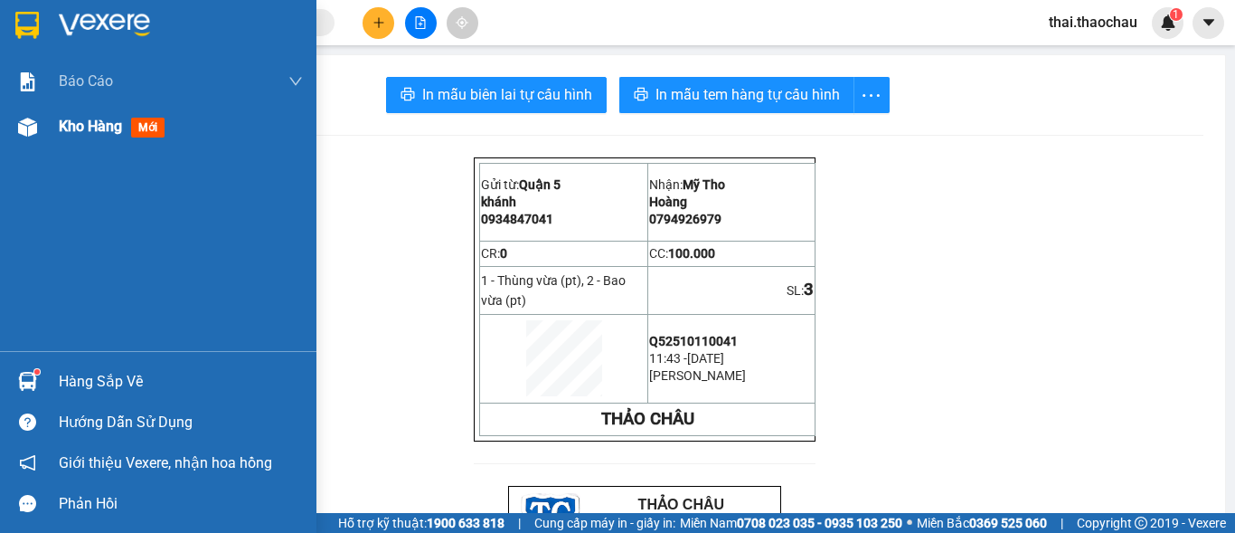
click at [77, 127] on span "Kho hàng" at bounding box center [90, 126] width 63 height 17
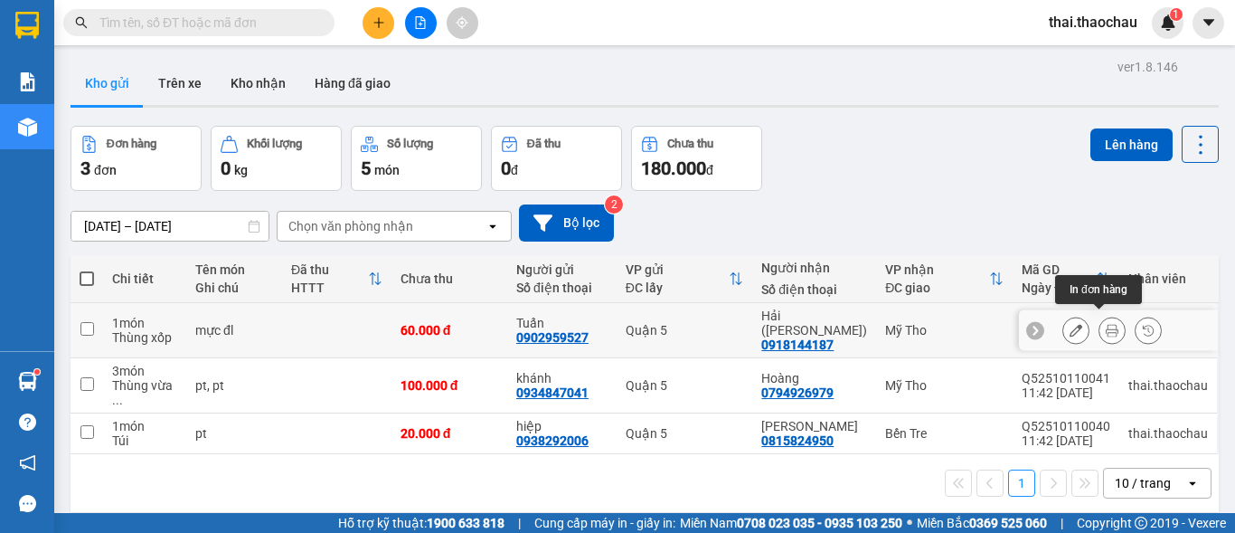
click at [1106, 326] on icon at bounding box center [1112, 330] width 13 height 13
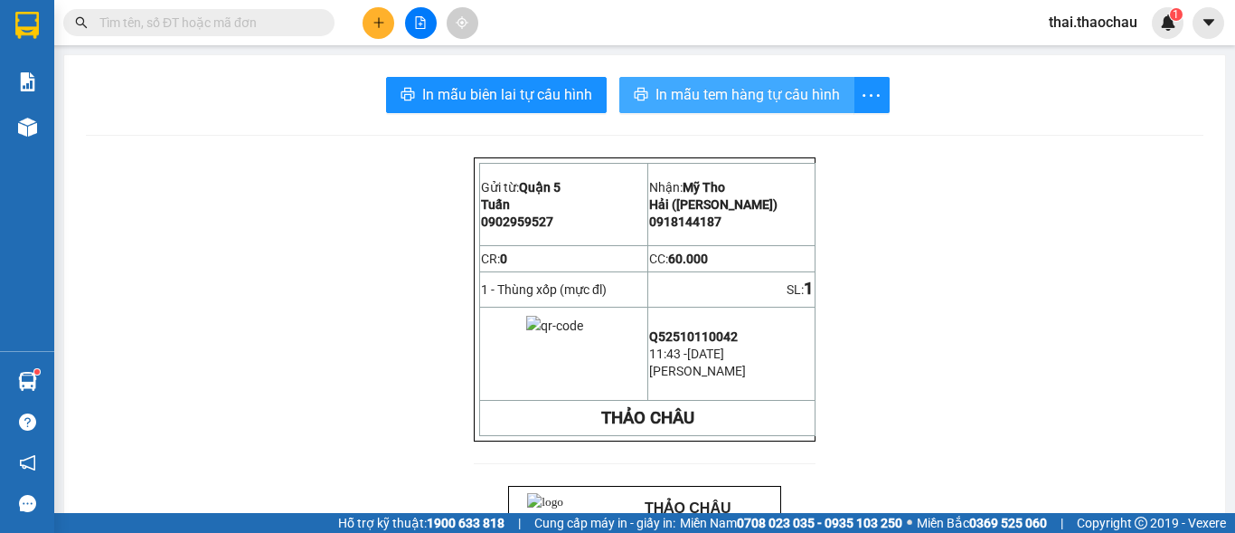
click at [700, 97] on span "In mẫu tem hàng tự cấu hình" at bounding box center [748, 94] width 184 height 23
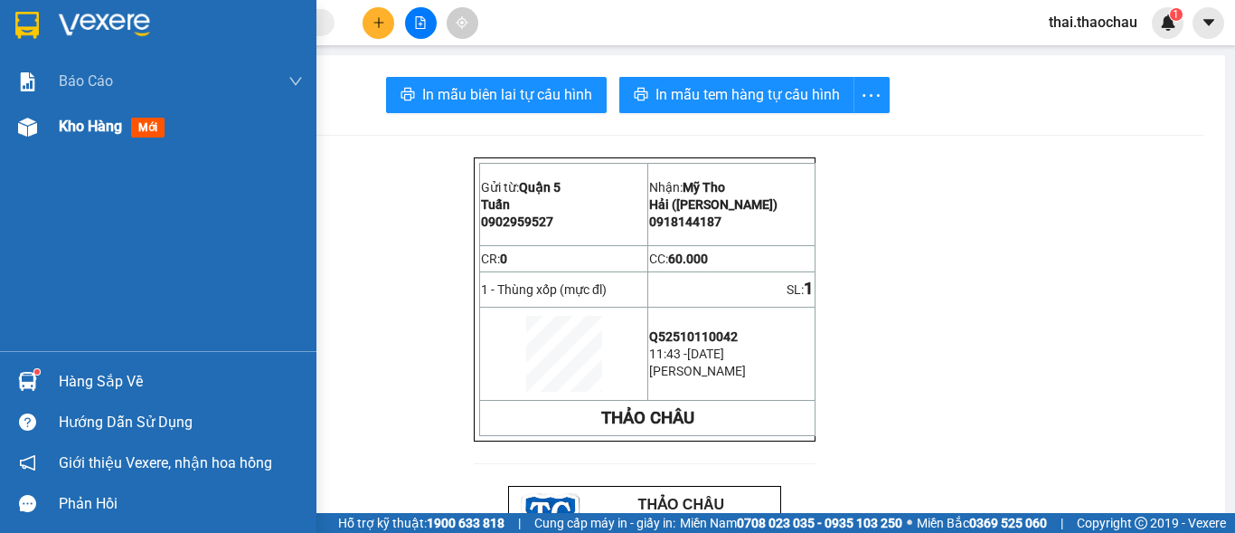
click at [87, 121] on span "Kho hàng" at bounding box center [90, 126] width 63 height 17
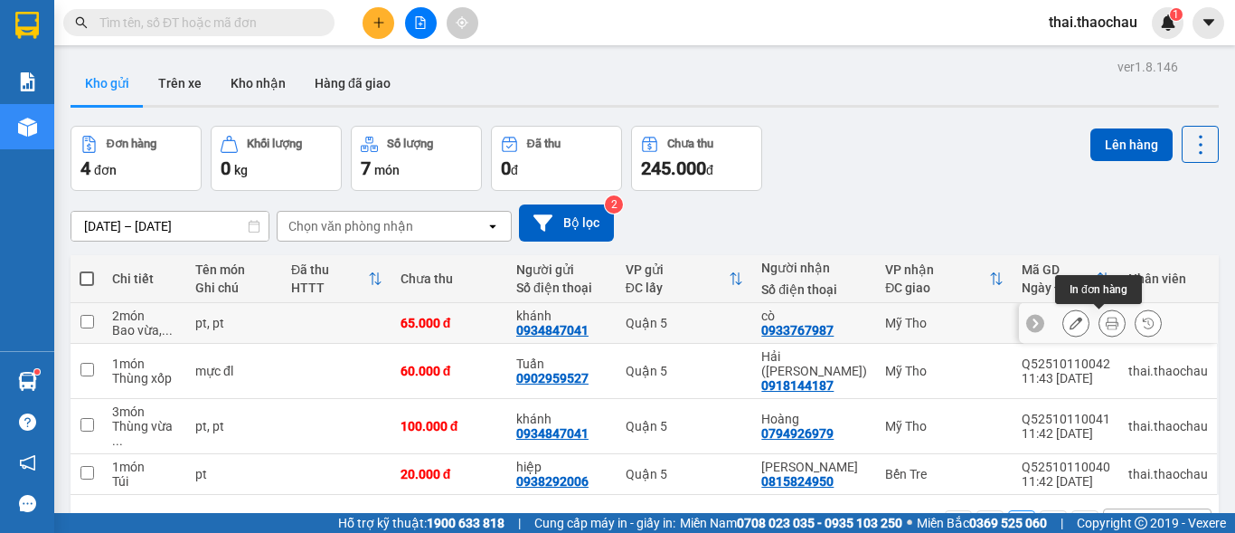
click at [1100, 329] on button at bounding box center [1111, 323] width 25 height 32
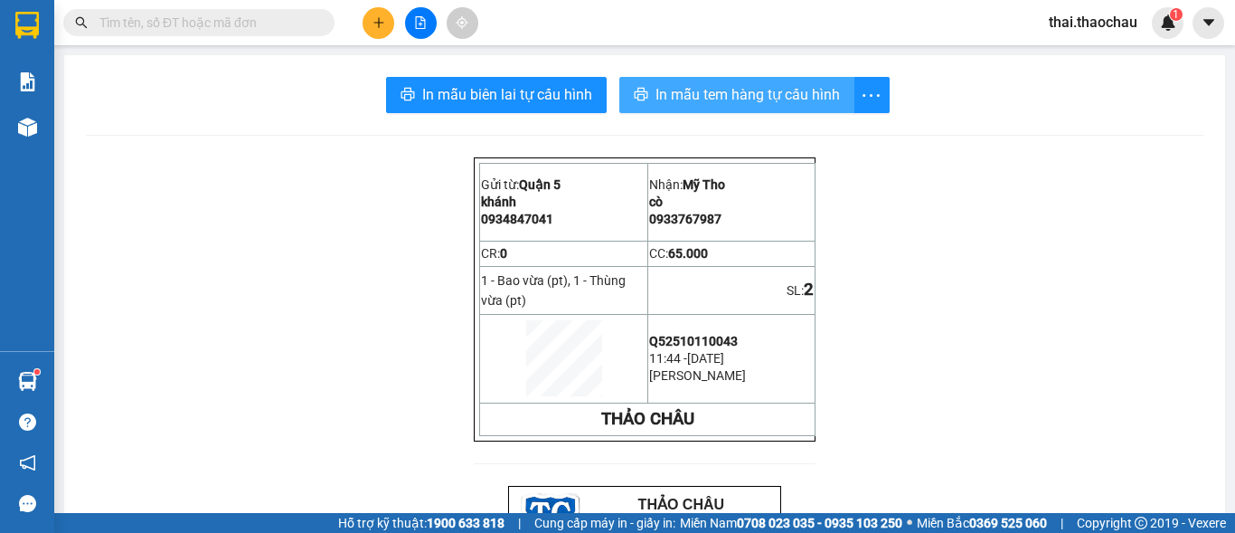
click at [704, 98] on span "In mẫu tem hàng tự cấu hình" at bounding box center [748, 94] width 184 height 23
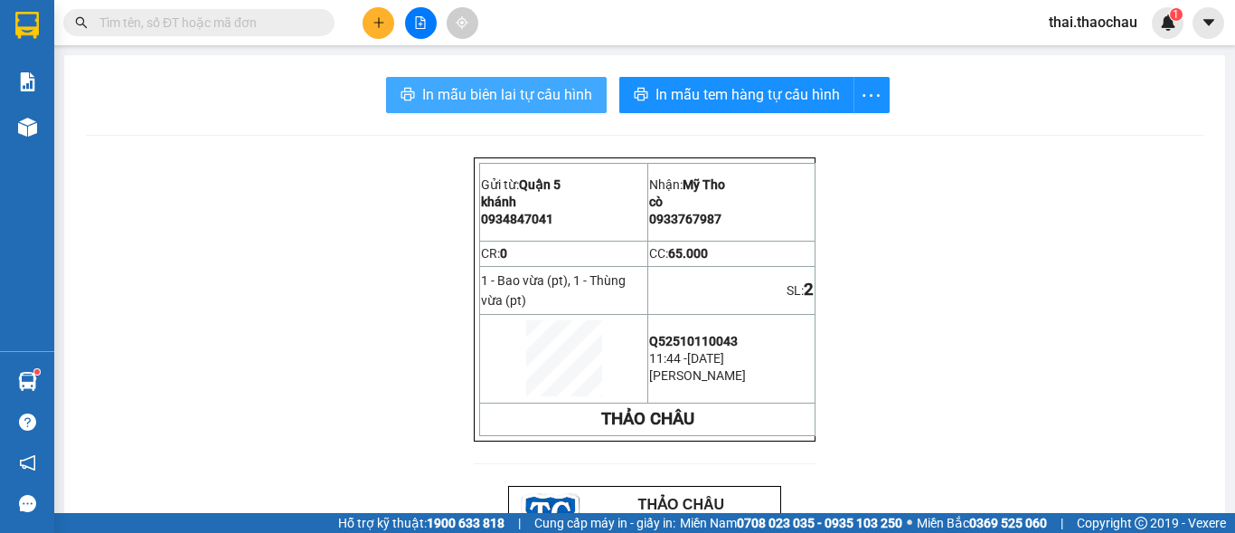
click at [486, 106] on span "In mẫu biên lai tự cấu hình" at bounding box center [507, 94] width 170 height 23
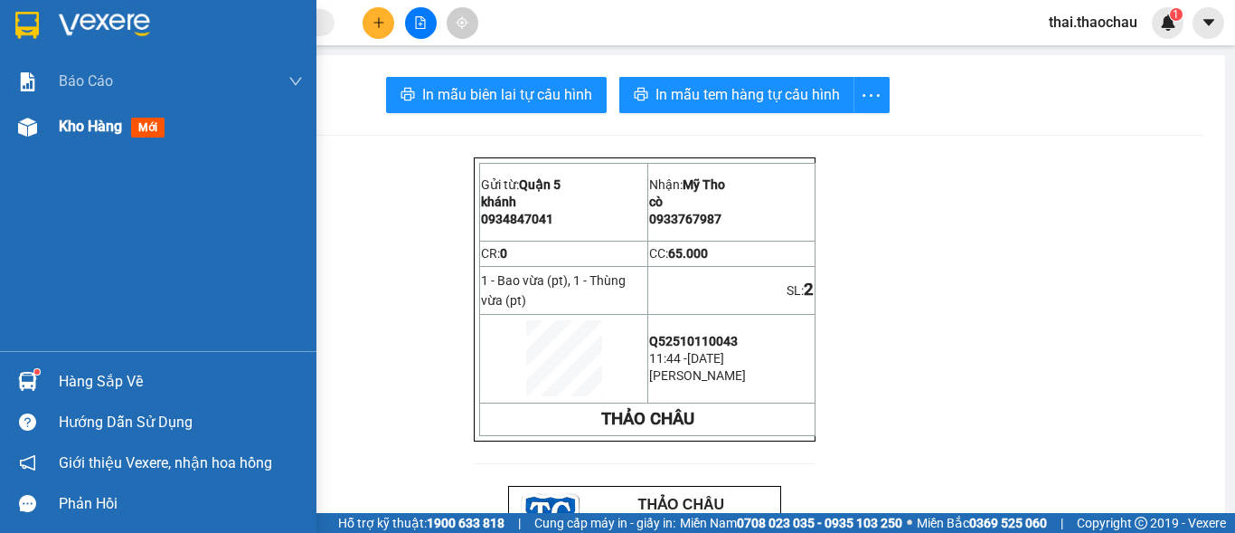
click at [93, 127] on span "Kho hàng" at bounding box center [90, 126] width 63 height 17
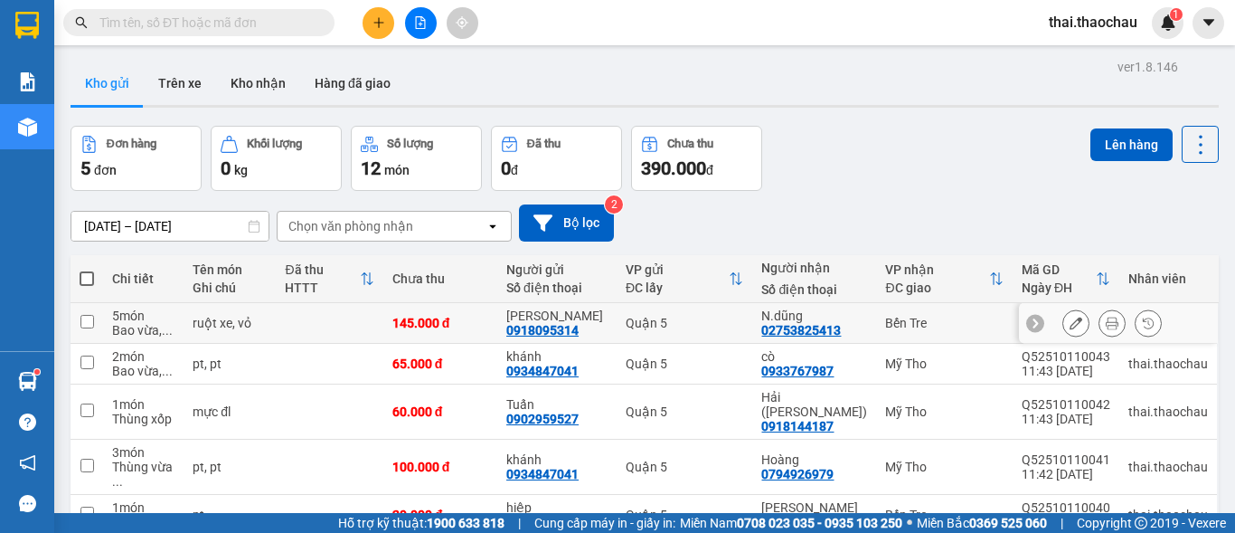
click at [1106, 325] on icon at bounding box center [1112, 322] width 13 height 13
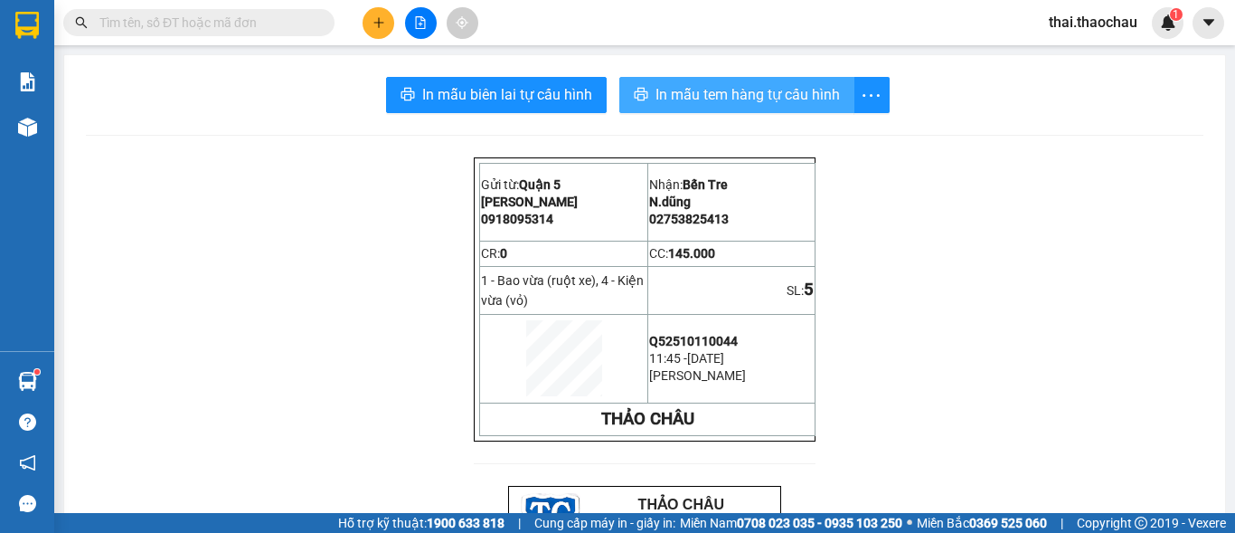
click at [723, 97] on span "In mẫu tem hàng tự cấu hình" at bounding box center [748, 94] width 184 height 23
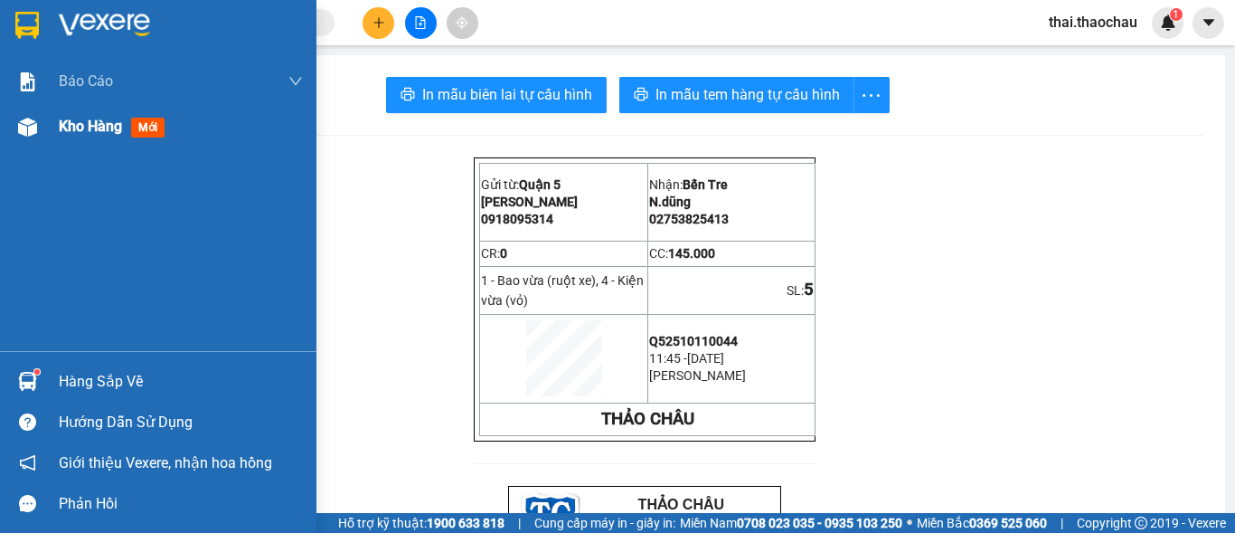
click at [24, 127] on img at bounding box center [27, 127] width 19 height 19
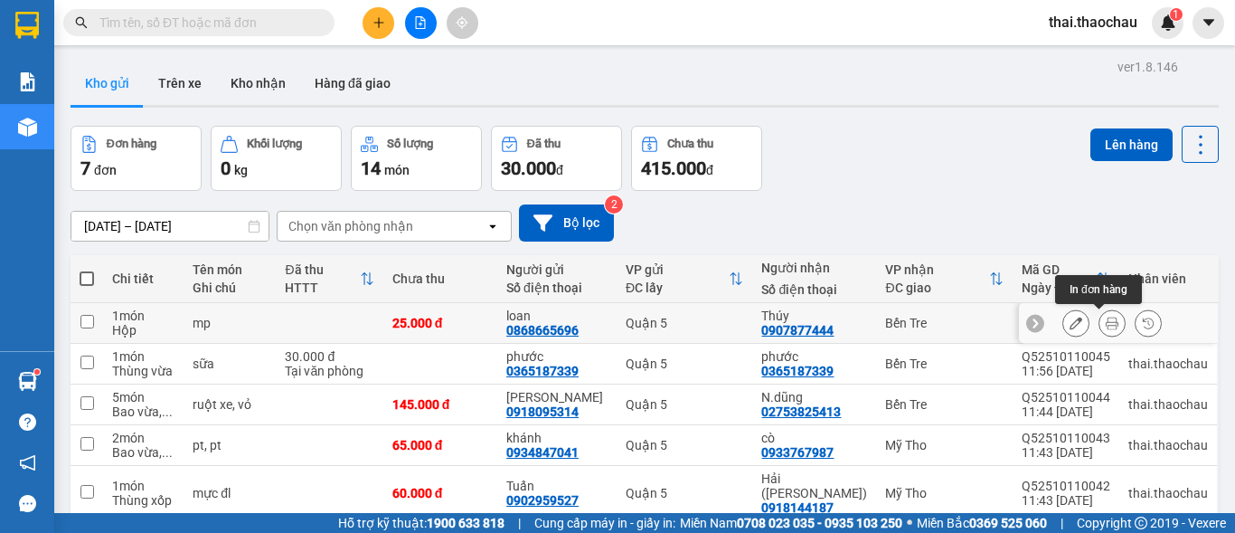
click at [1106, 320] on icon at bounding box center [1112, 322] width 13 height 13
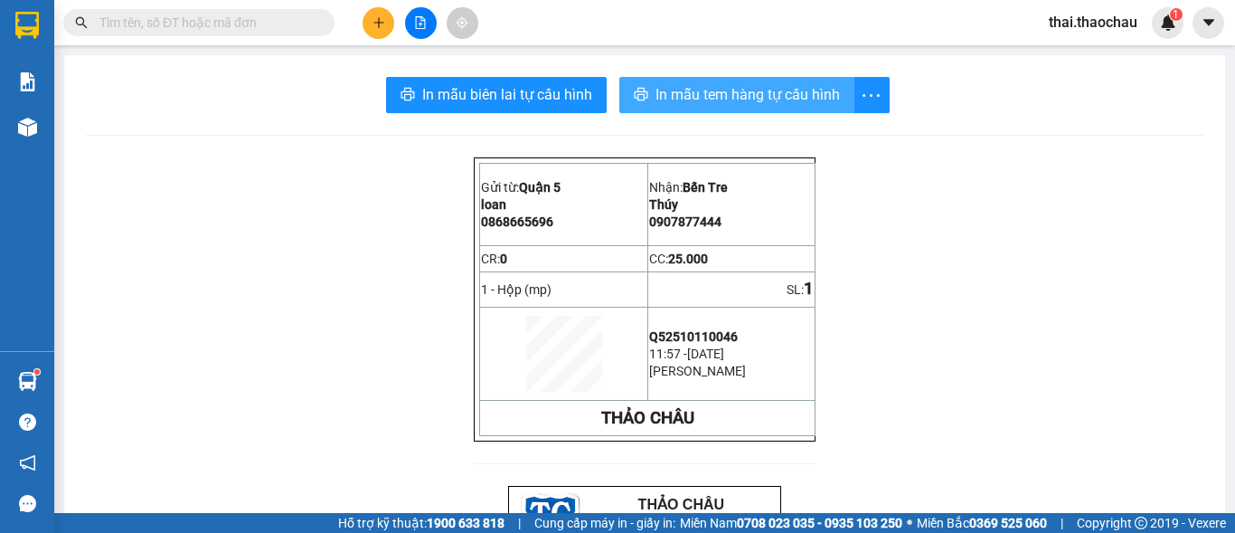
click at [726, 95] on span "In mẫu tem hàng tự cấu hình" at bounding box center [748, 94] width 184 height 23
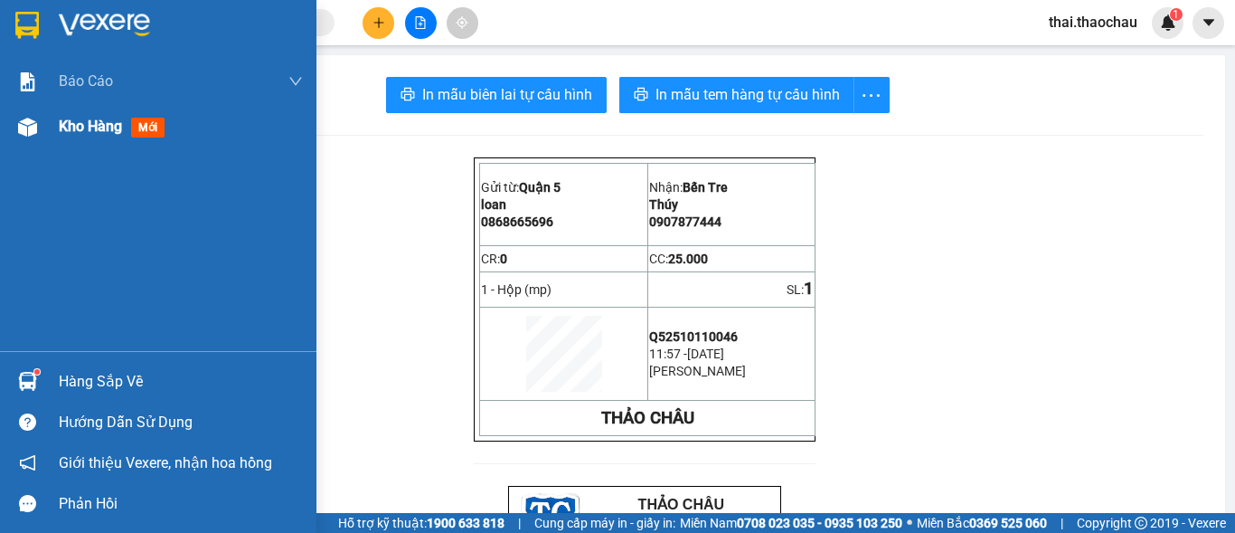
click at [23, 130] on img at bounding box center [27, 127] width 19 height 19
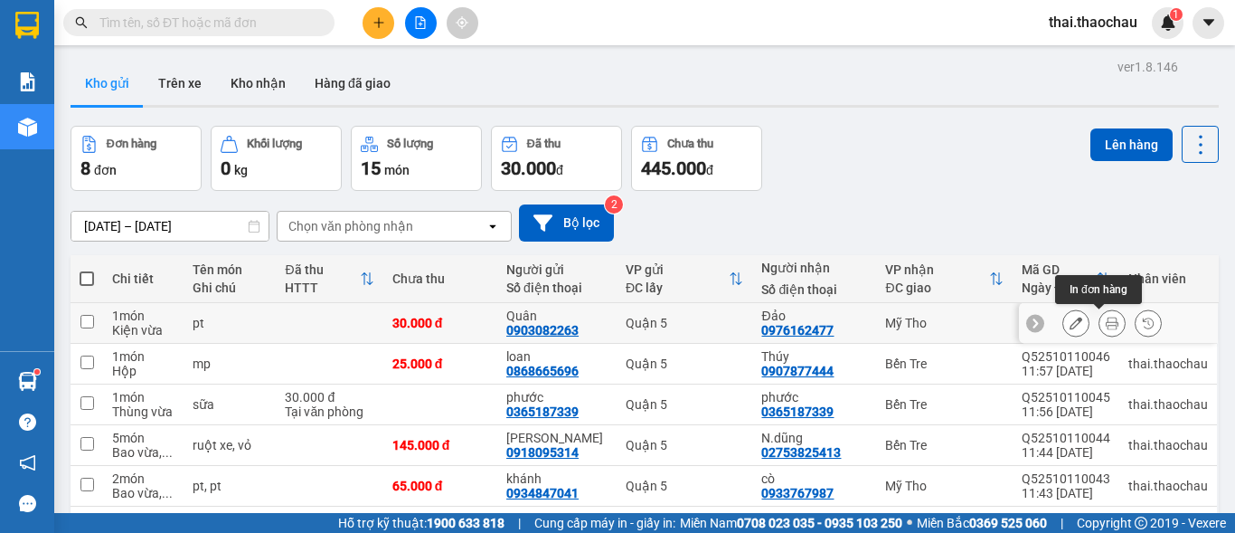
click at [1106, 326] on icon at bounding box center [1112, 322] width 13 height 13
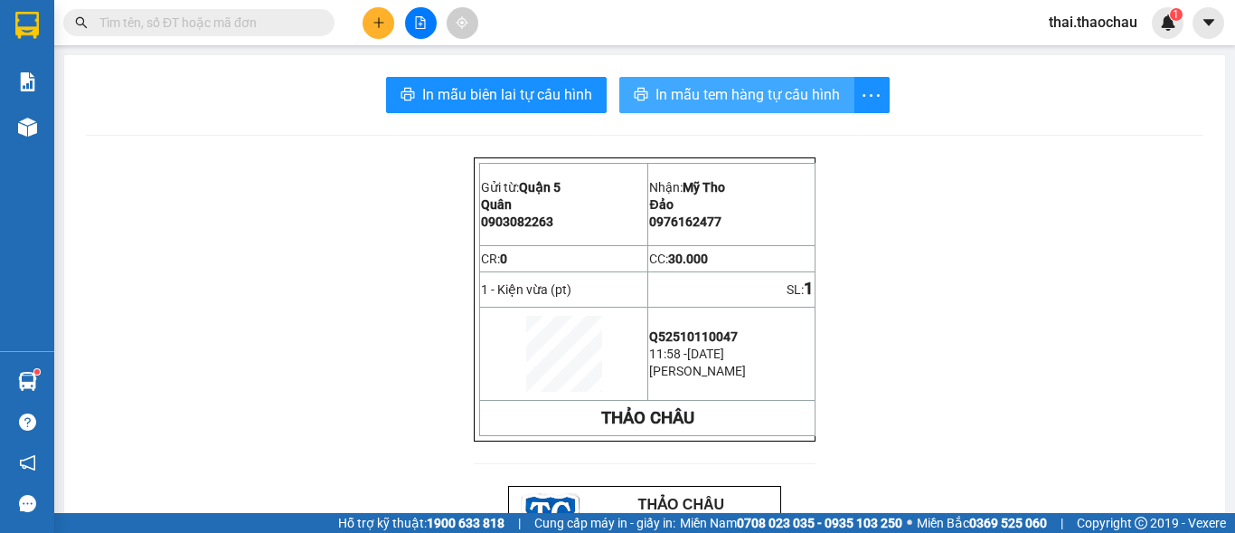
click at [731, 94] on span "In mẫu tem hàng tự cấu hình" at bounding box center [748, 94] width 184 height 23
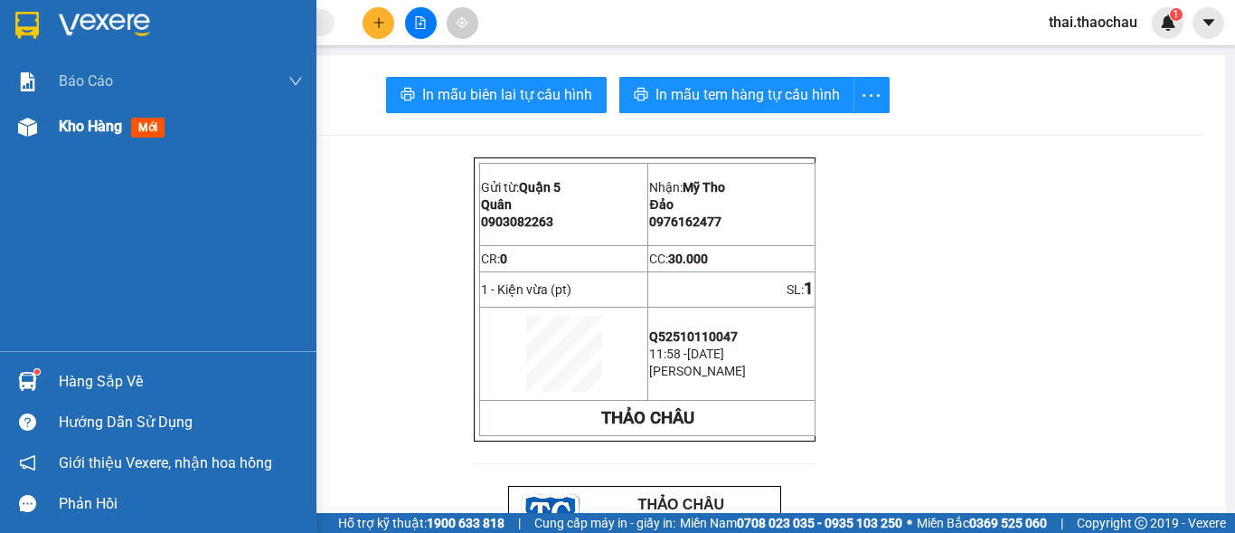
click at [29, 130] on img at bounding box center [27, 127] width 19 height 19
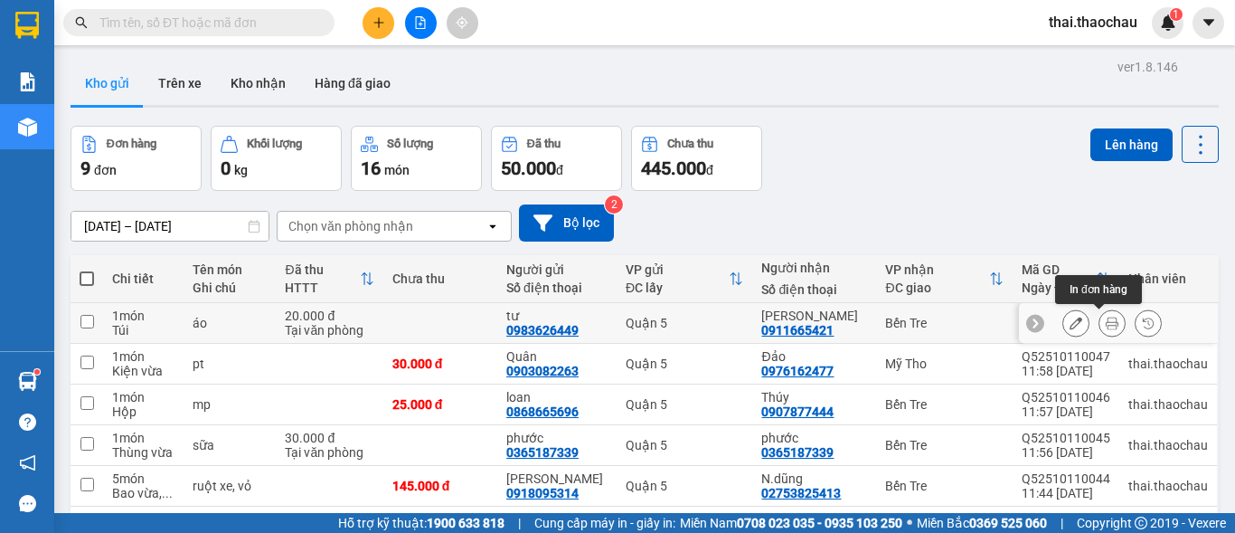
click at [1106, 326] on icon at bounding box center [1112, 322] width 13 height 13
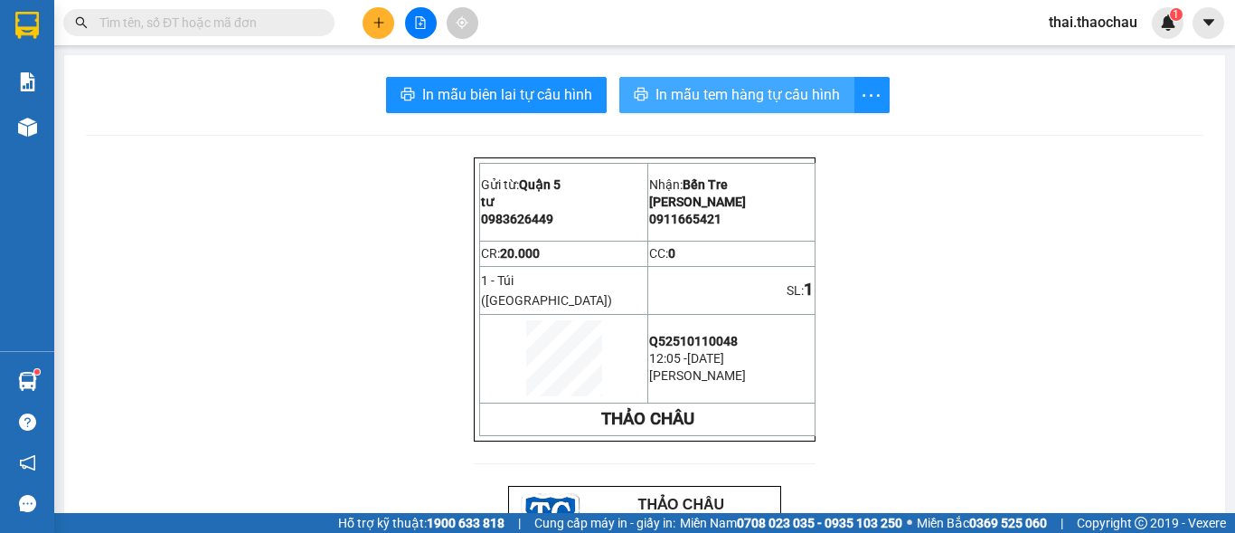
click at [707, 87] on span "In mẫu tem hàng tự cấu hình" at bounding box center [748, 94] width 184 height 23
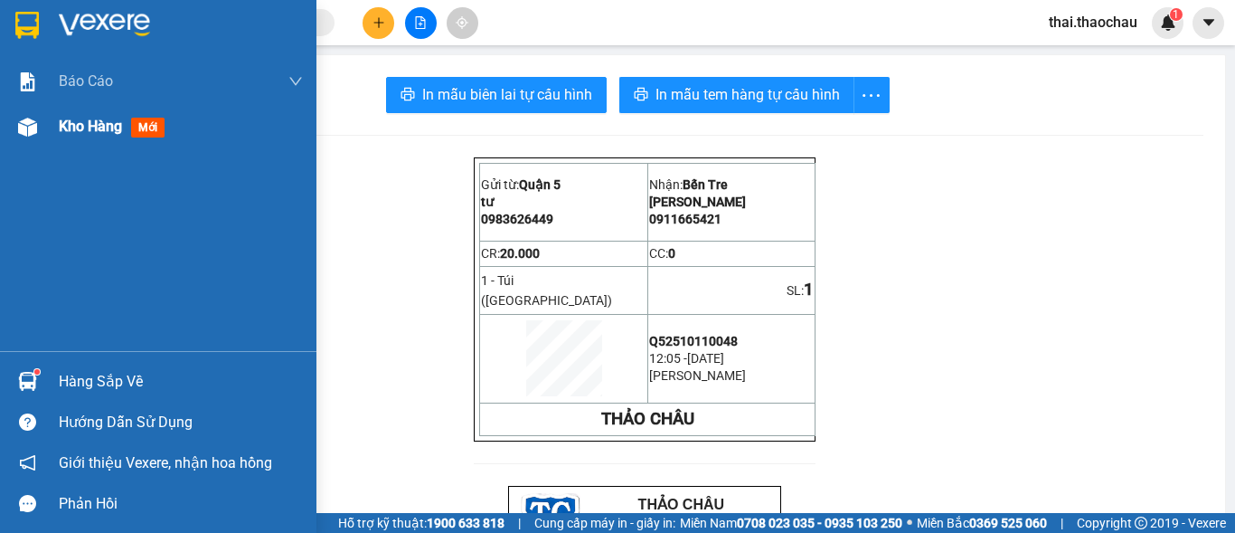
click at [32, 129] on img at bounding box center [27, 127] width 19 height 19
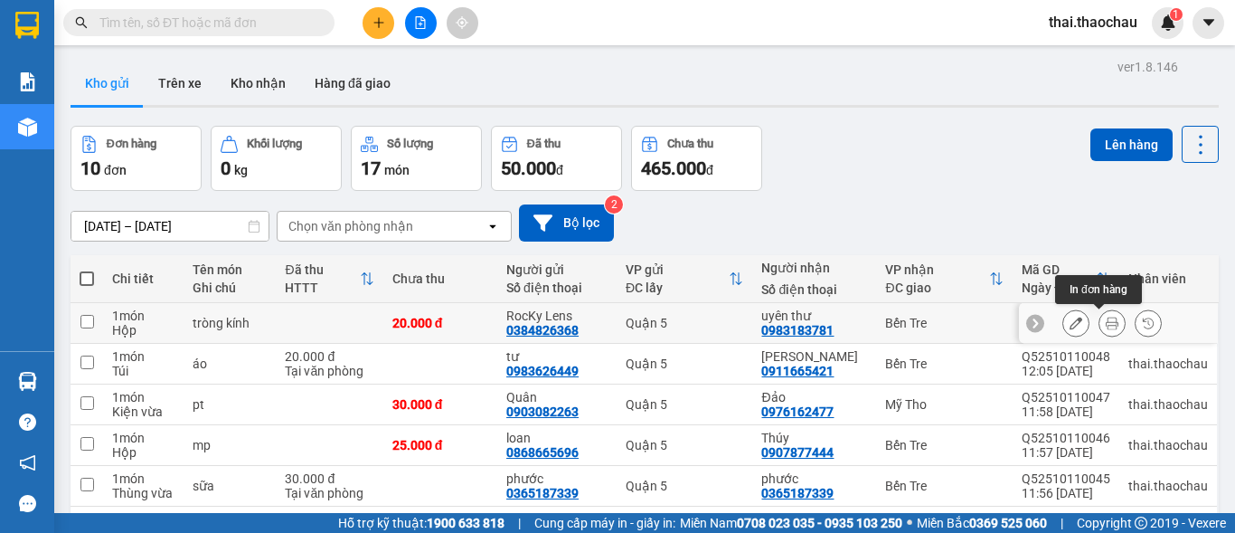
click at [1106, 322] on icon at bounding box center [1112, 322] width 13 height 13
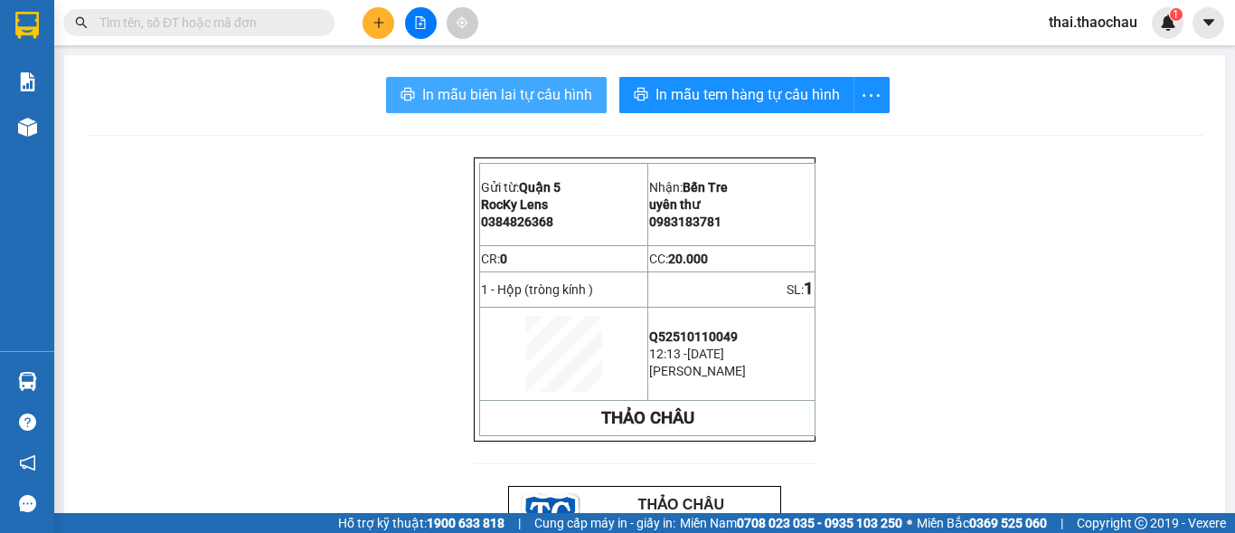
click at [455, 90] on span "In mẫu biên lai tự cấu hình" at bounding box center [507, 94] width 170 height 23
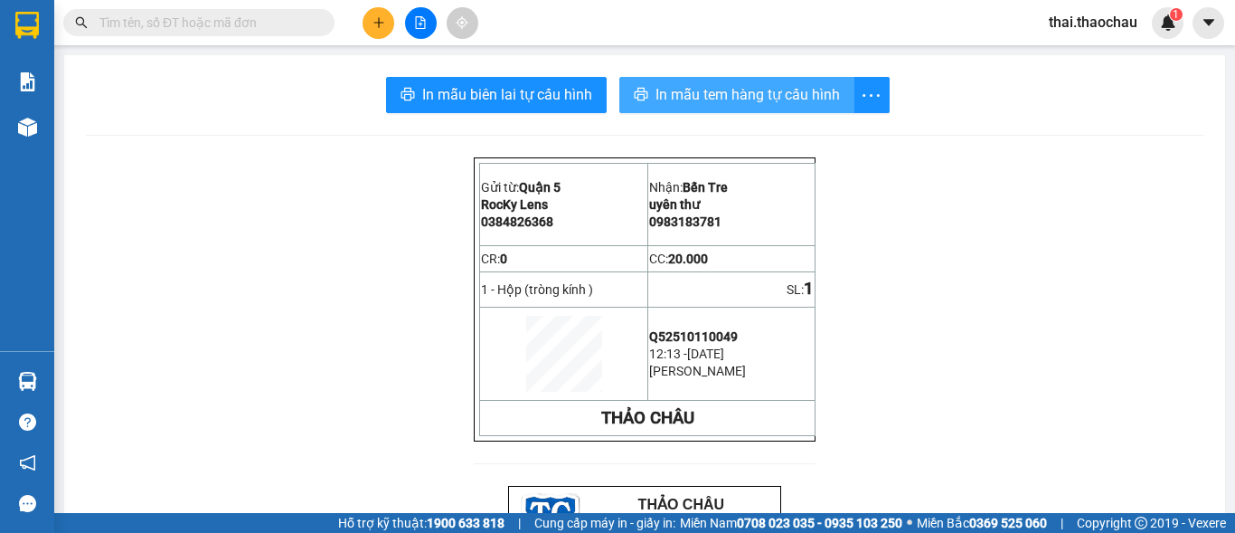
click at [769, 100] on span "In mẫu tem hàng tự cấu hình" at bounding box center [748, 94] width 184 height 23
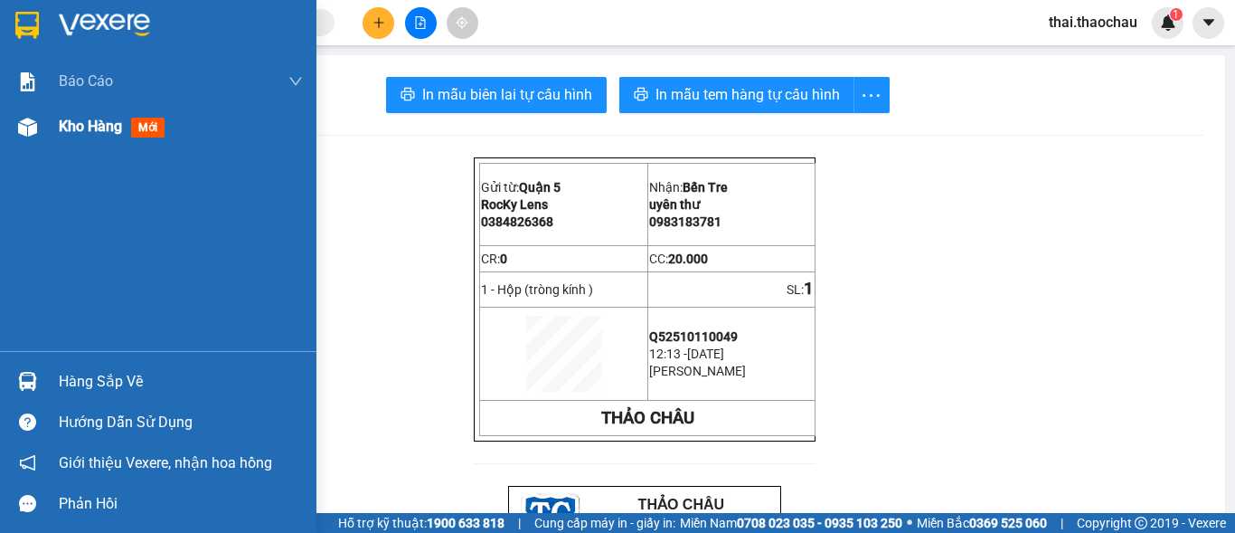
click at [30, 127] on img at bounding box center [27, 127] width 19 height 19
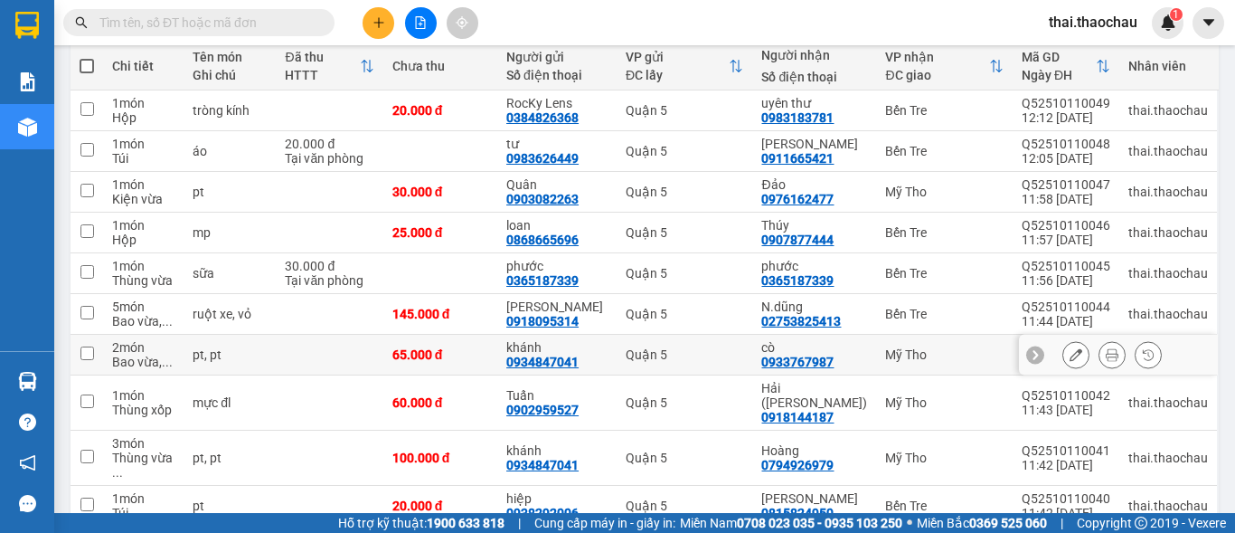
scroll to position [181, 0]
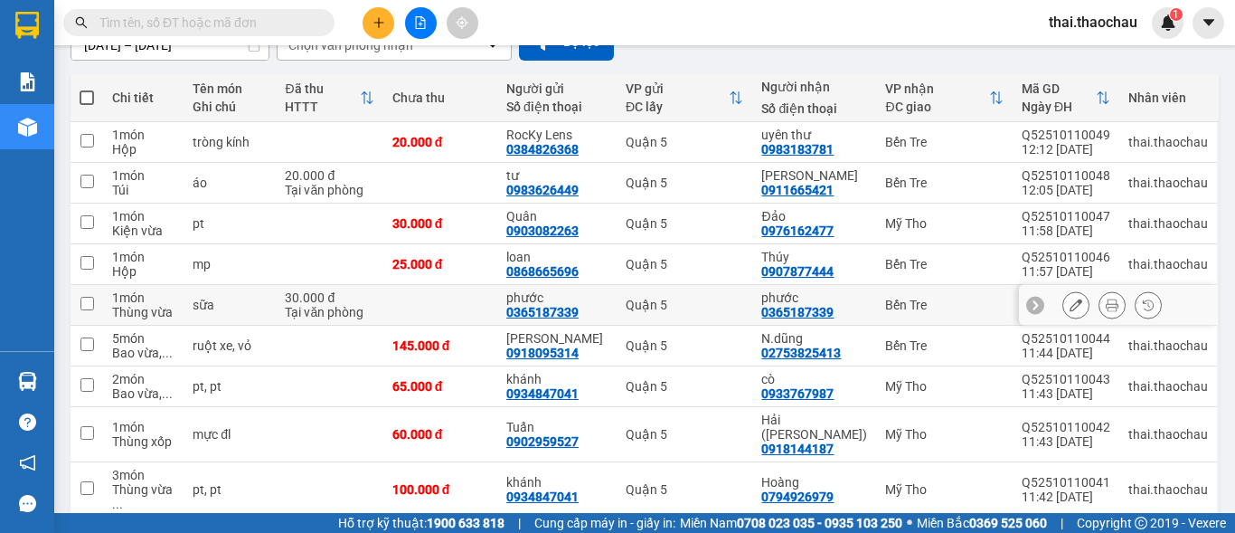
click at [1106, 309] on icon at bounding box center [1112, 304] width 13 height 13
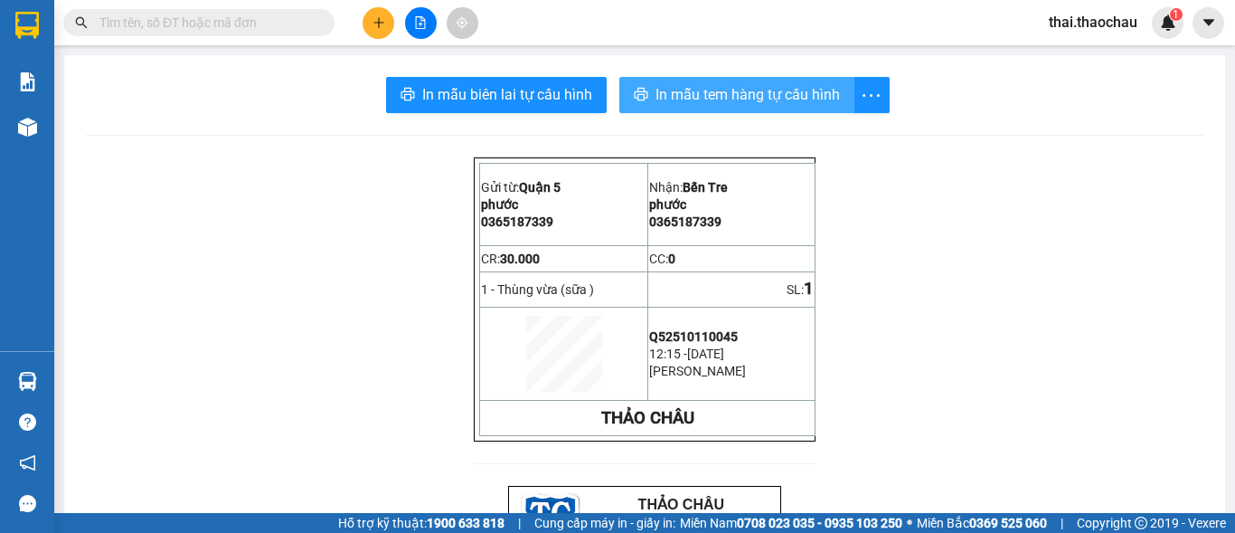
click at [654, 109] on button "In mẫu tem hàng tự cấu hình" at bounding box center [736, 95] width 235 height 36
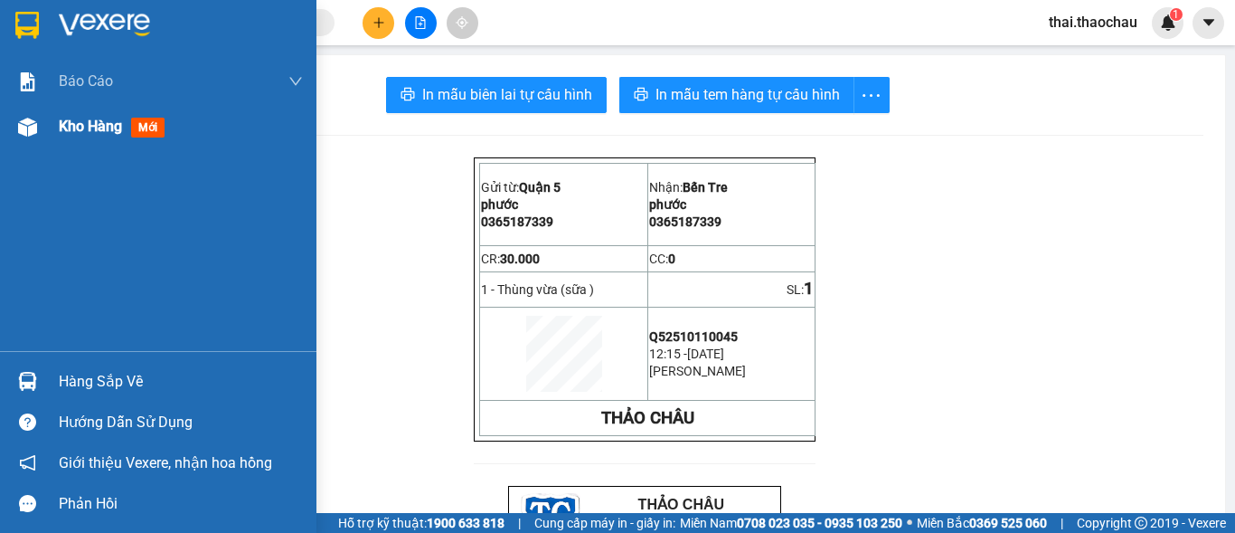
click at [120, 127] on span "Kho hàng" at bounding box center [90, 126] width 63 height 17
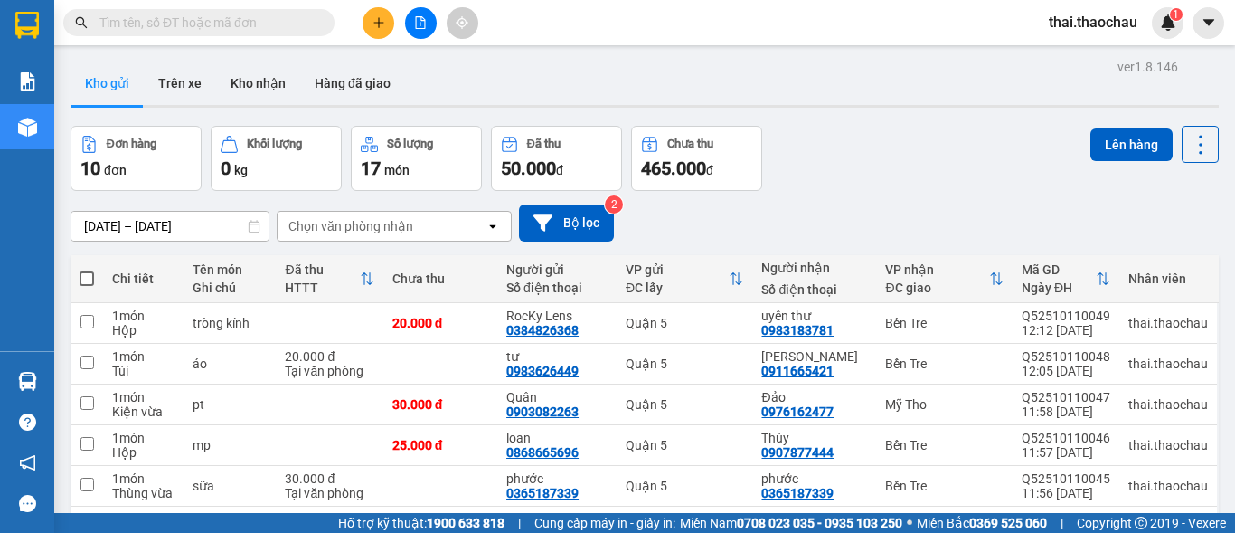
click at [432, 35] on div at bounding box center [421, 23] width 136 height 32
click at [429, 26] on button at bounding box center [421, 23] width 32 height 32
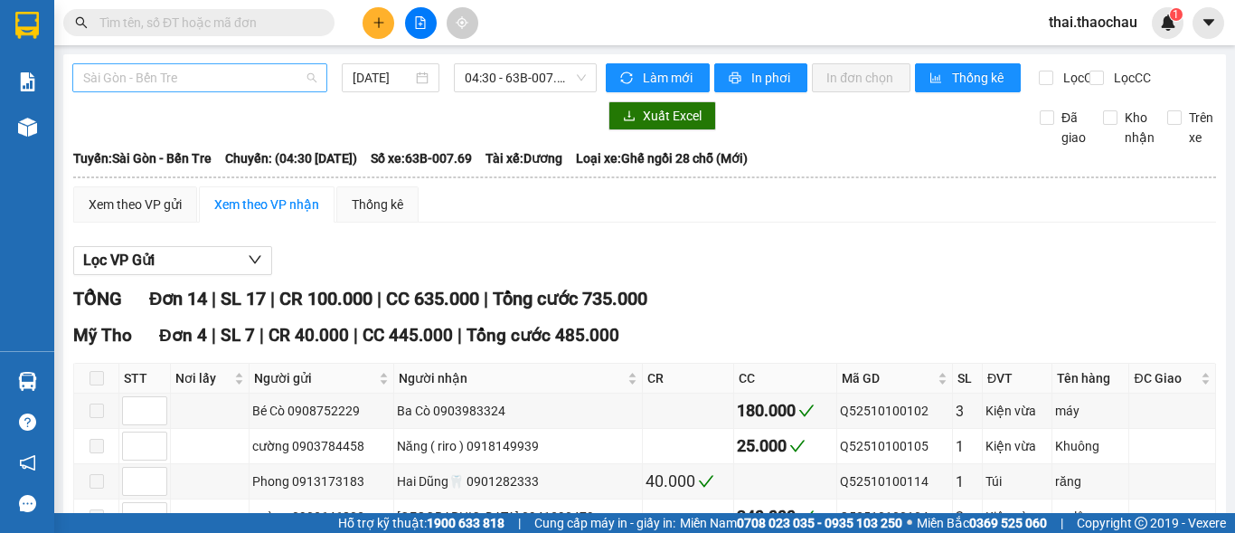
click at [294, 86] on span "Sài Gòn - Bến Tre" at bounding box center [199, 77] width 233 height 27
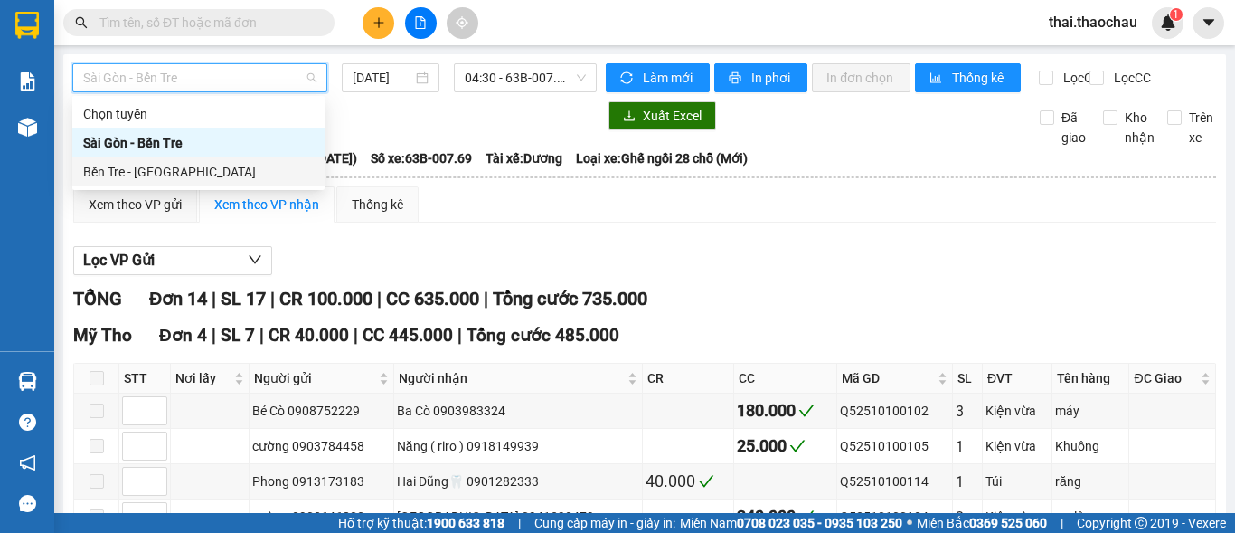
click at [241, 175] on div "Bến Tre - Sài Gòn" at bounding box center [198, 172] width 231 height 20
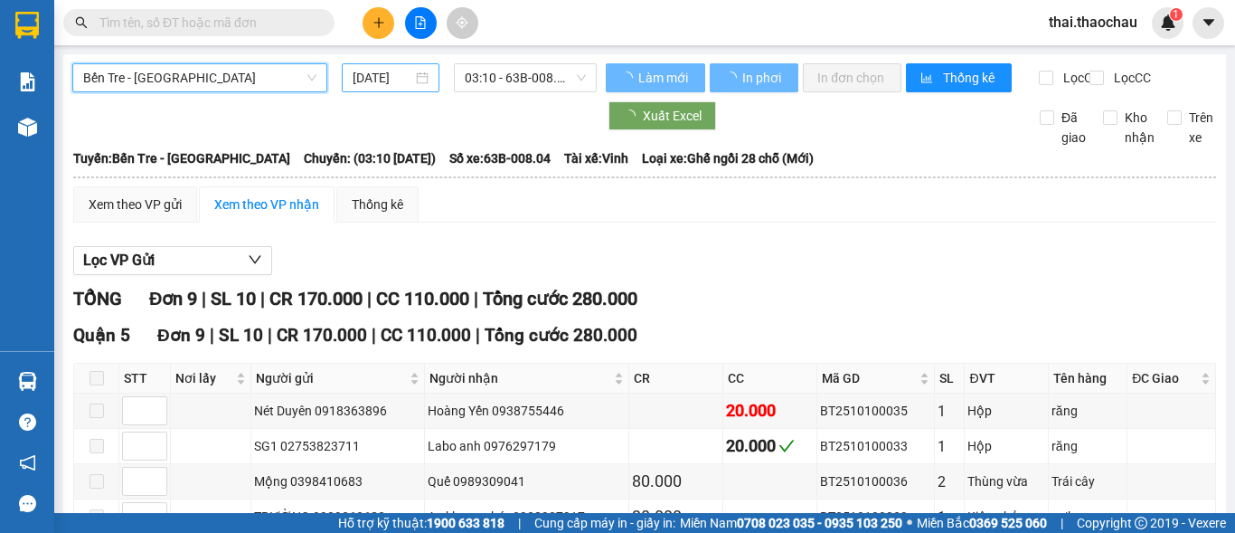
click at [377, 78] on input "11/10/2025" at bounding box center [383, 78] width 60 height 20
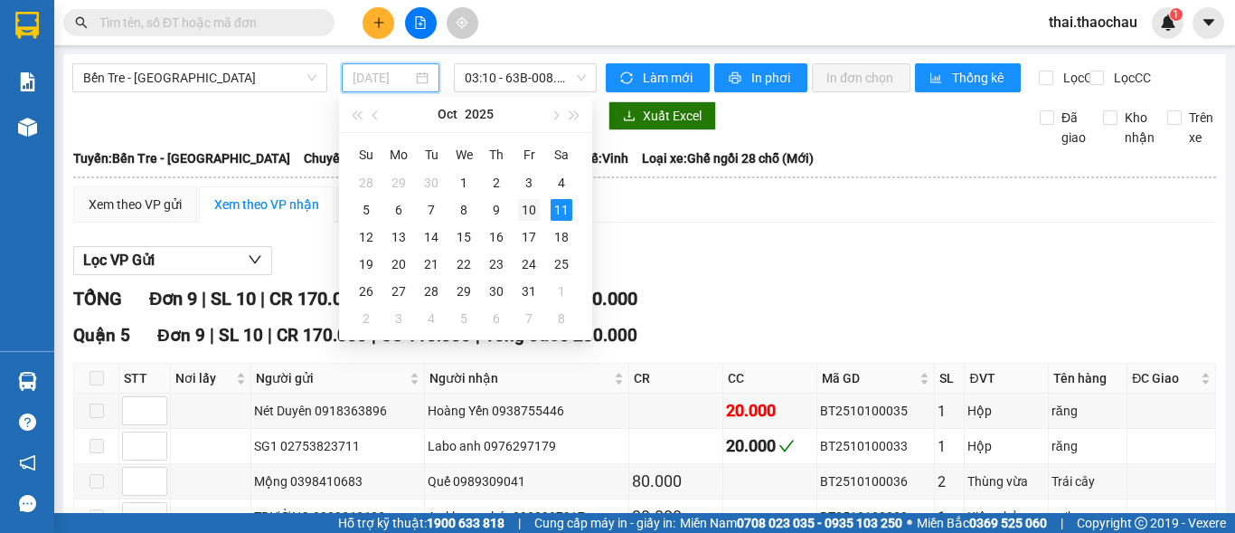
click at [525, 209] on div "10" at bounding box center [529, 210] width 22 height 22
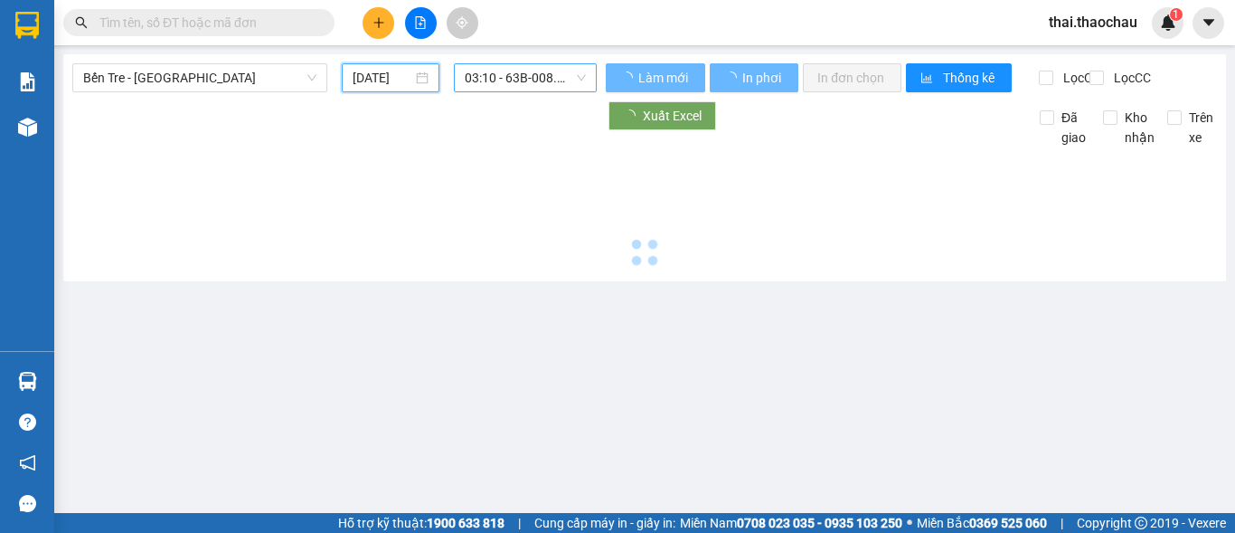
type input "10/10/2025"
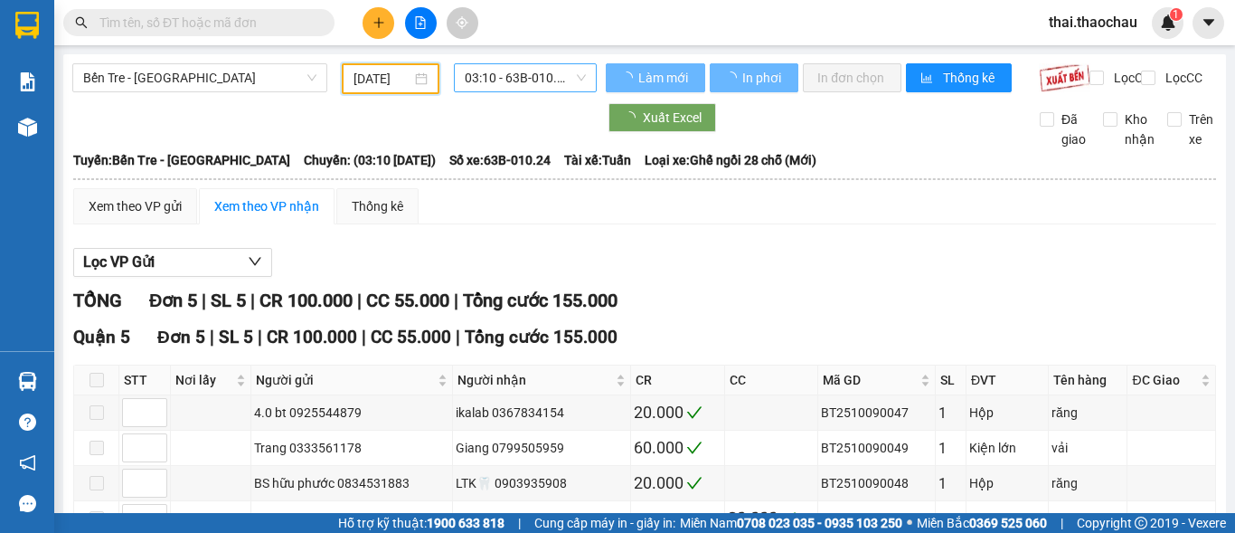
click at [516, 71] on span "03:10 - 63B-010.24" at bounding box center [525, 77] width 121 height 27
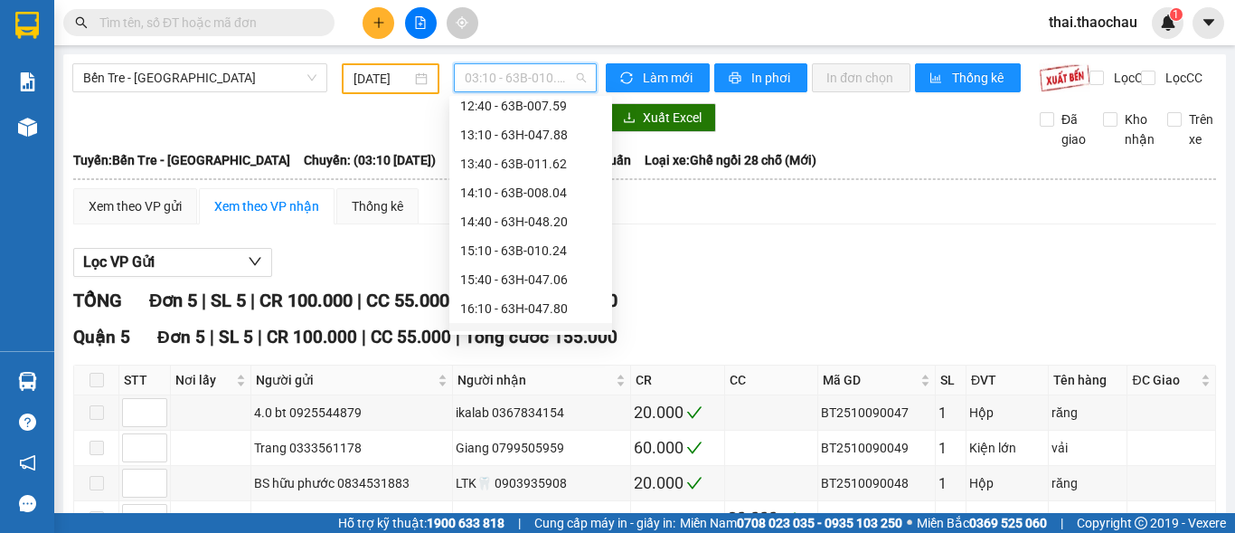
scroll to position [633, 0]
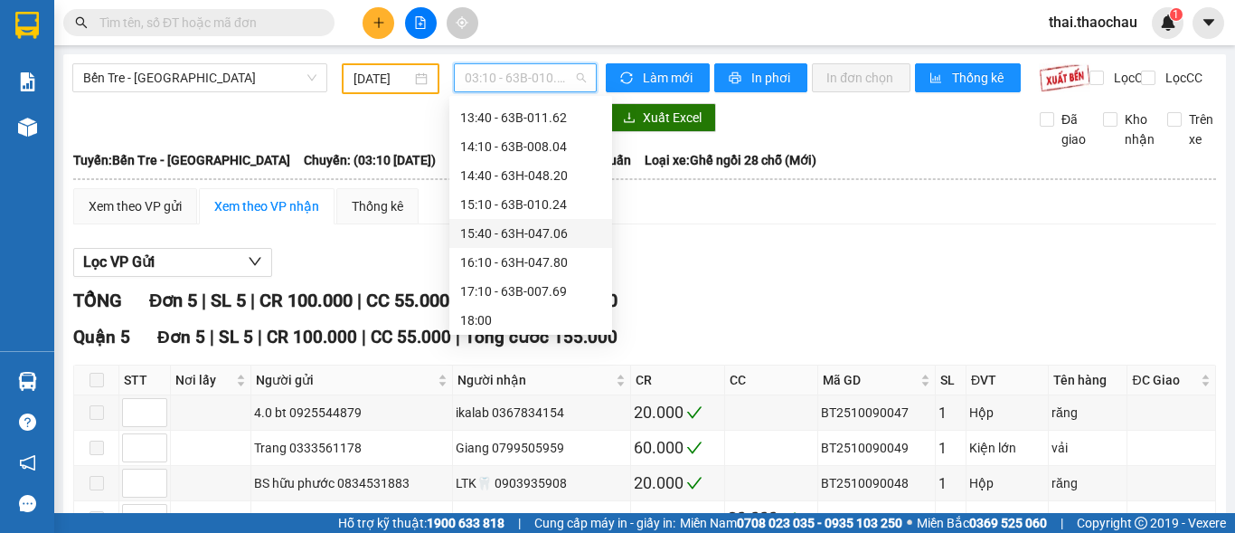
click at [528, 237] on div "15:40 - 63H-047.06" at bounding box center [530, 233] width 141 height 20
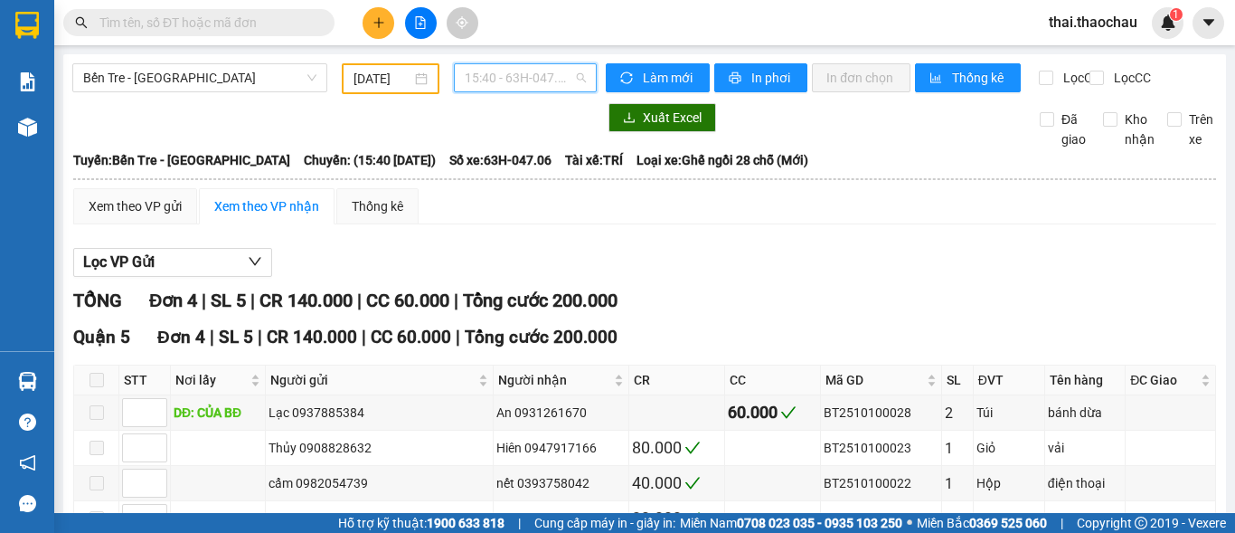
click at [483, 74] on span "15:40 - 63H-047.06" at bounding box center [525, 77] width 121 height 27
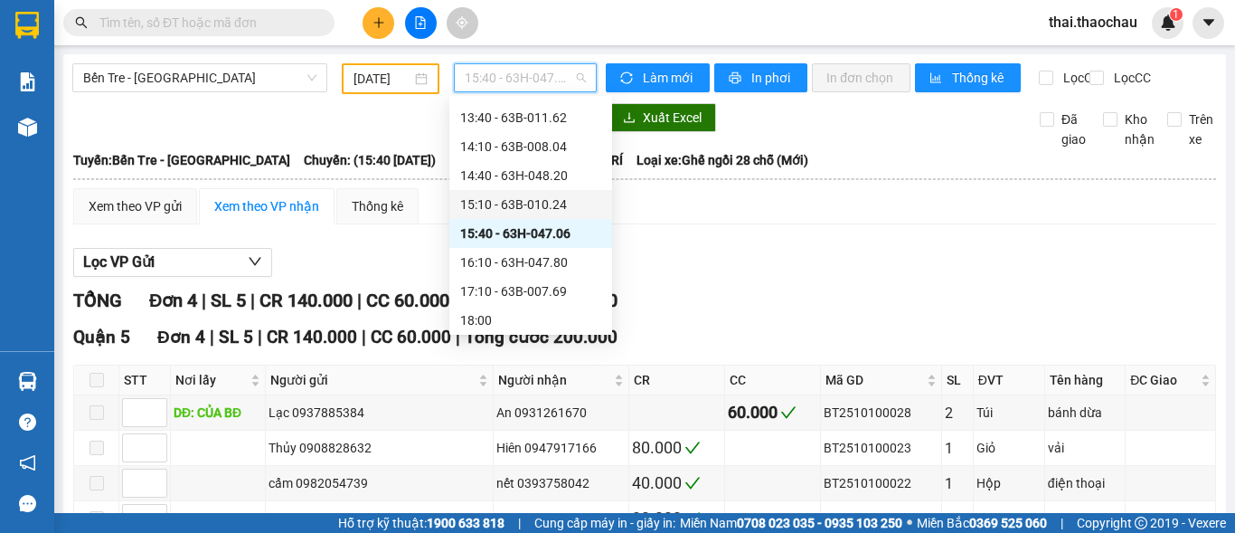
click at [505, 203] on div "15:10 - 63B-010.24" at bounding box center [530, 204] width 141 height 20
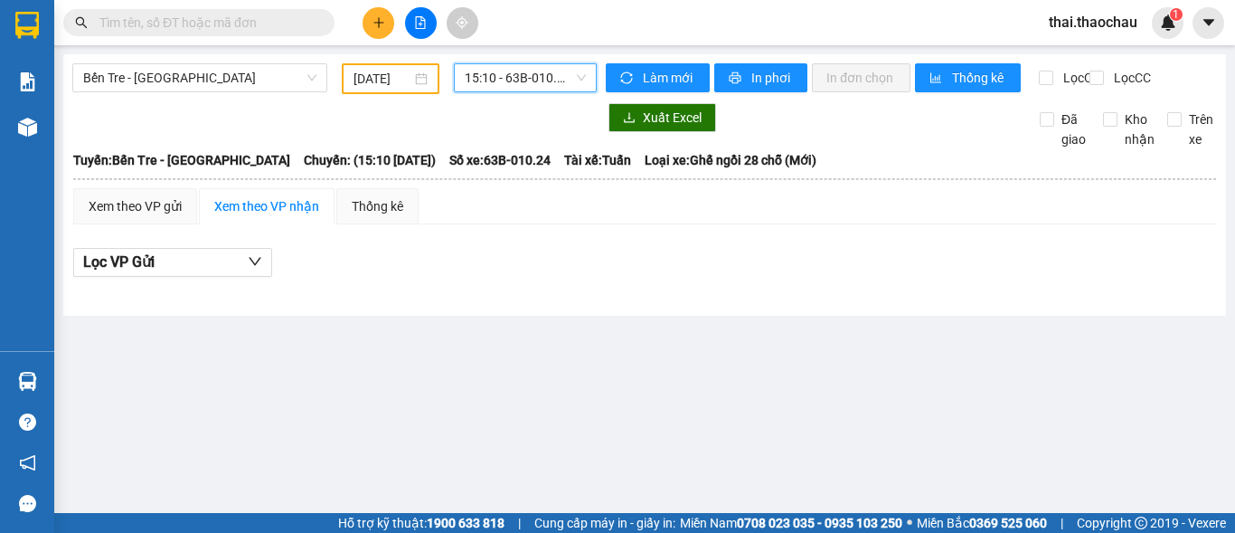
click at [521, 64] on span "15:10 - 63B-010.24" at bounding box center [525, 77] width 121 height 27
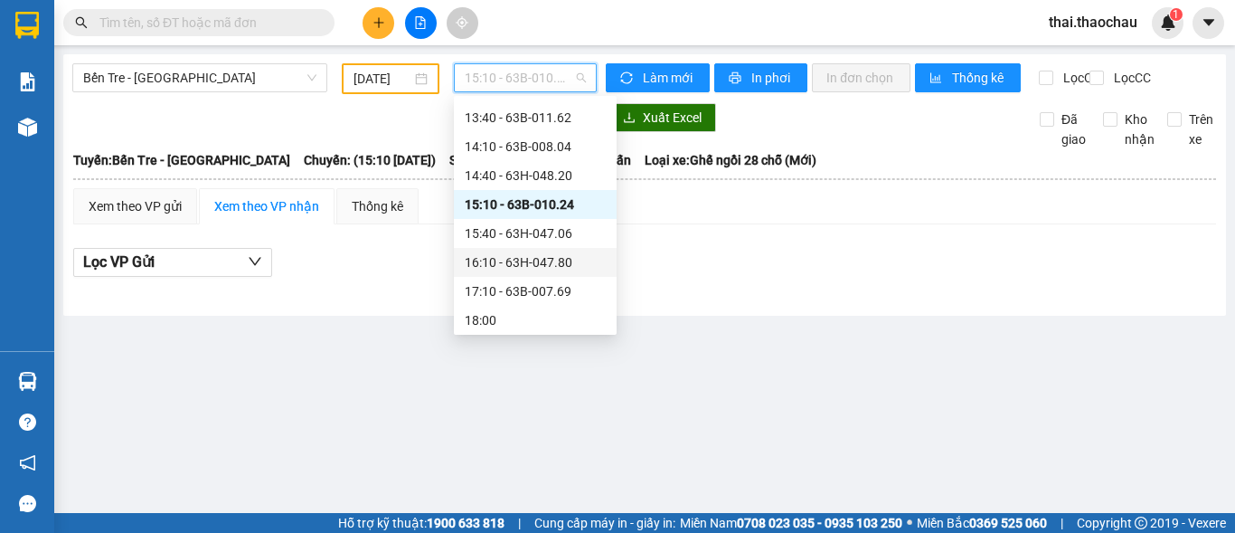
click at [517, 257] on div "16:10 - 63H-047.80" at bounding box center [535, 262] width 141 height 20
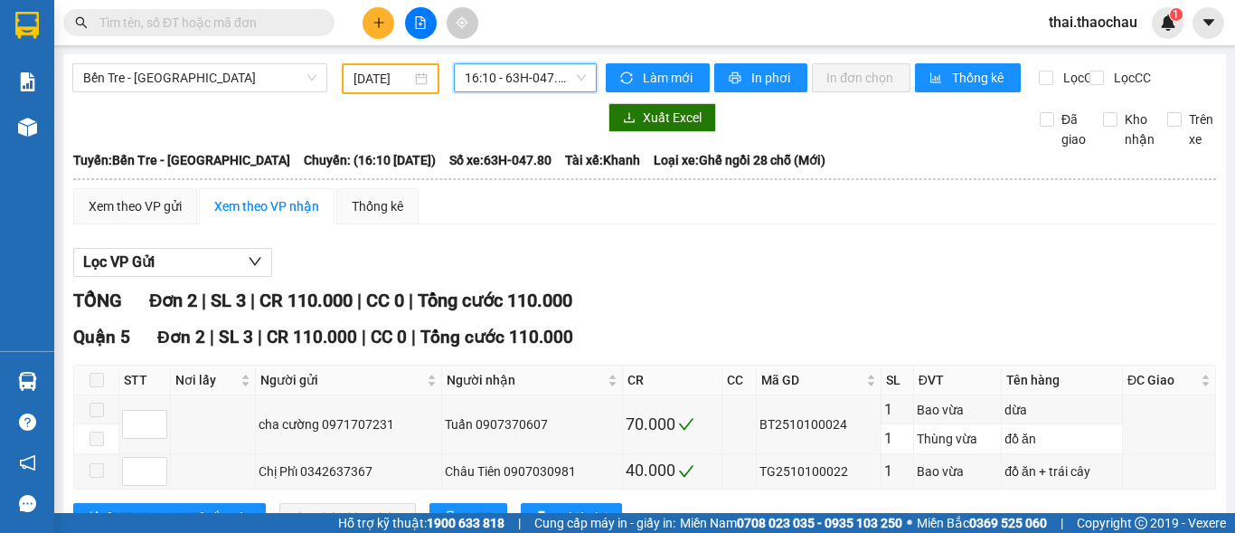
click at [499, 80] on span "16:10 - 63H-047.80" at bounding box center [525, 77] width 121 height 27
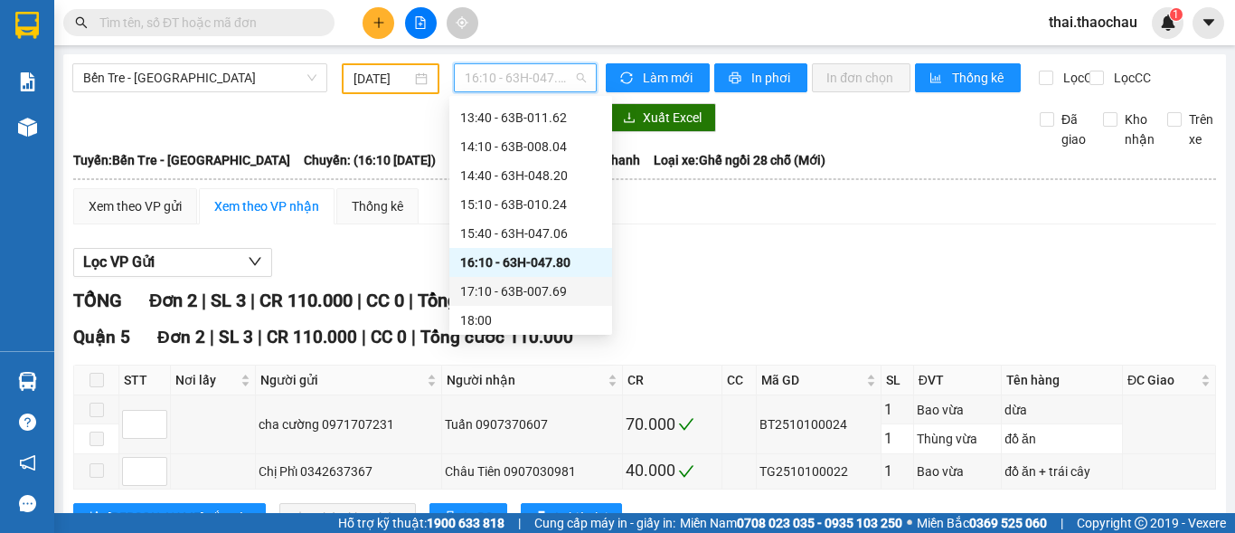
click at [508, 279] on div "17:10 - 63B-007.69" at bounding box center [530, 291] width 163 height 29
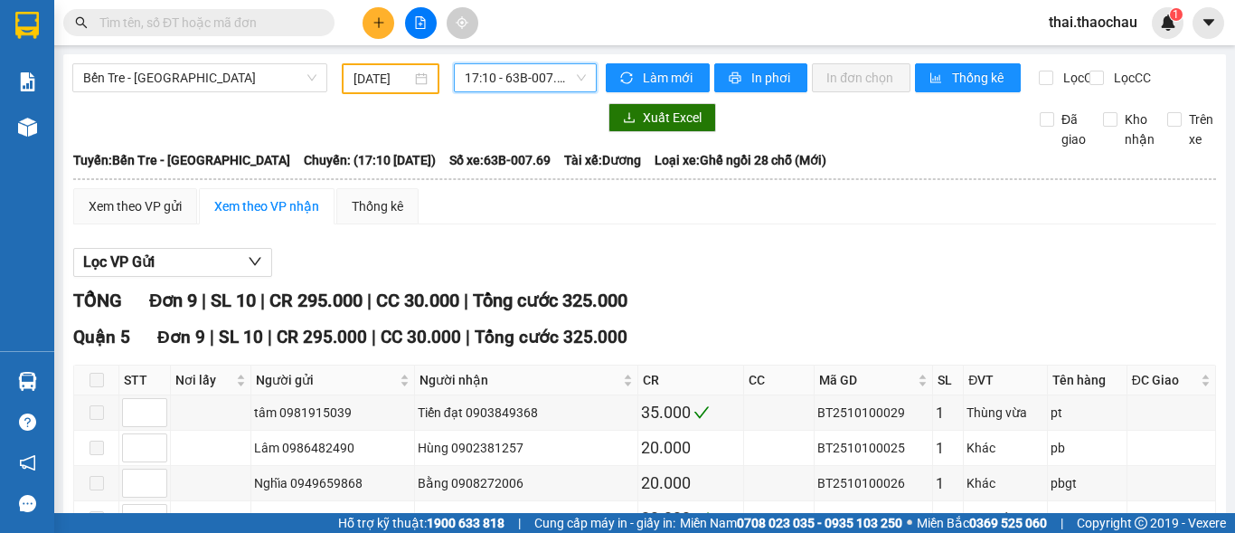
click at [527, 82] on span "17:10 - 63B-007.69" at bounding box center [525, 77] width 121 height 27
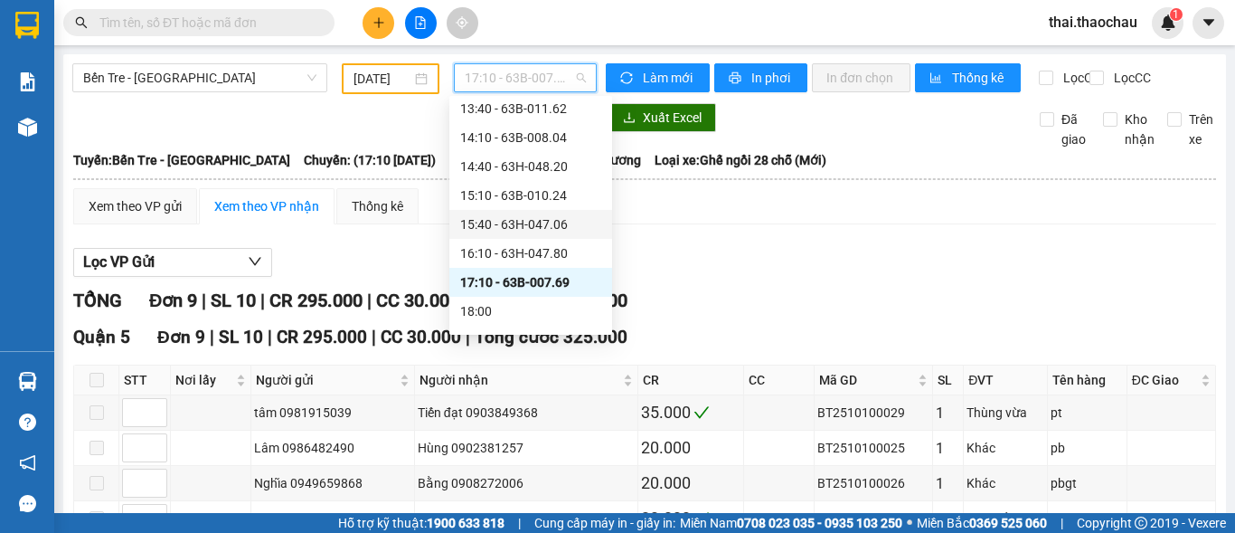
scroll to position [665, 0]
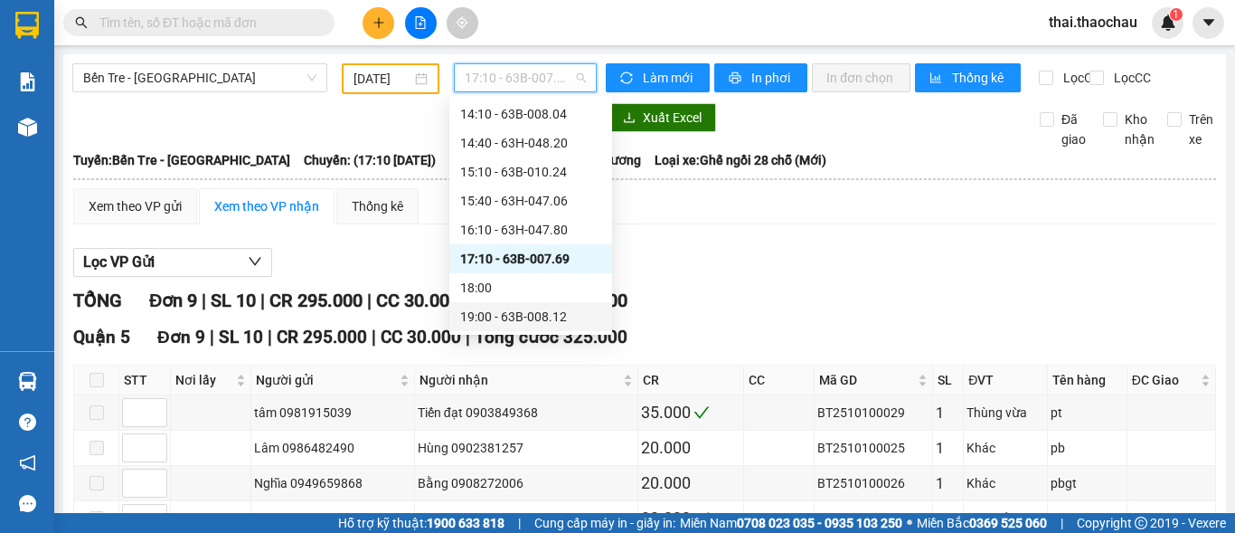
click at [521, 311] on div "19:00 - 63B-008.12" at bounding box center [530, 317] width 141 height 20
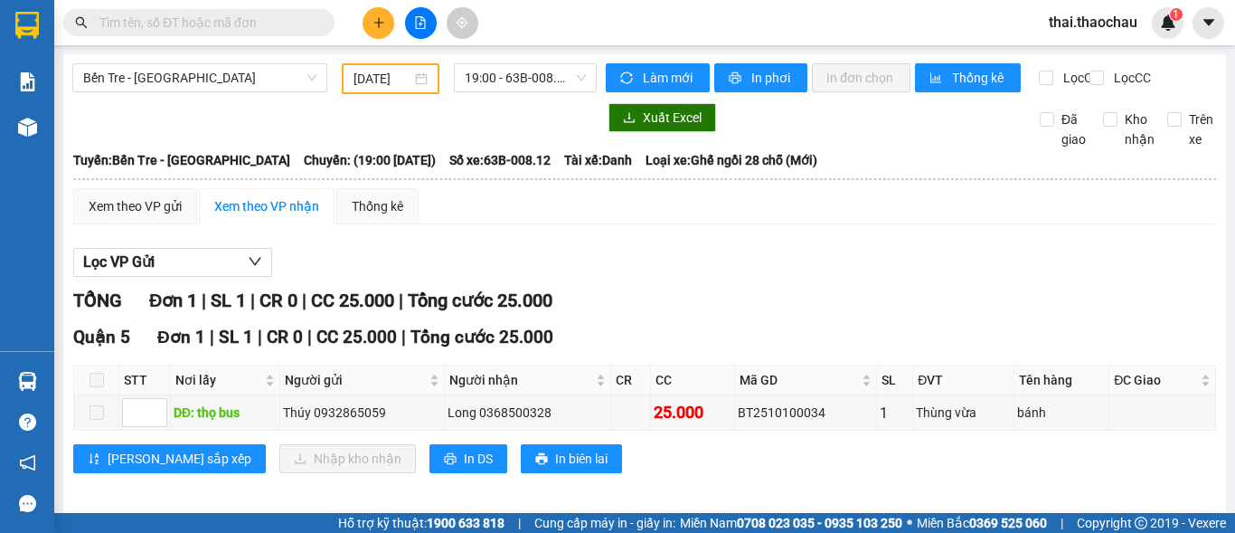
click at [129, 13] on input "text" at bounding box center [205, 23] width 213 height 20
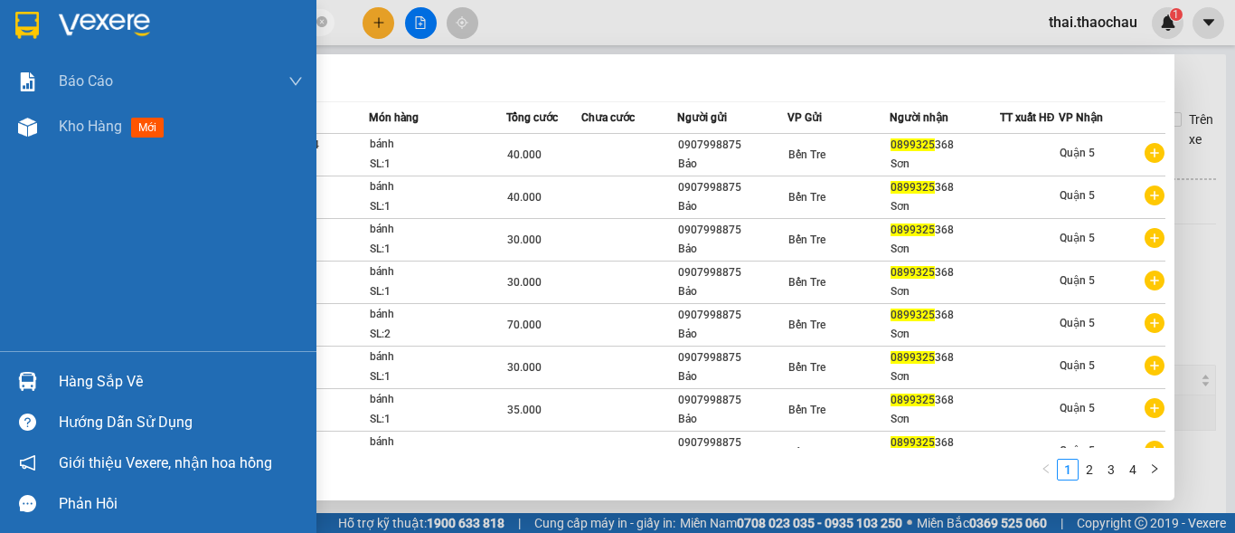
type input "0899325"
click at [68, 368] on div "Hàng sắp về" at bounding box center [181, 381] width 244 height 27
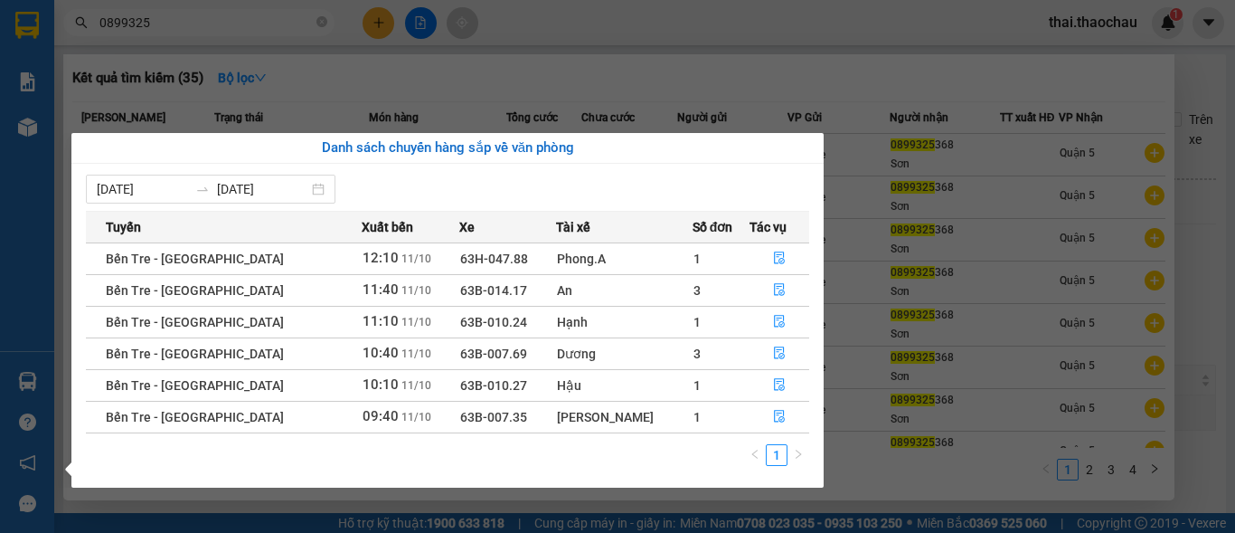
click at [640, 72] on section "Kết quả tìm kiếm ( 35 ) Bộ lọc Mã ĐH Trạng thái Món hàng Tổng cước Chưa cước Ng…" at bounding box center [617, 266] width 1235 height 533
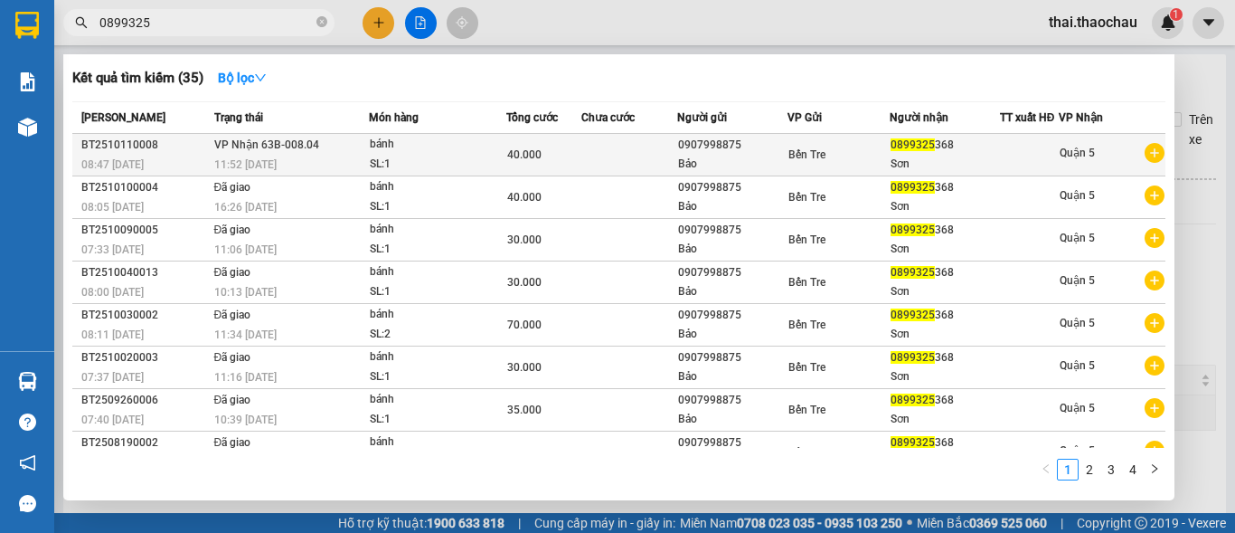
click at [581, 169] on td at bounding box center [629, 155] width 97 height 42
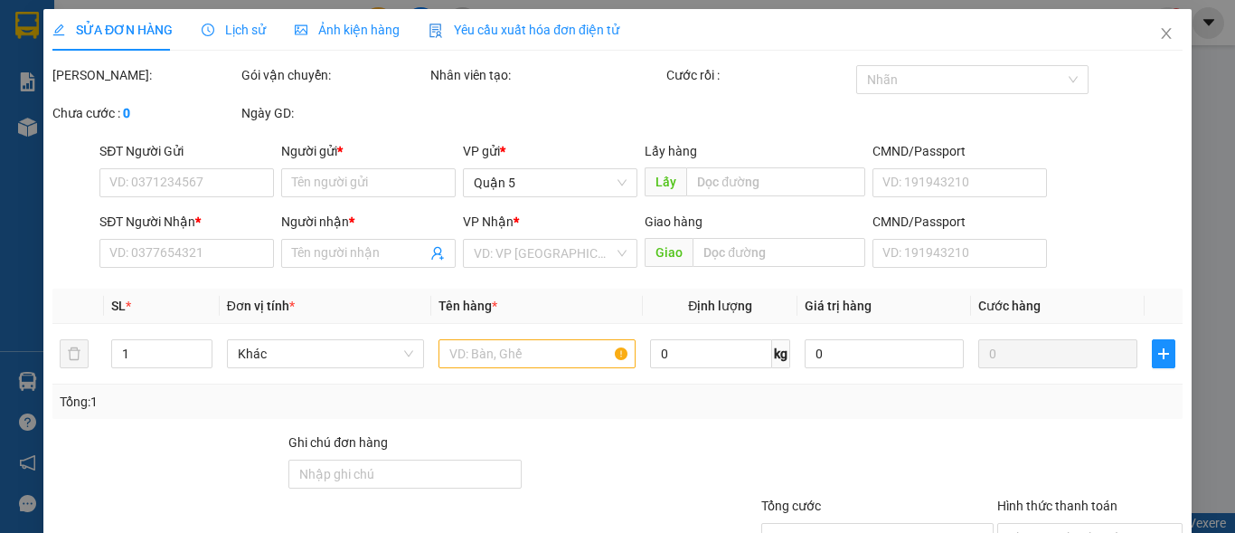
type input "0907998875"
type input "Bảo"
type input "0899325368"
type input "Sơn"
type input "40.000"
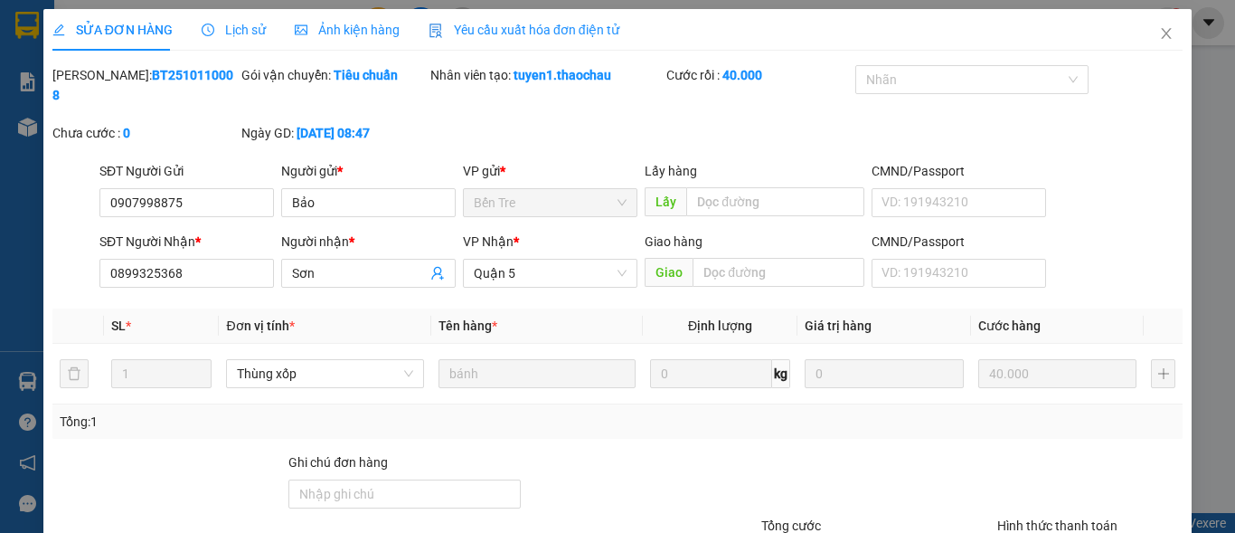
click at [221, 20] on div "Lịch sử" at bounding box center [234, 30] width 64 height 20
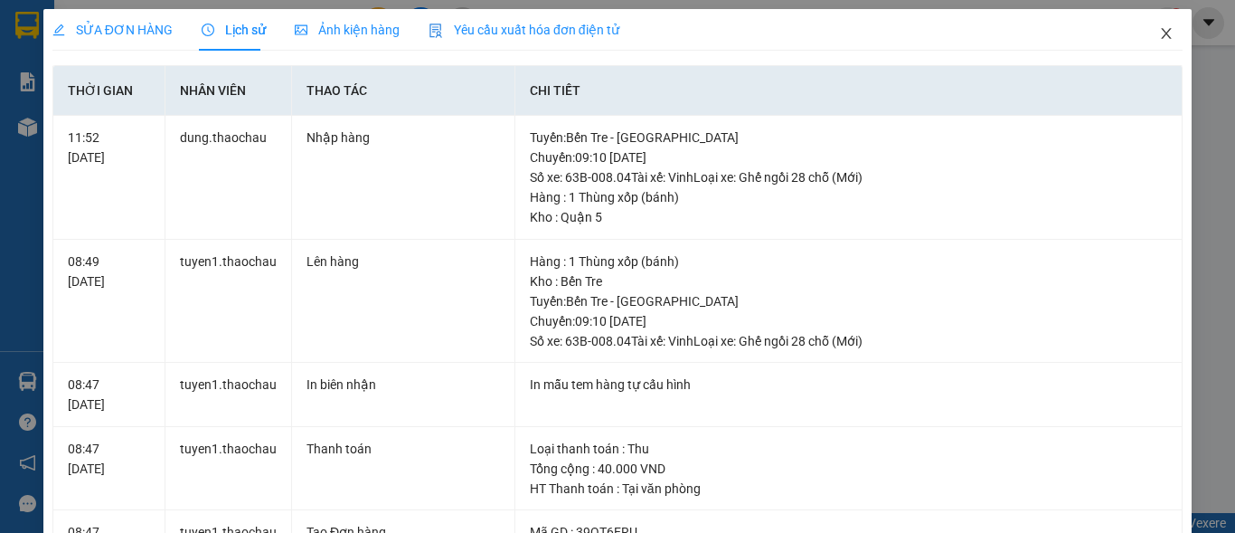
click at [1159, 27] on icon "close" at bounding box center [1166, 33] width 14 height 14
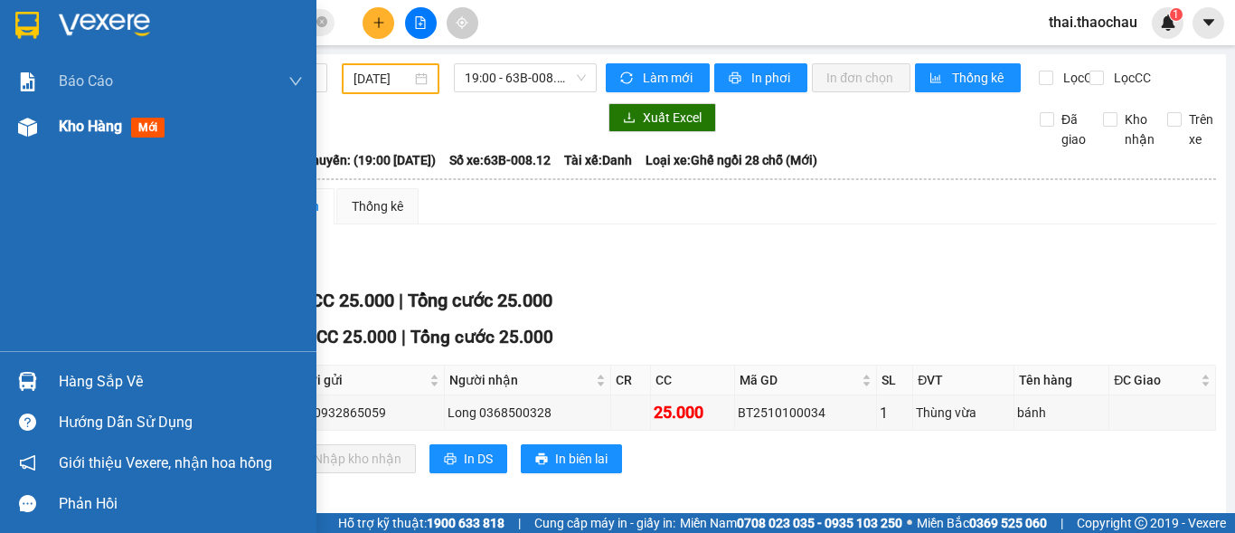
click at [65, 120] on span "Kho hàng" at bounding box center [90, 126] width 63 height 17
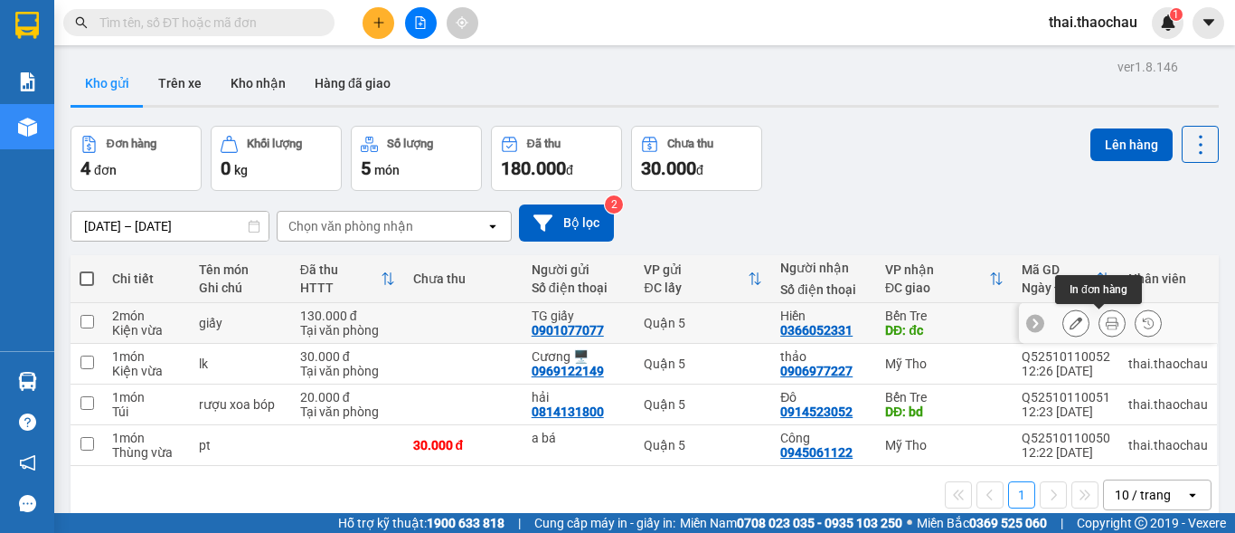
click at [1106, 328] on icon at bounding box center [1112, 322] width 13 height 13
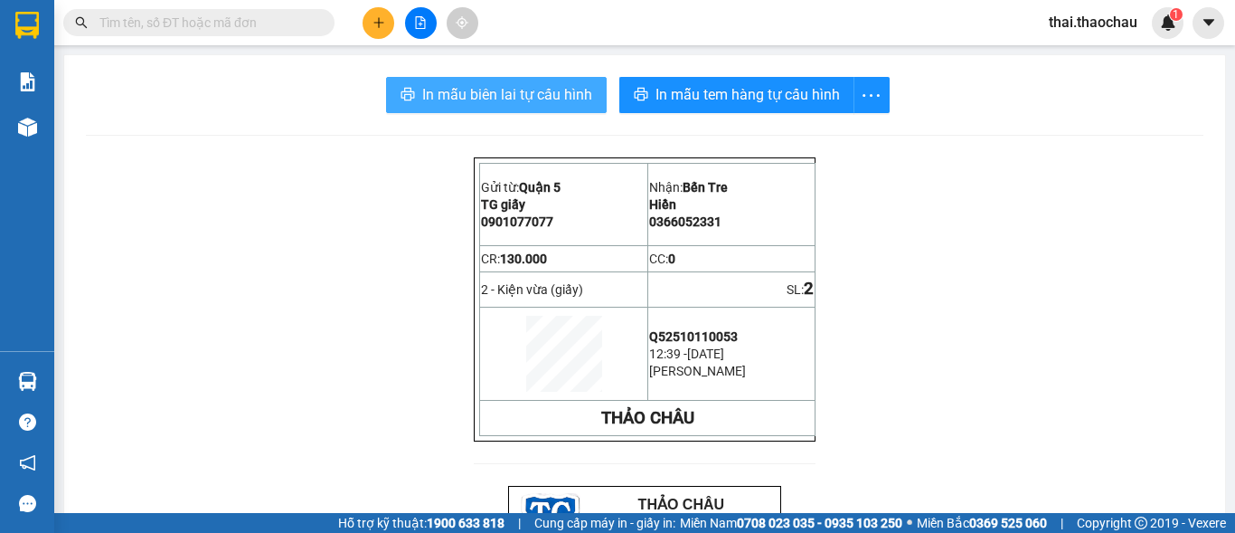
click at [509, 105] on span "In mẫu biên lai tự cấu hình" at bounding box center [507, 94] width 170 height 23
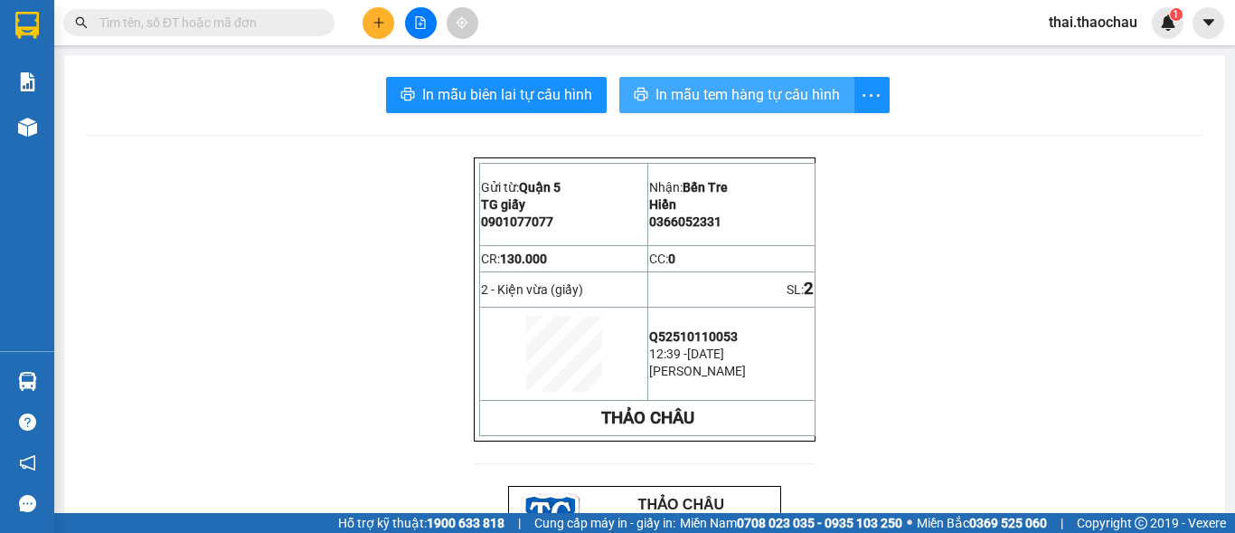
click at [692, 91] on span "In mẫu tem hàng tự cấu hình" at bounding box center [748, 94] width 184 height 23
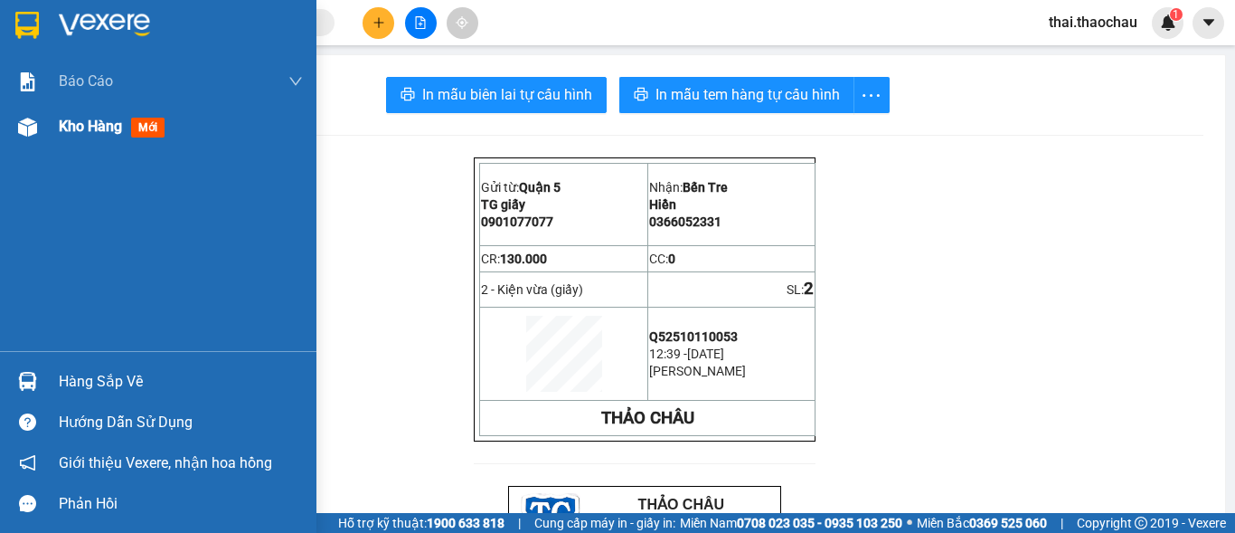
click at [23, 135] on img at bounding box center [27, 127] width 19 height 19
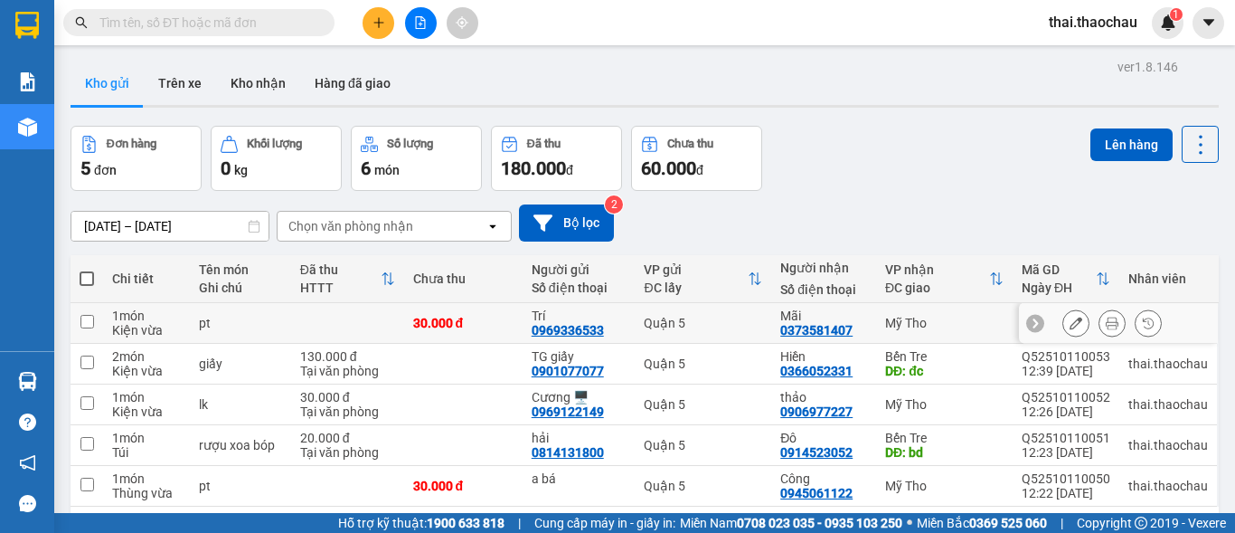
click at [1106, 323] on icon at bounding box center [1112, 322] width 13 height 13
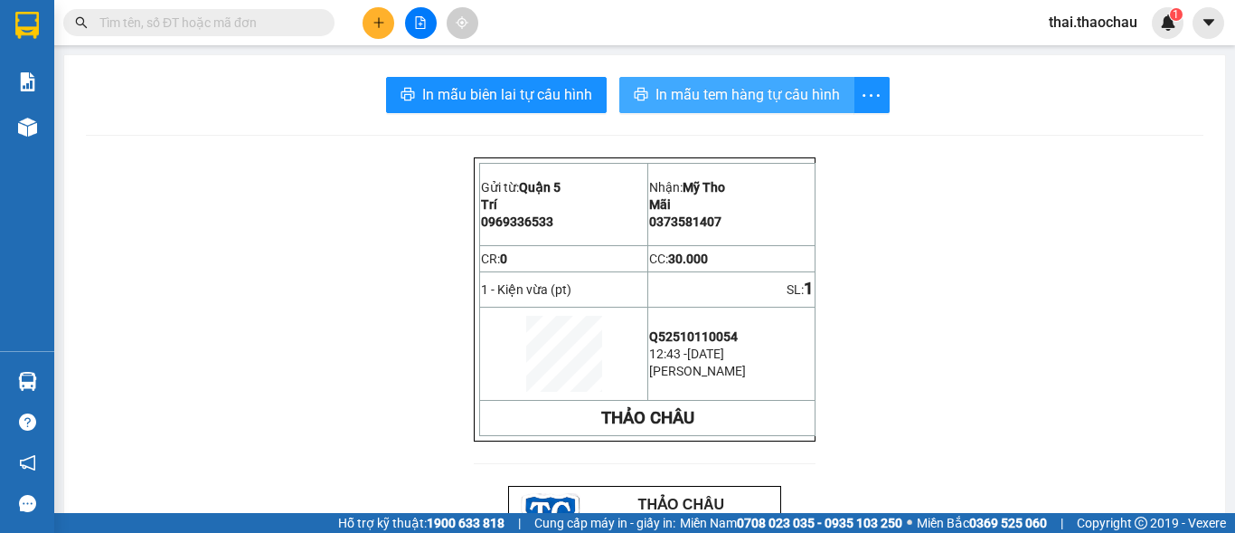
click at [805, 79] on button "In mẫu tem hàng tự cấu hình" at bounding box center [736, 95] width 235 height 36
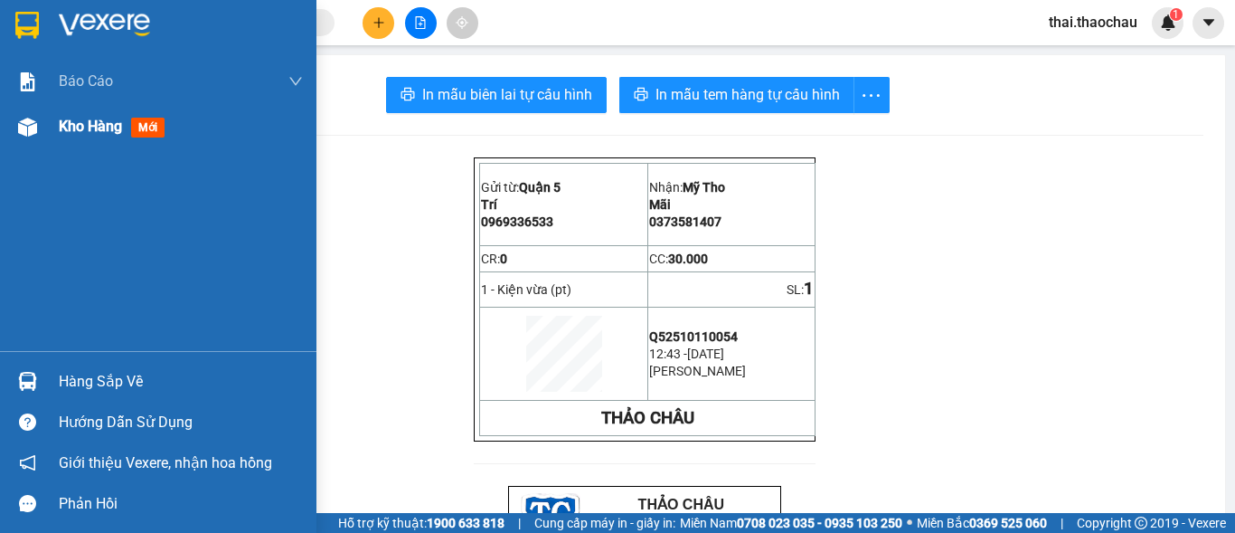
click at [14, 132] on div at bounding box center [28, 127] width 32 height 32
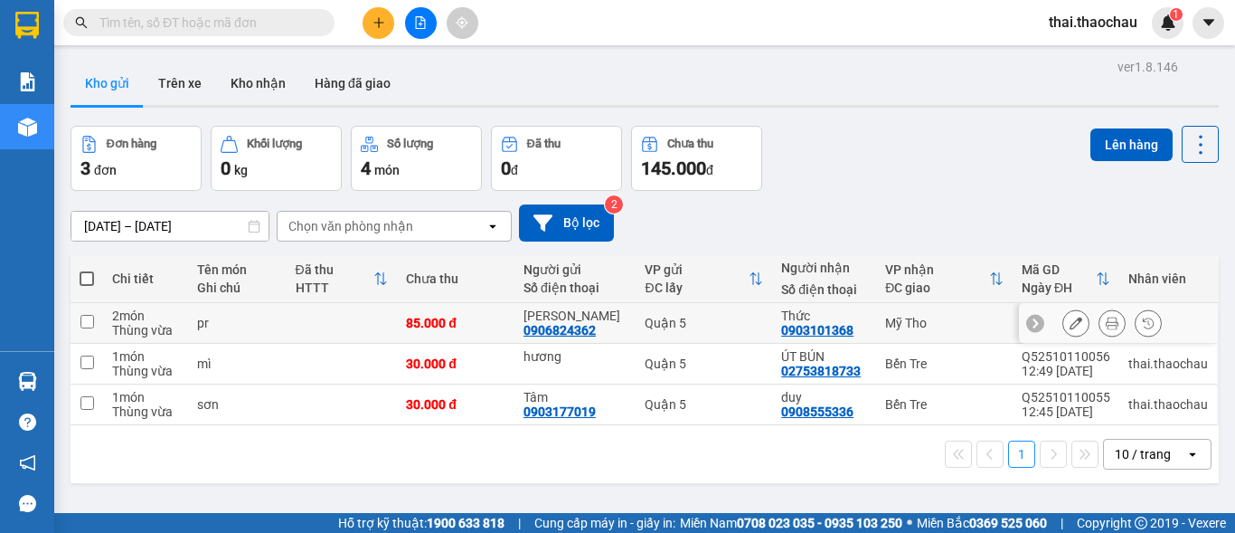
click at [1084, 324] on div at bounding box center [1111, 322] width 99 height 27
click at [1106, 326] on icon at bounding box center [1112, 322] width 13 height 13
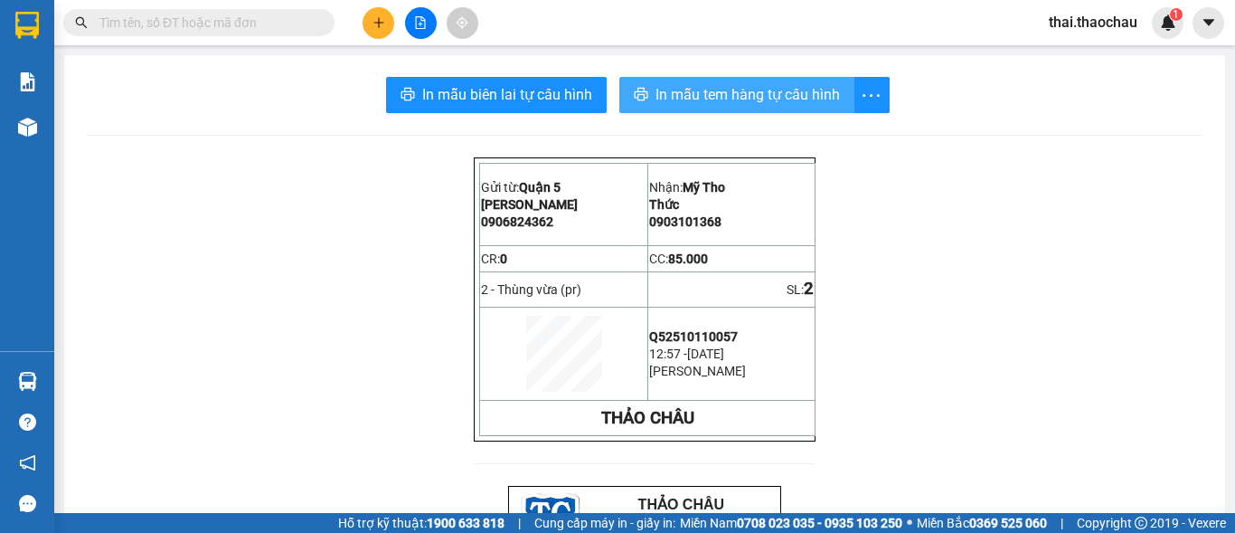
click at [758, 80] on button "In mẫu tem hàng tự cấu hình" at bounding box center [736, 95] width 235 height 36
